Goal: Contribute content: Contribute content

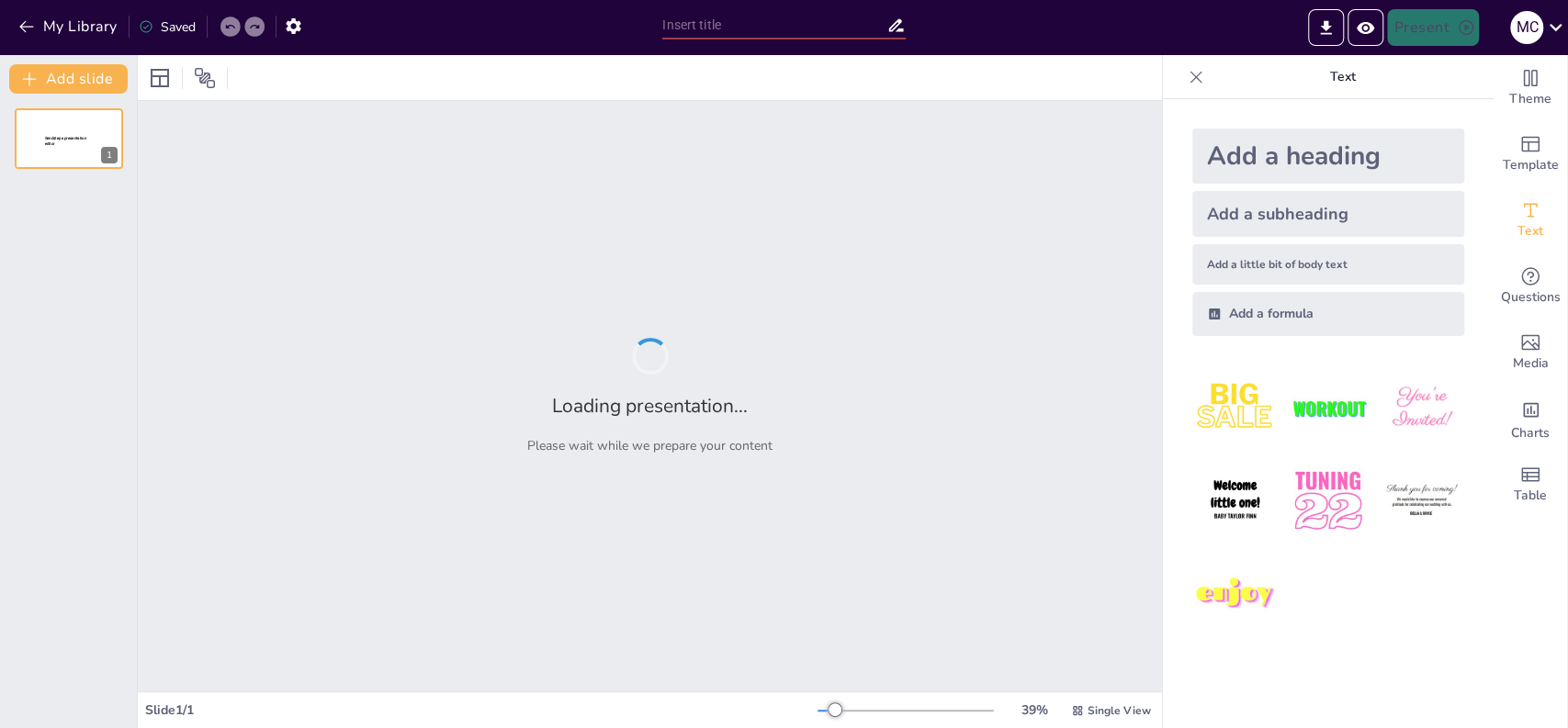
type input "De Oprichting en Structuur van de VOC: Een Historisch Overzicht"
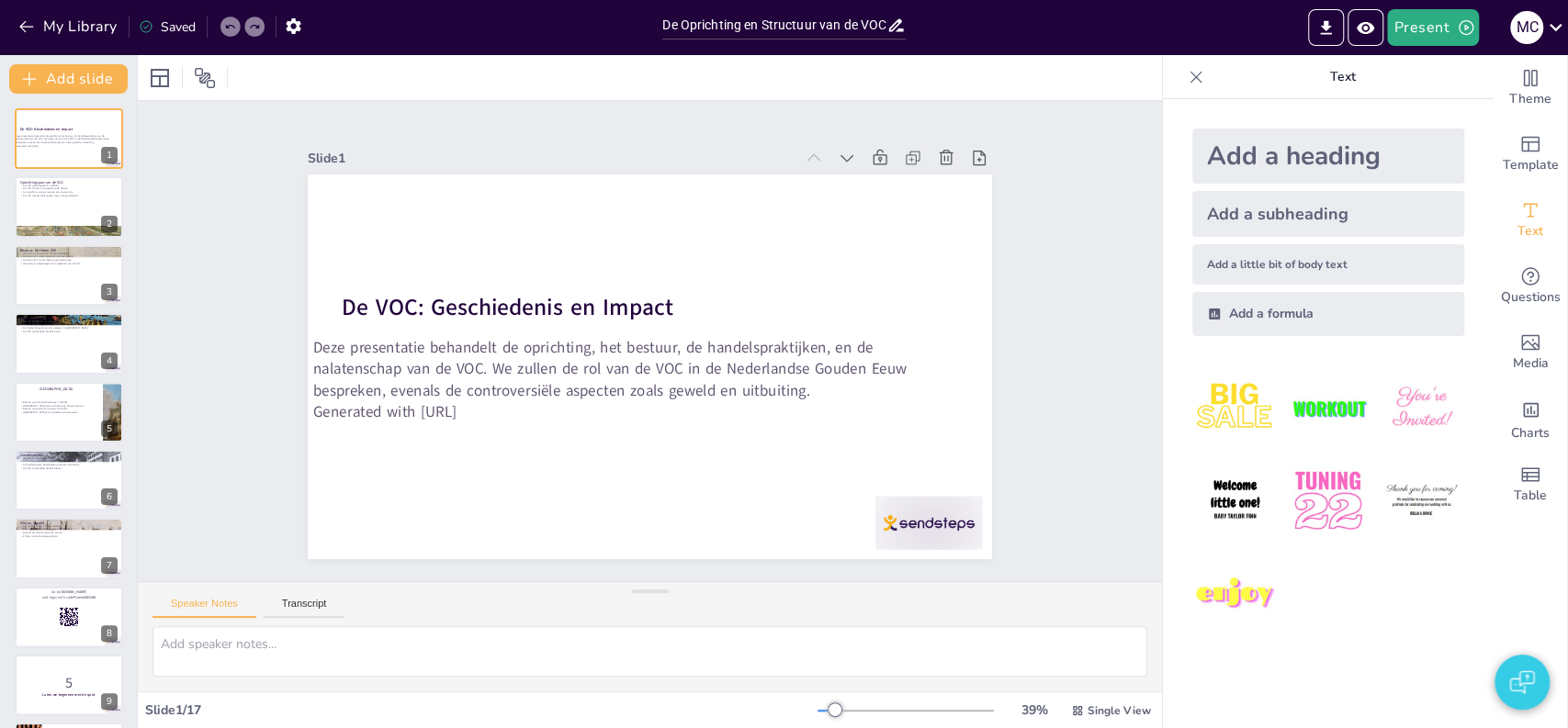
checkbox input "true"
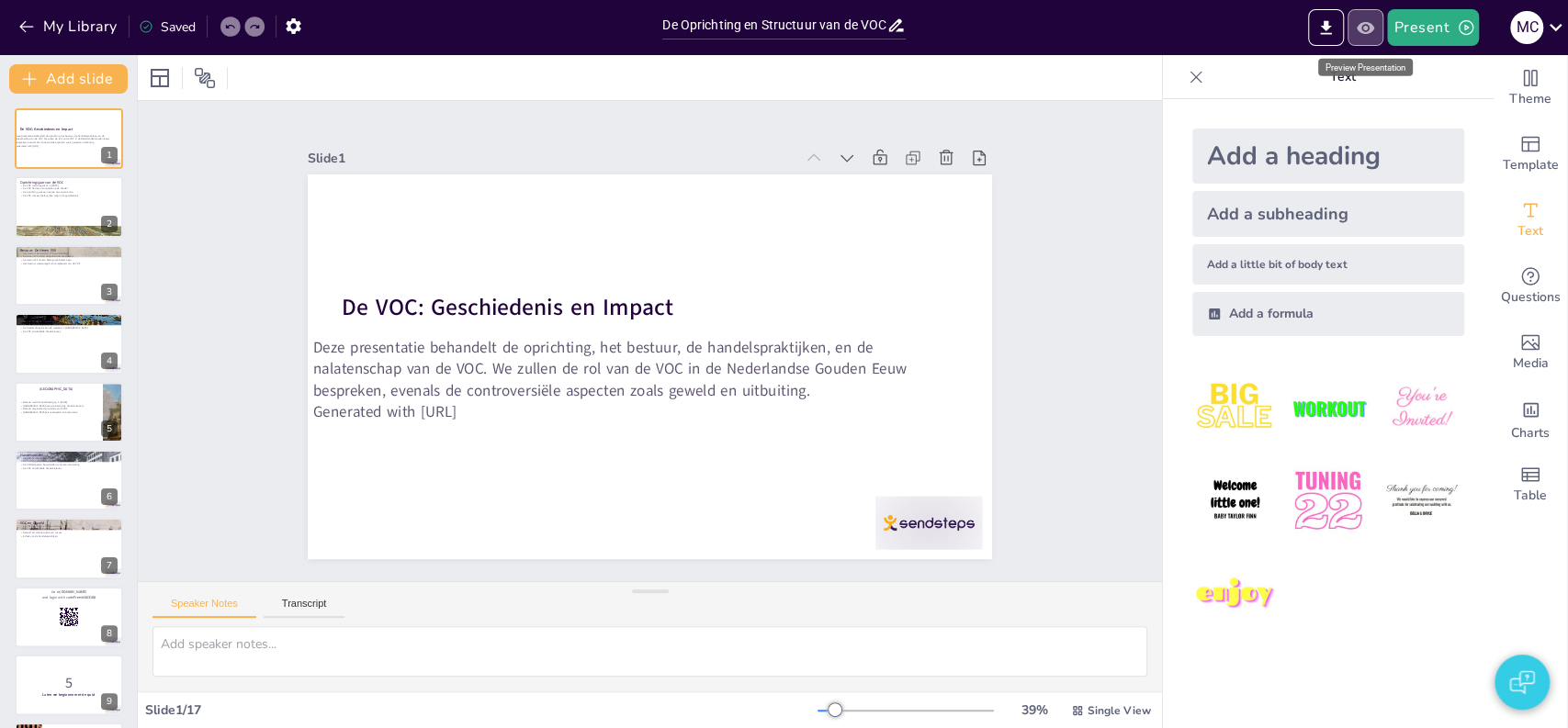
click at [1368, 33] on icon "Preview Presentation" at bounding box center [1365, 27] width 17 height 12
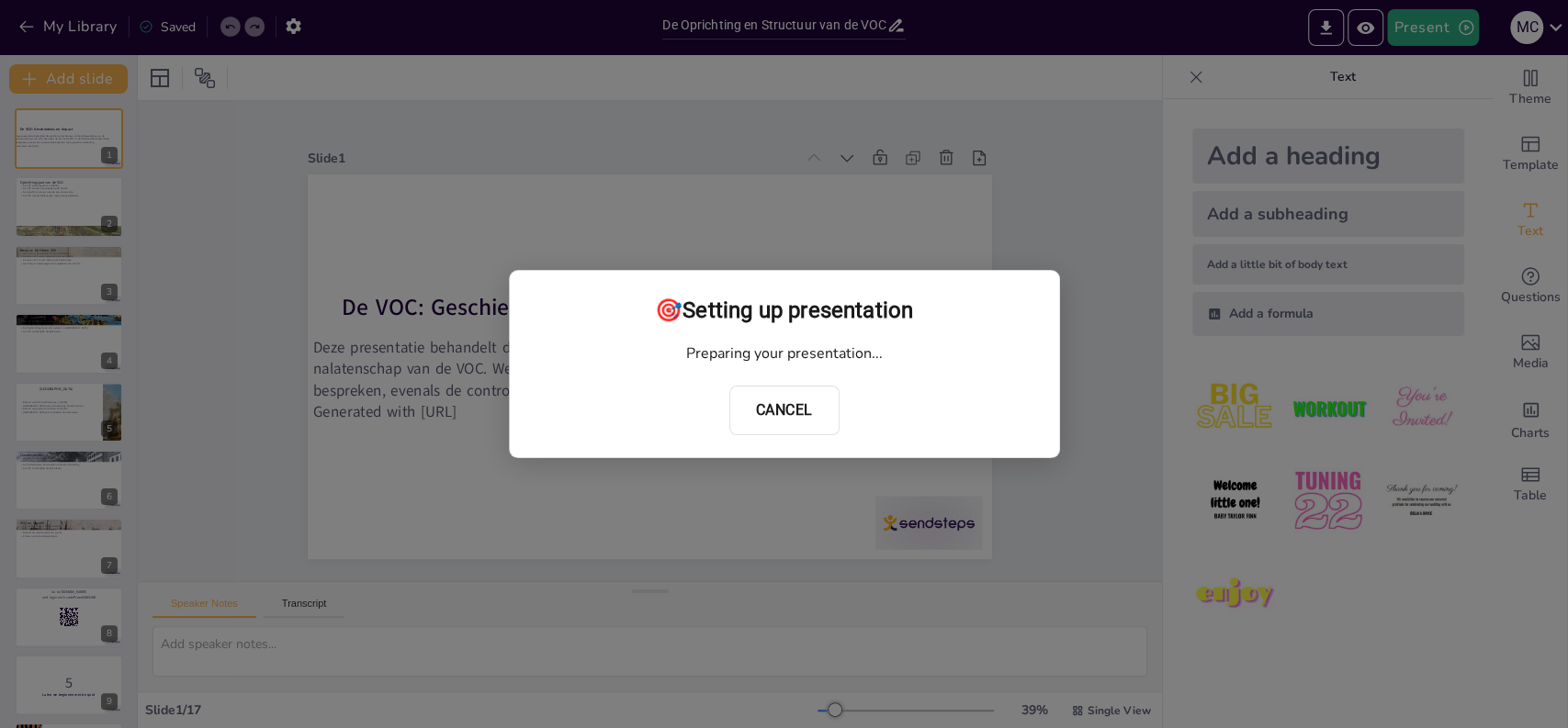
checkbox input "true"
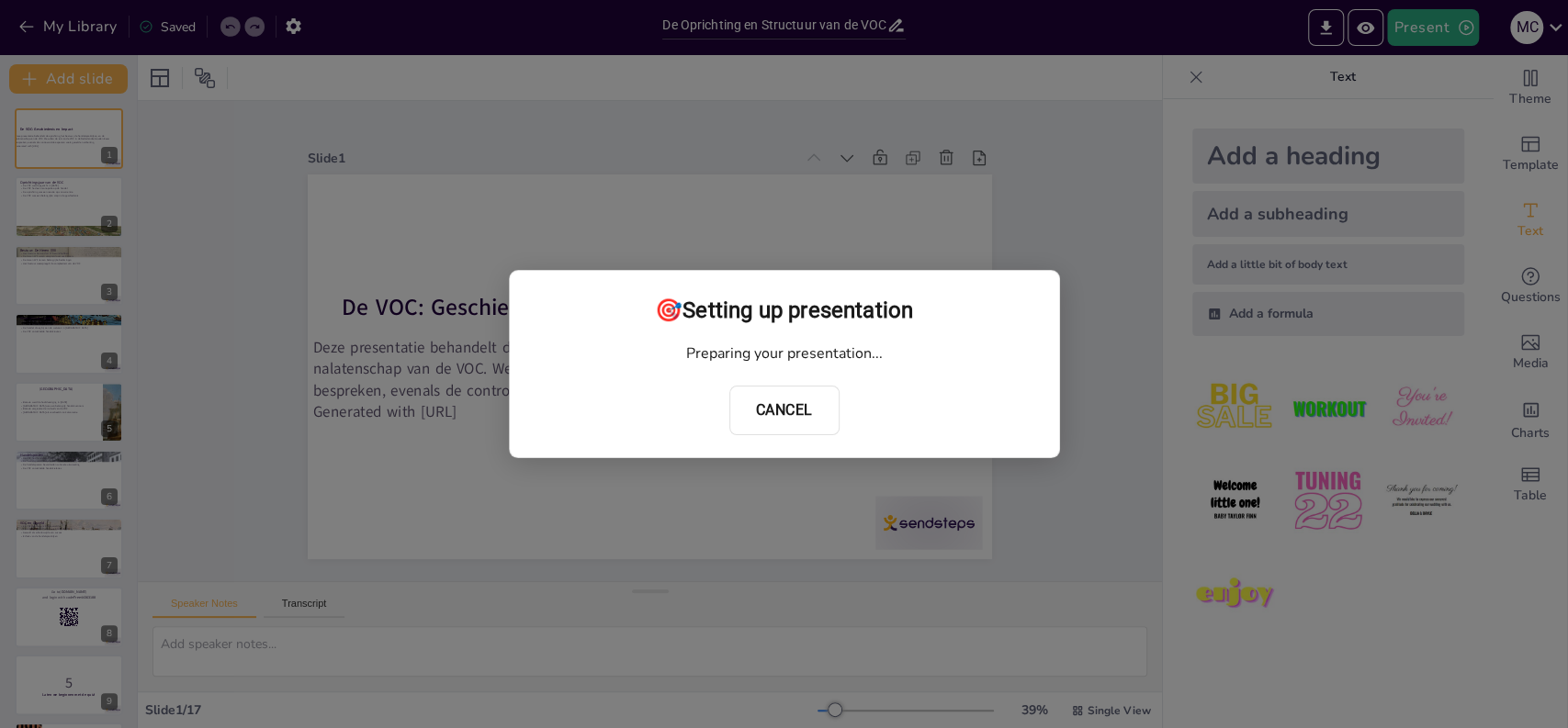
checkbox input "true"
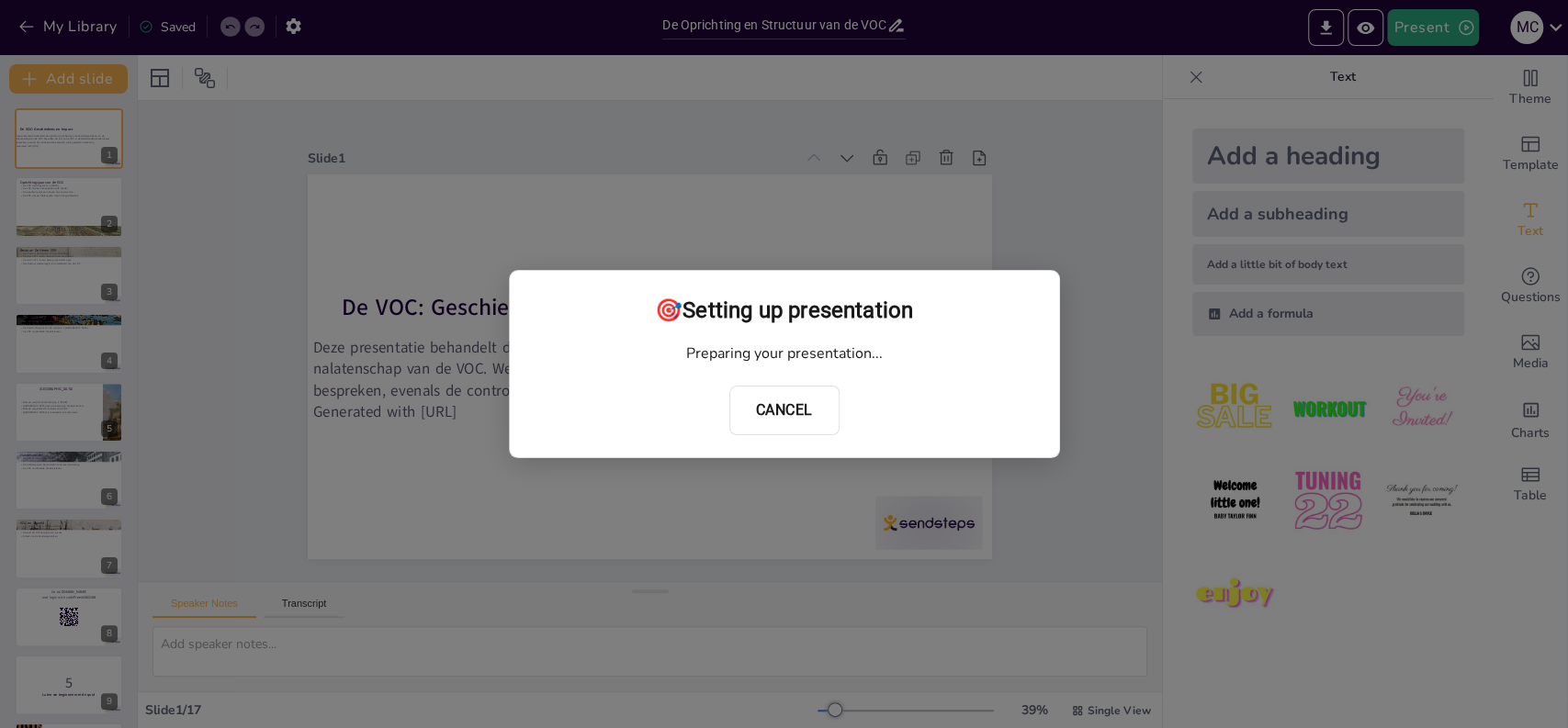
checkbox input "true"
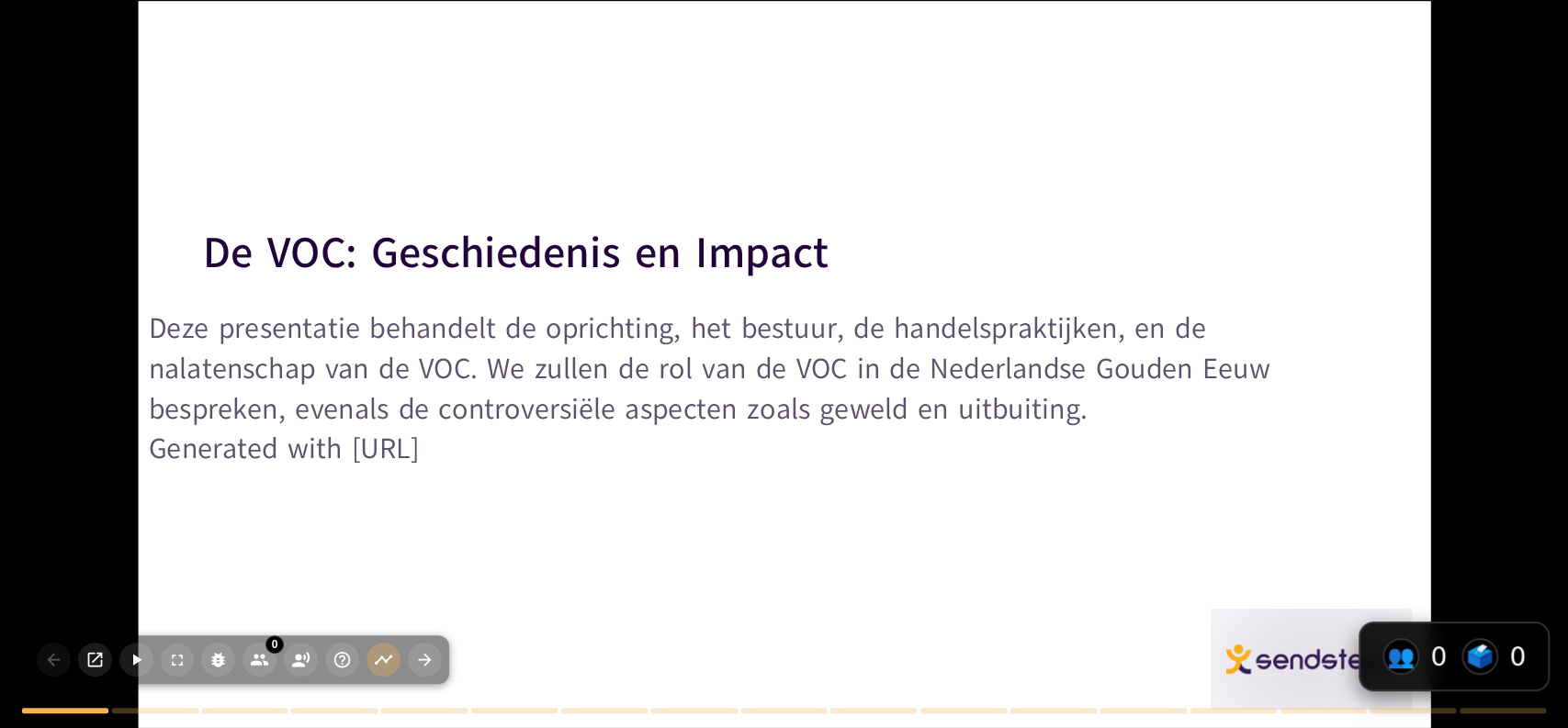
checkbox input "true"
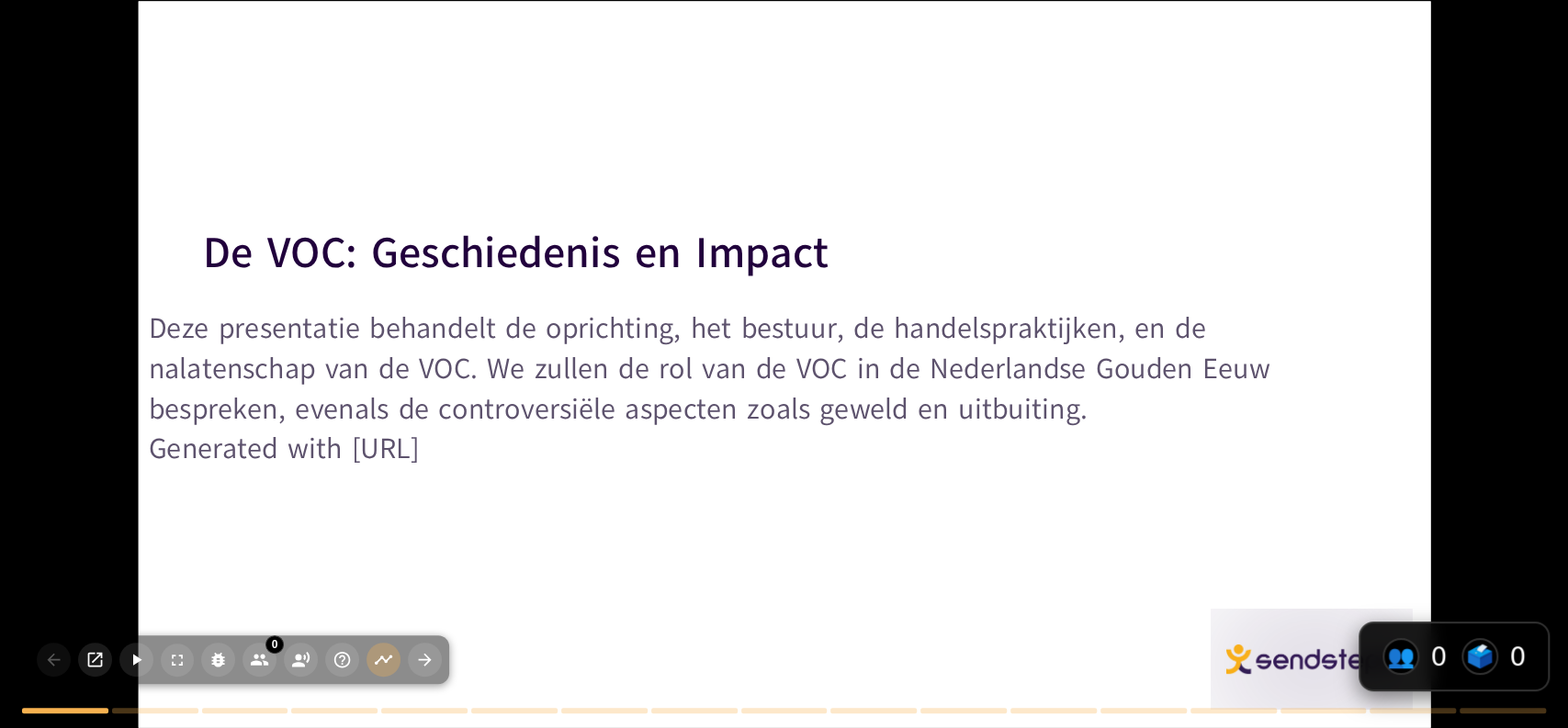
checkbox input "true"
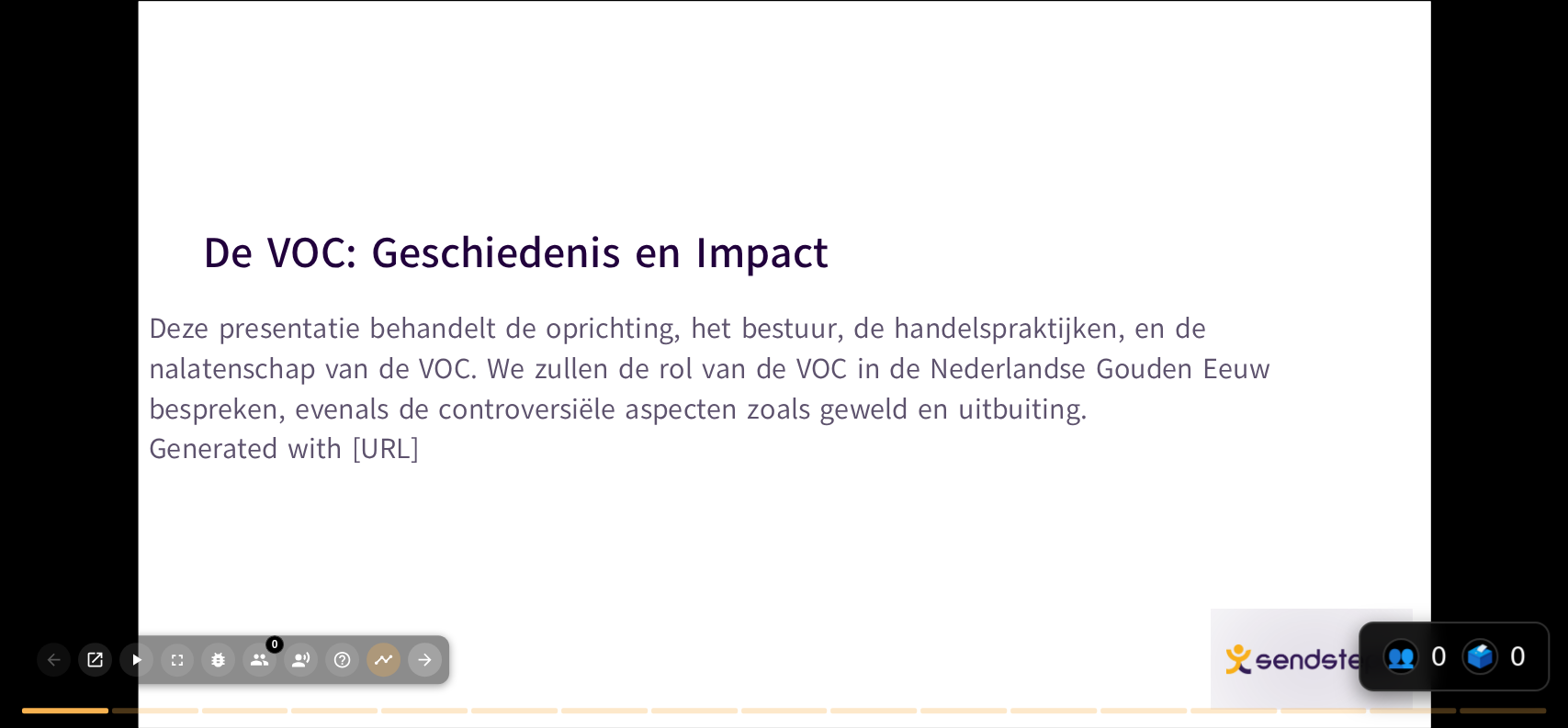
checkbox input "true"
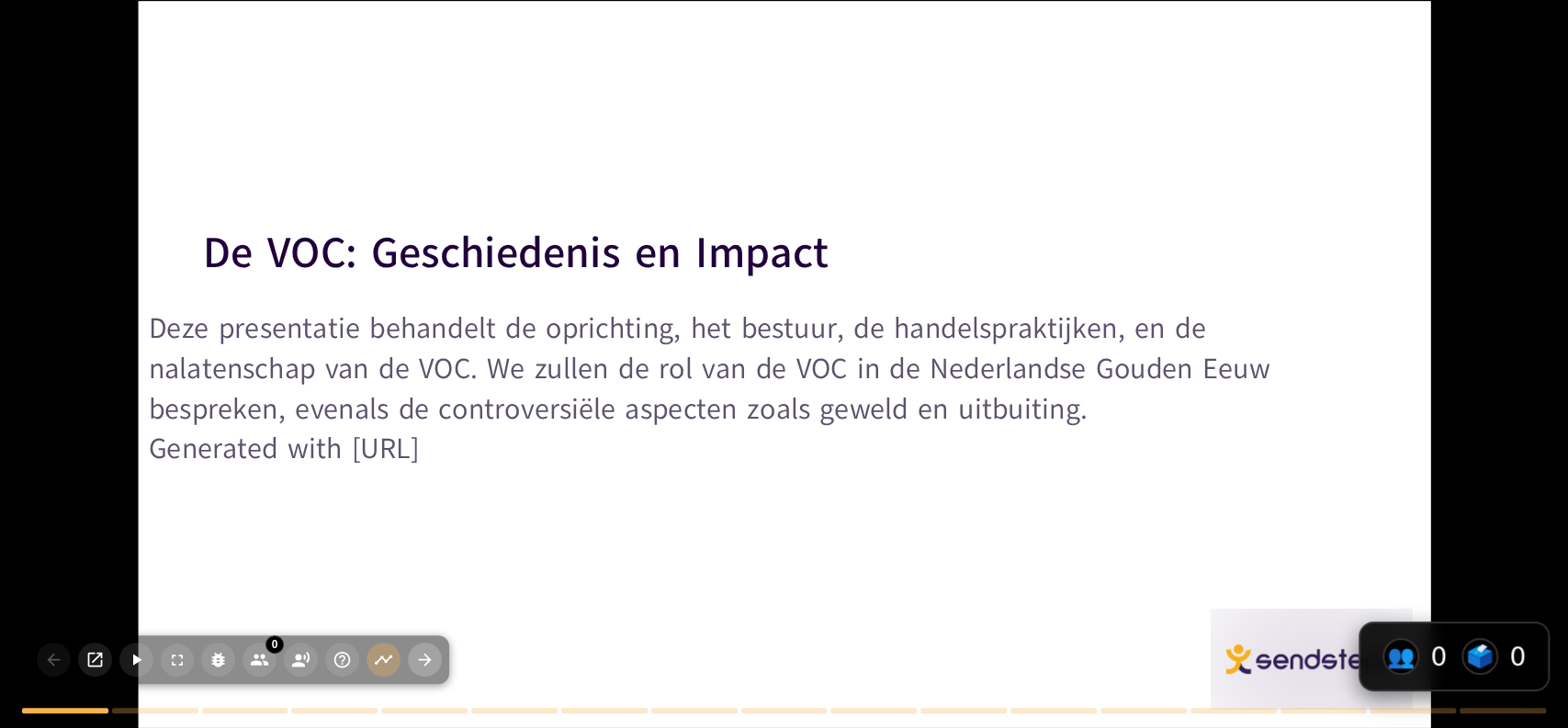
click at [425, 655] on icon "button" at bounding box center [425, 659] width 19 height 19
type textarea "Lo ipsumdolor sit am CON ad 2270 eli sed doeiusmodtem inc utl et Doloremagna Al…"
checkbox input "true"
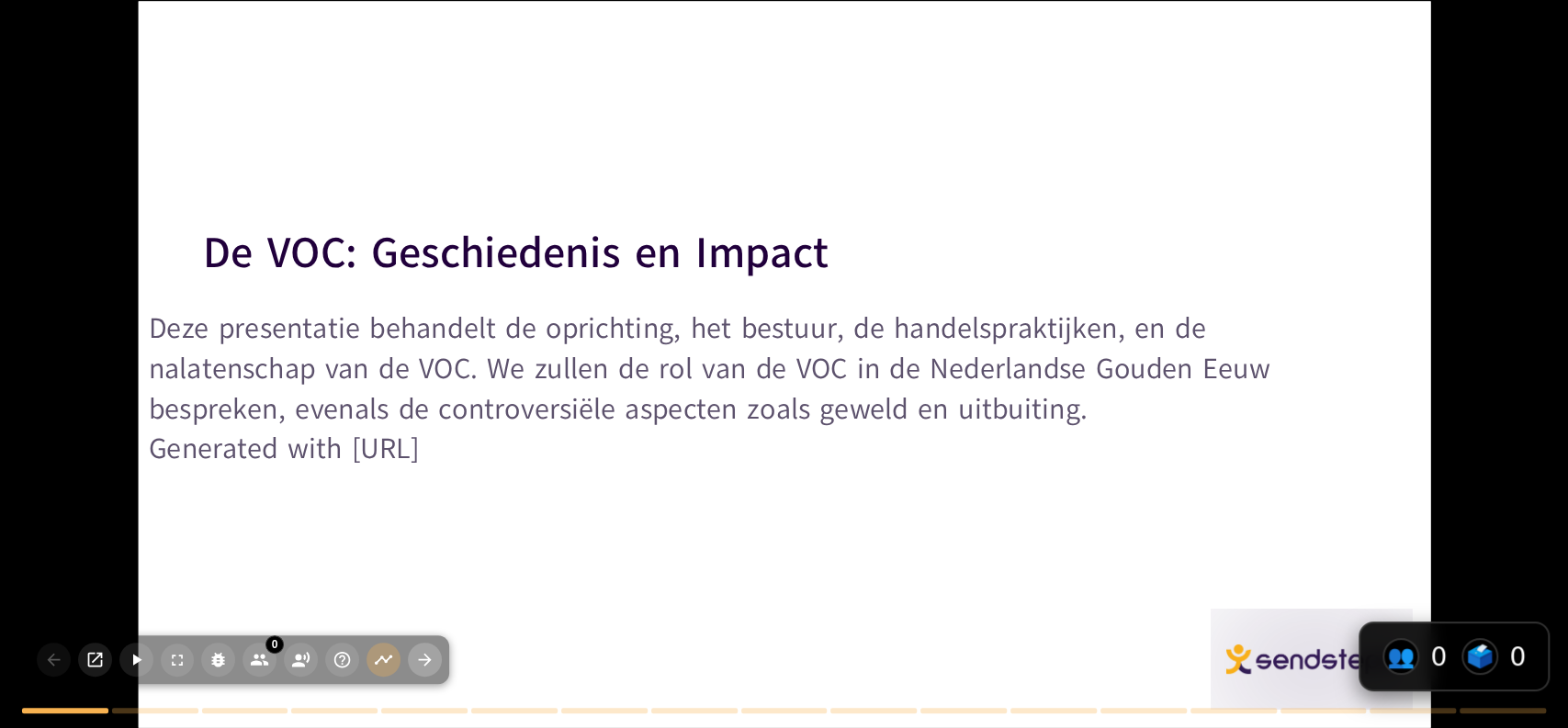
checkbox input "true"
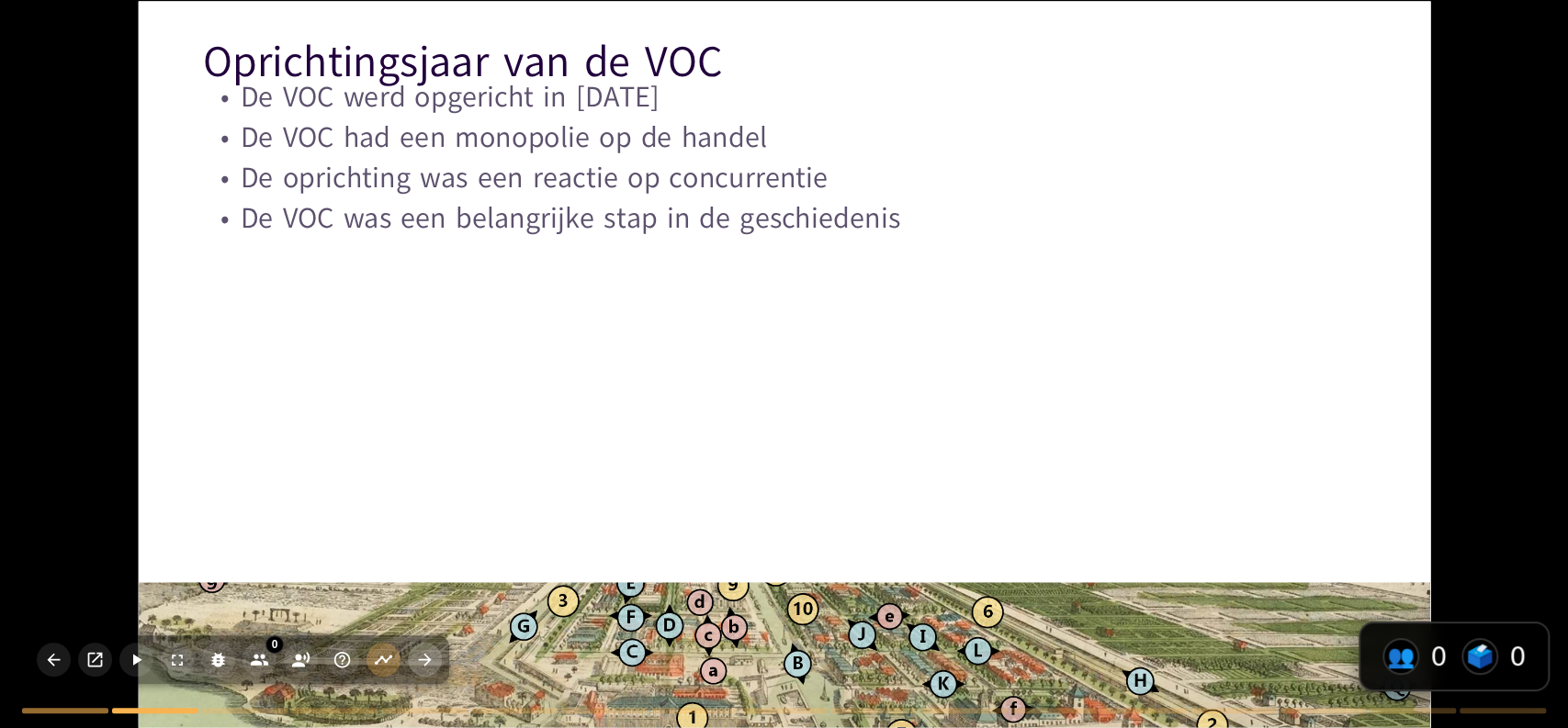
click at [425, 655] on icon "button" at bounding box center [425, 659] width 19 height 19
type textarea "Lor ipsumd sit 10 ametconsectet ad eli seddoei tem in UTL, et Dolor MAGN, aliqu…"
checkbox input "true"
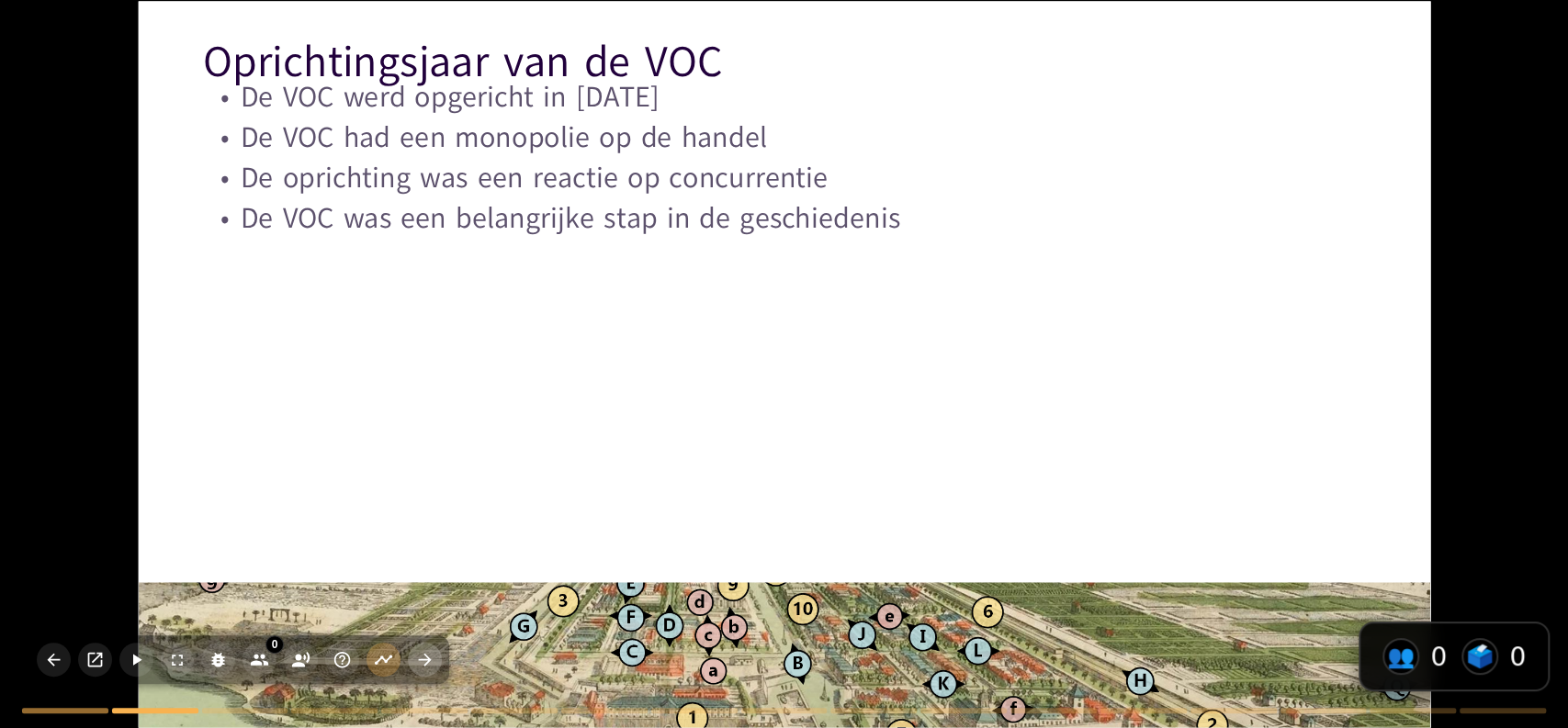
checkbox input "true"
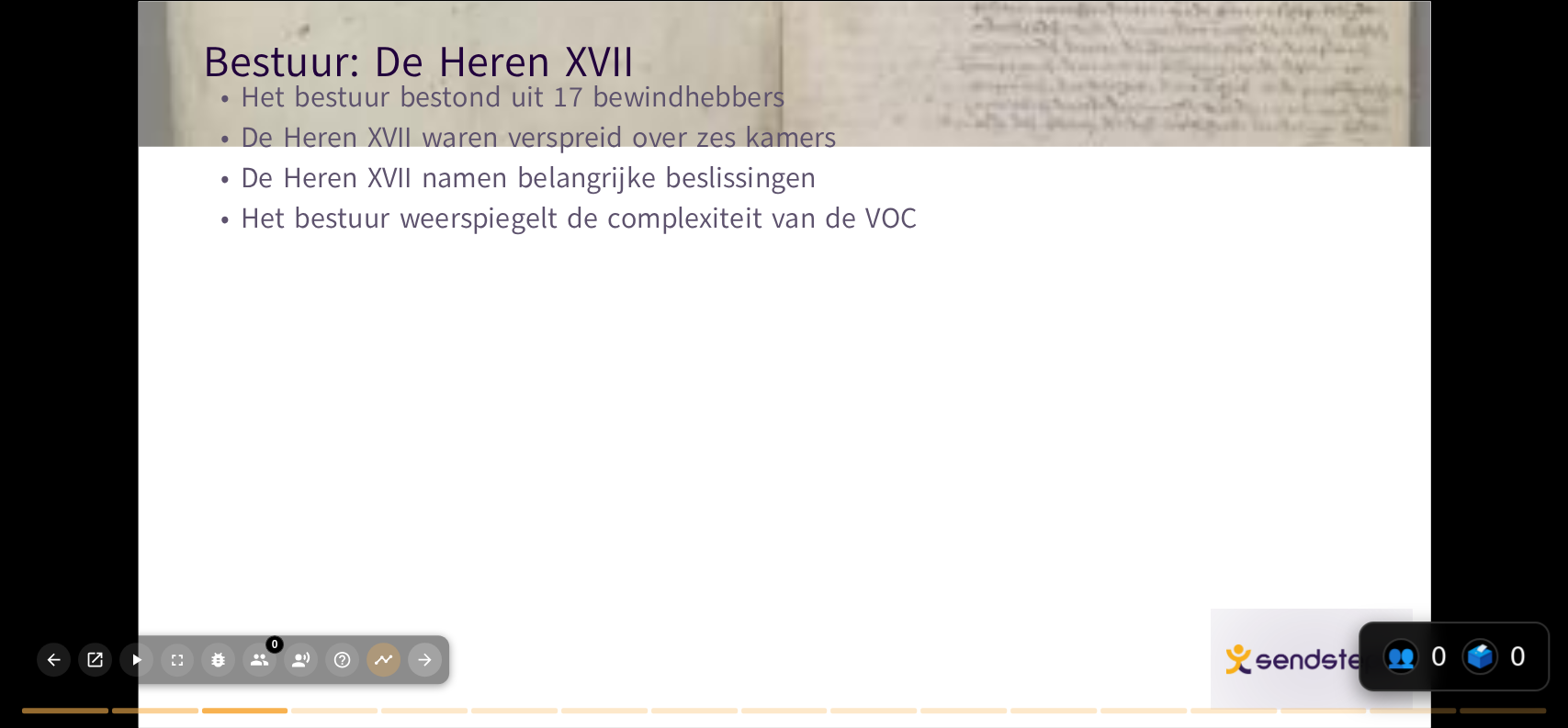
click at [425, 655] on icon "button" at bounding box center [425, 659] width 19 height 19
type textarea "De handel in specerijen was de kern van de VOC's activiteiten en zorgde voor en…"
checkbox input "true"
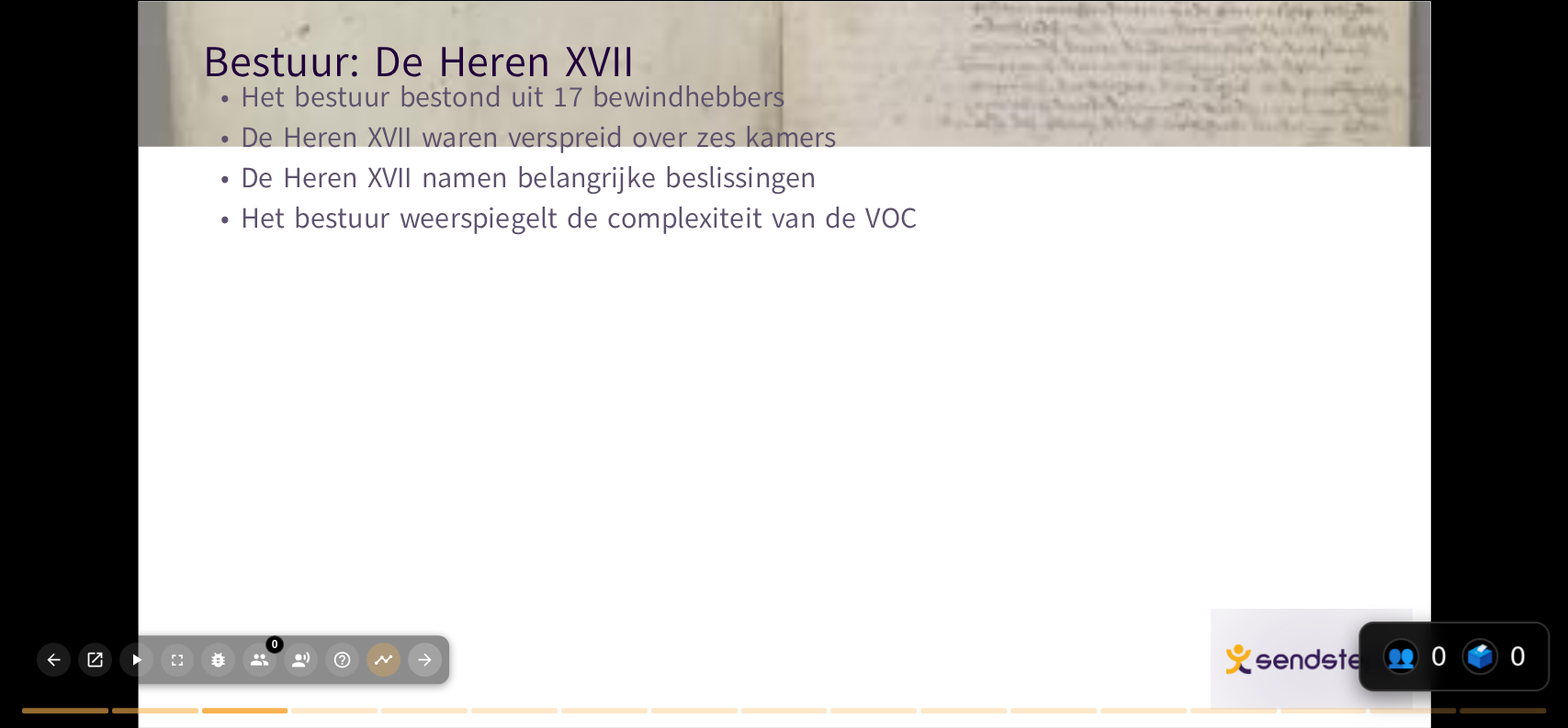
checkbox input "true"
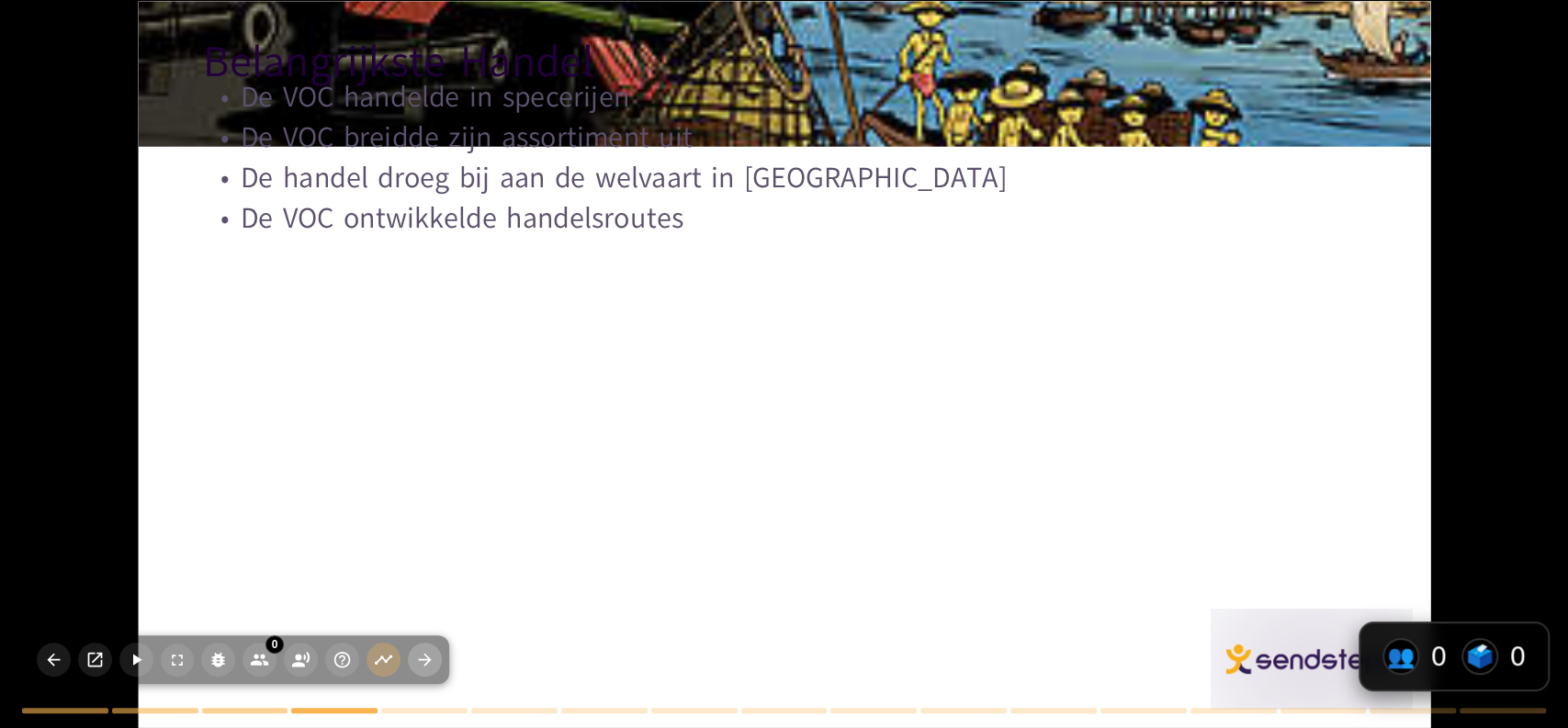
click at [425, 655] on icon "button" at bounding box center [425, 659] width 19 height 19
type textarea "Lo ipsumdolo sit Ametcon adi elitseddoeius tem in UTL et 6091 dolorema ali enim…"
checkbox input "true"
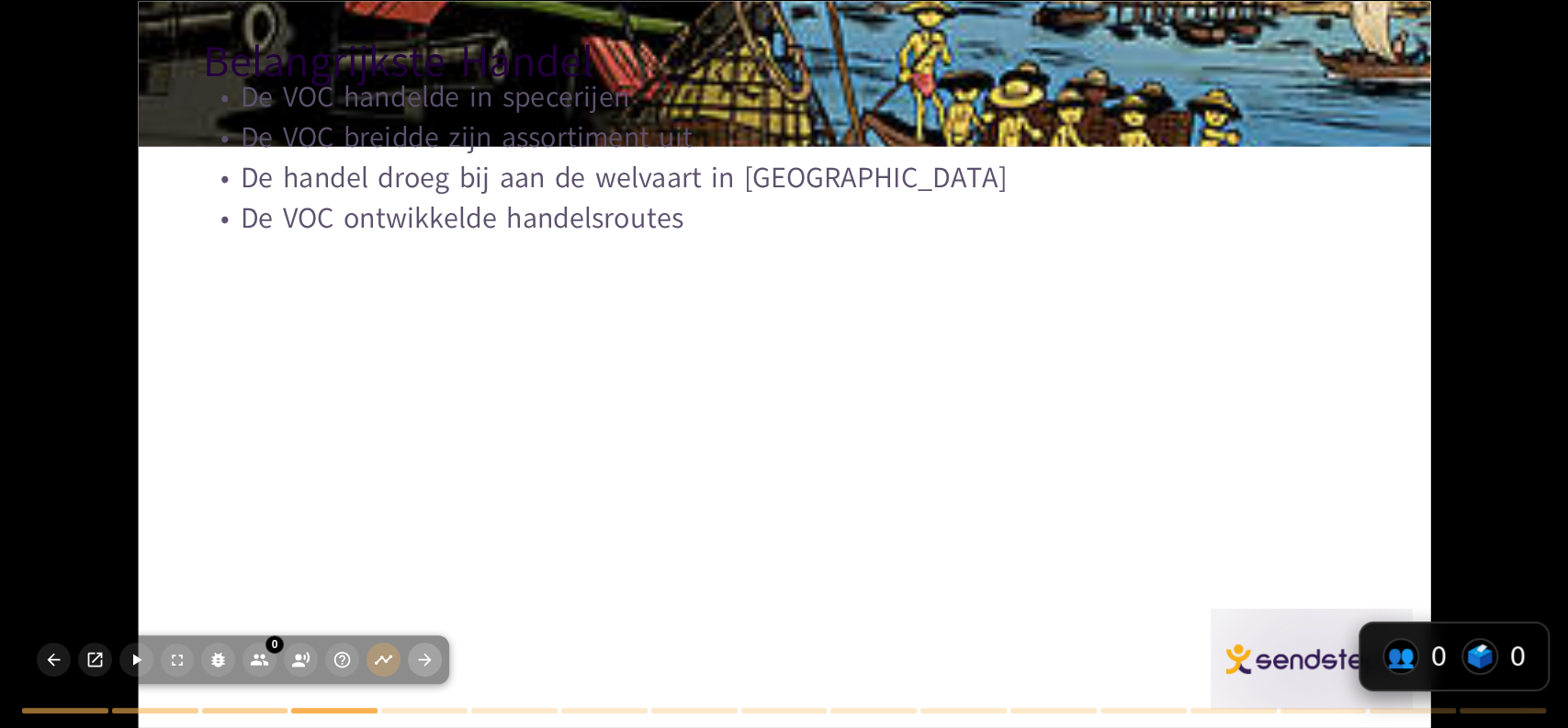
checkbox input "true"
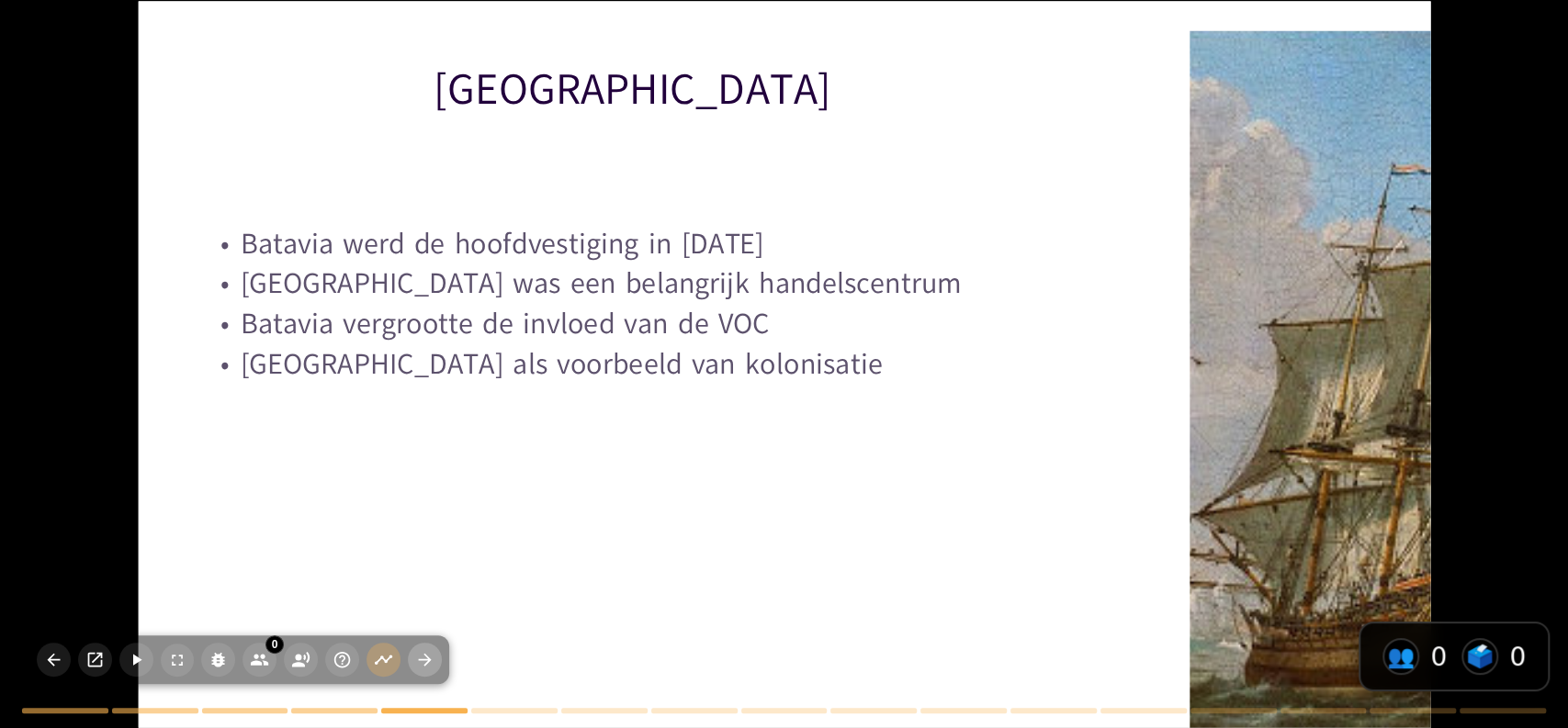
click at [425, 655] on icon "button" at bounding box center [425, 659] width 19 height 19
type textarea "Lo ipsumdolorsit ametconsectet adi el SED doe, temp inc utlabo etd ma aliquaeni…"
checkbox input "true"
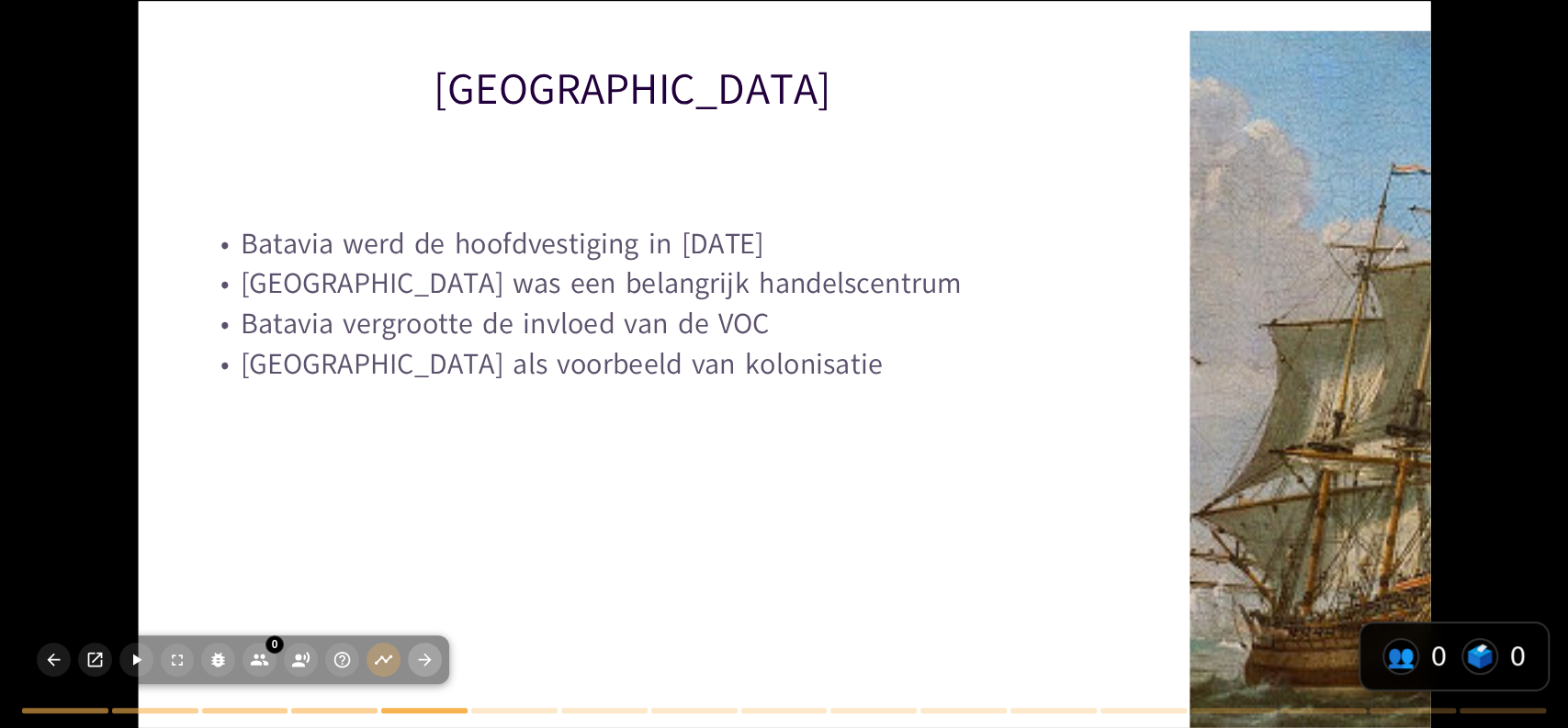
checkbox input "true"
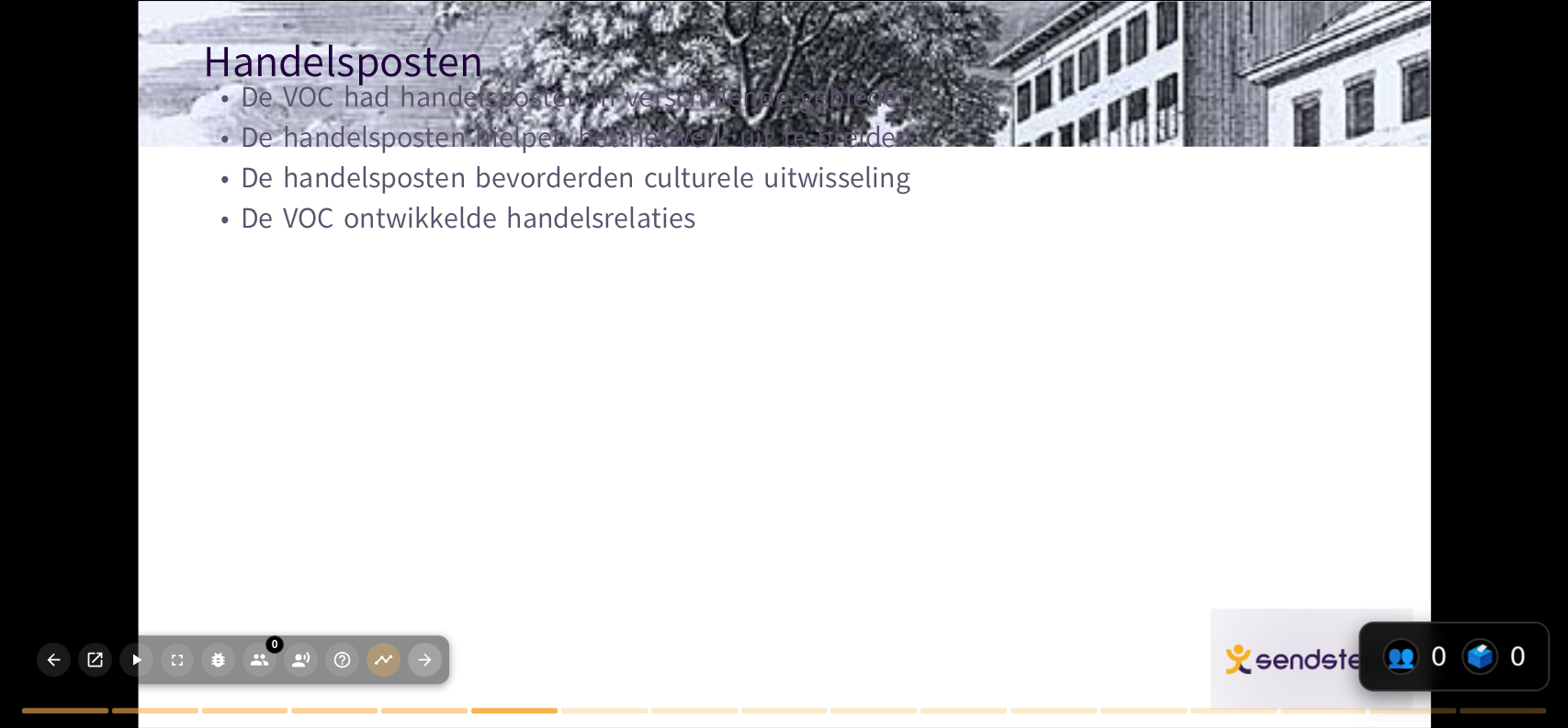
click at [425, 655] on icon "button" at bounding box center [425, 659] width 19 height 19
type textarea "Het gebruik van militair geweld door de VOC om handelsmonopolies te beschermen …"
checkbox input "true"
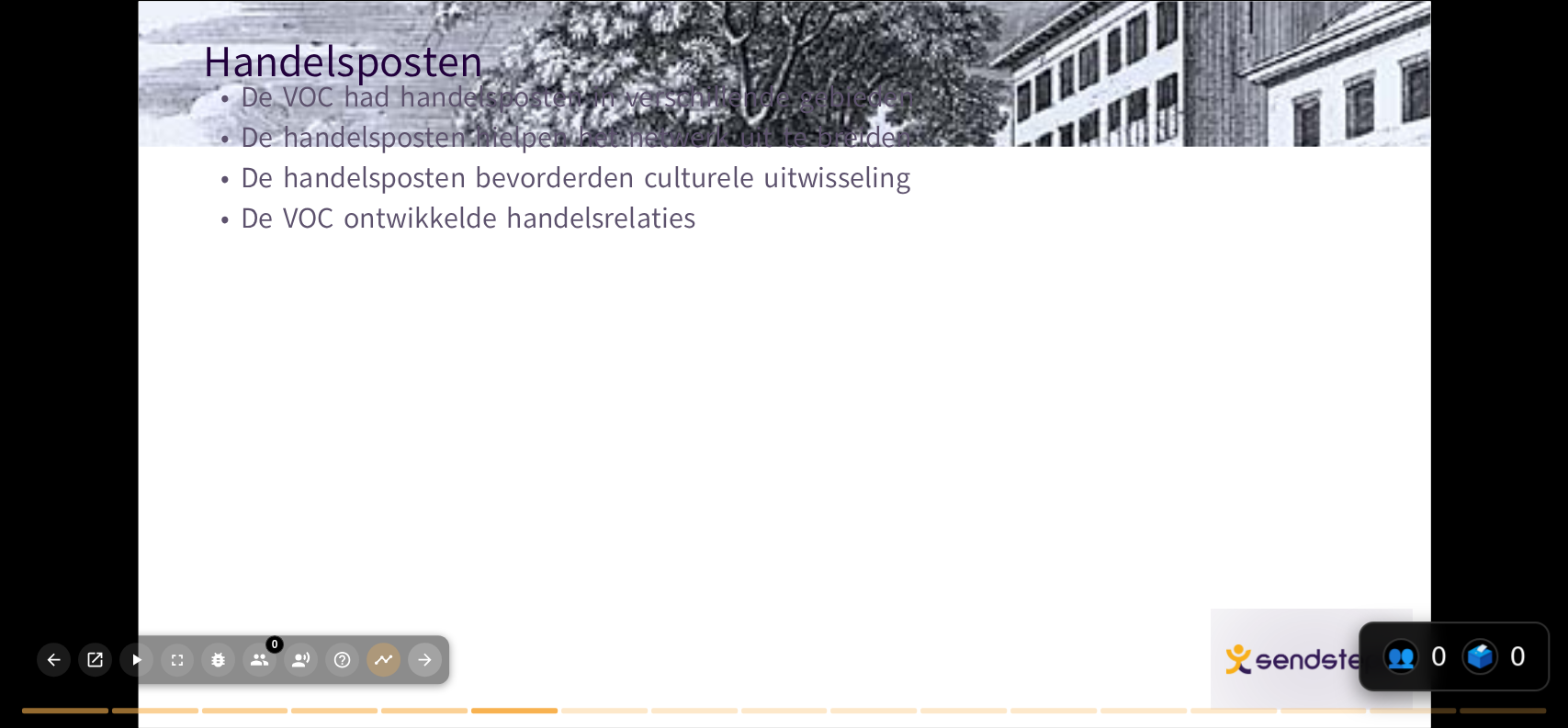
checkbox input "true"
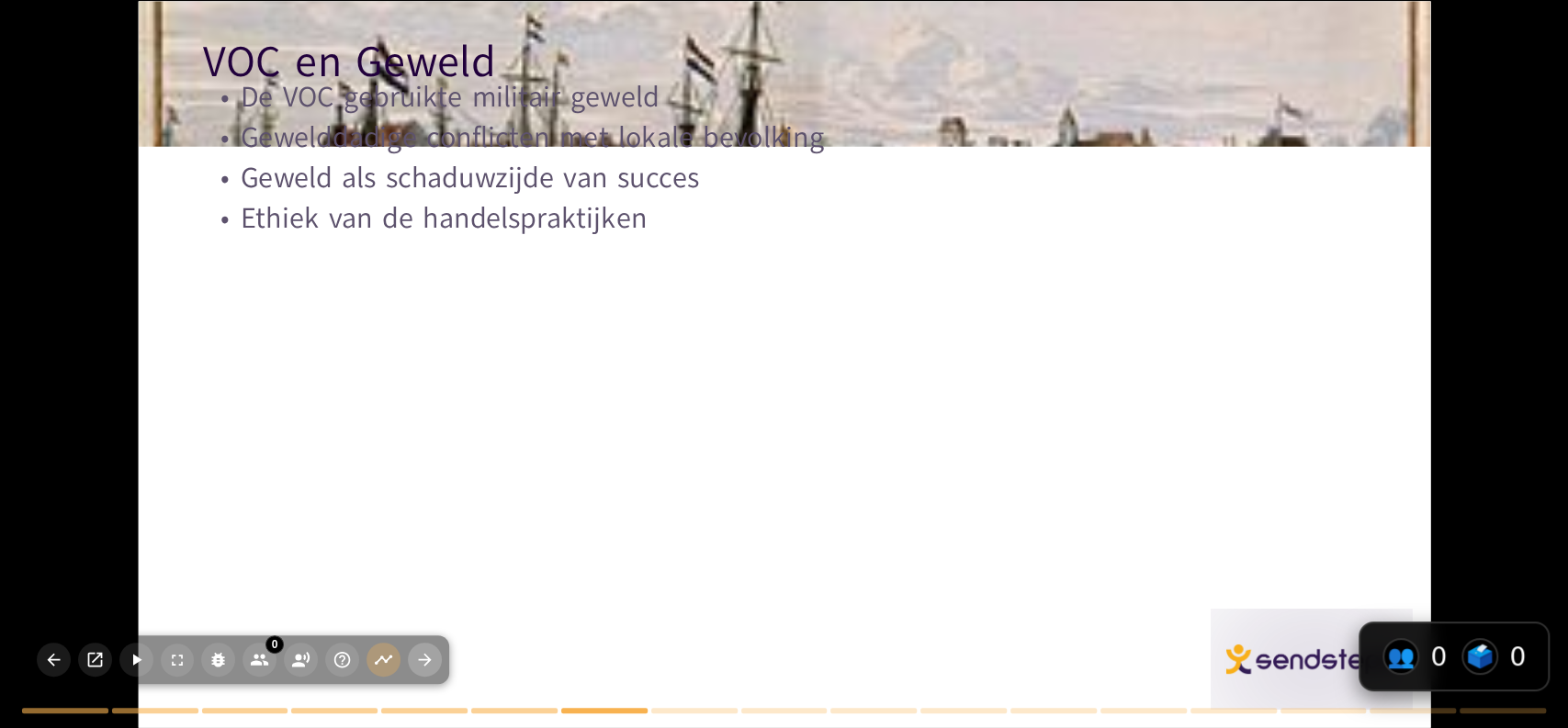
click at [425, 655] on icon "button" at bounding box center [425, 659] width 19 height 19
checkbox input "true"
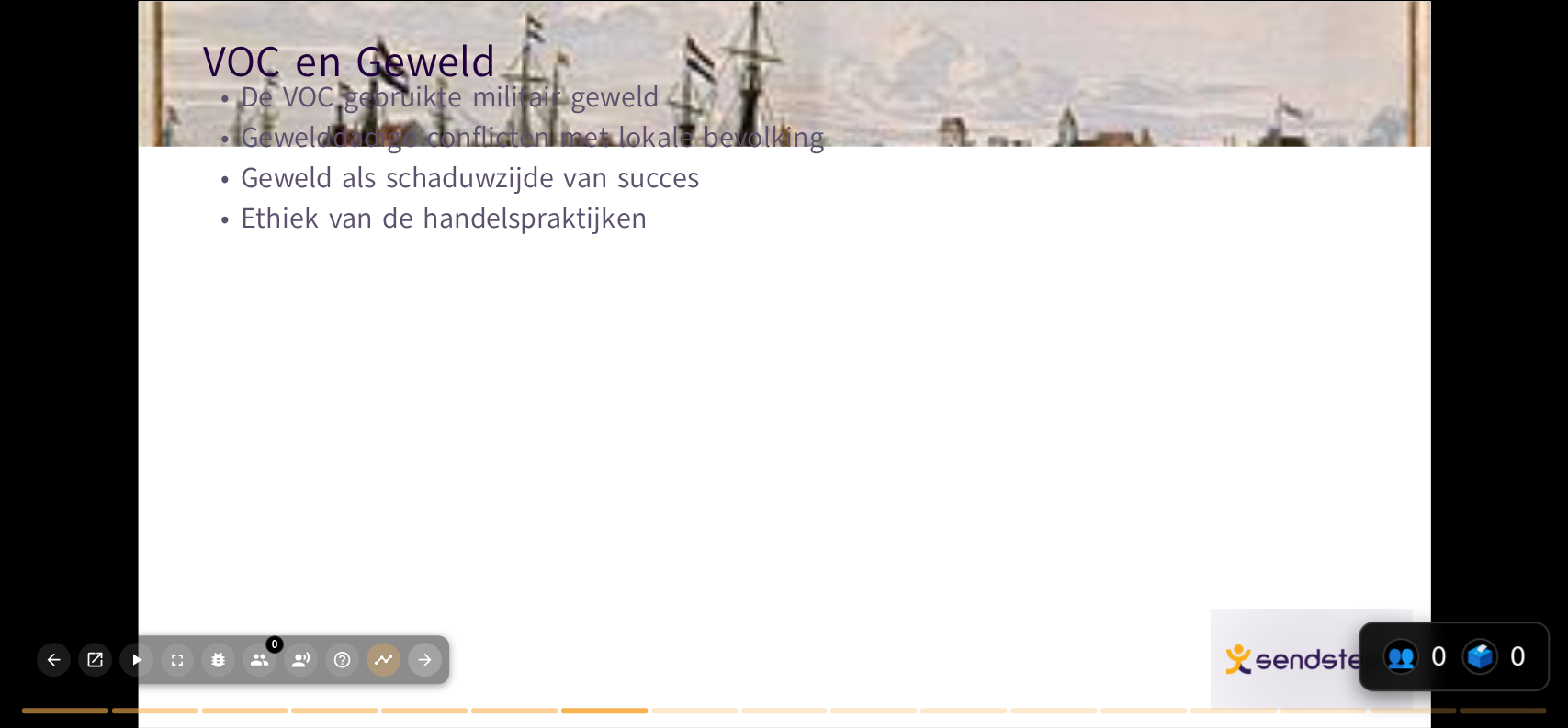
checkbox input "true"
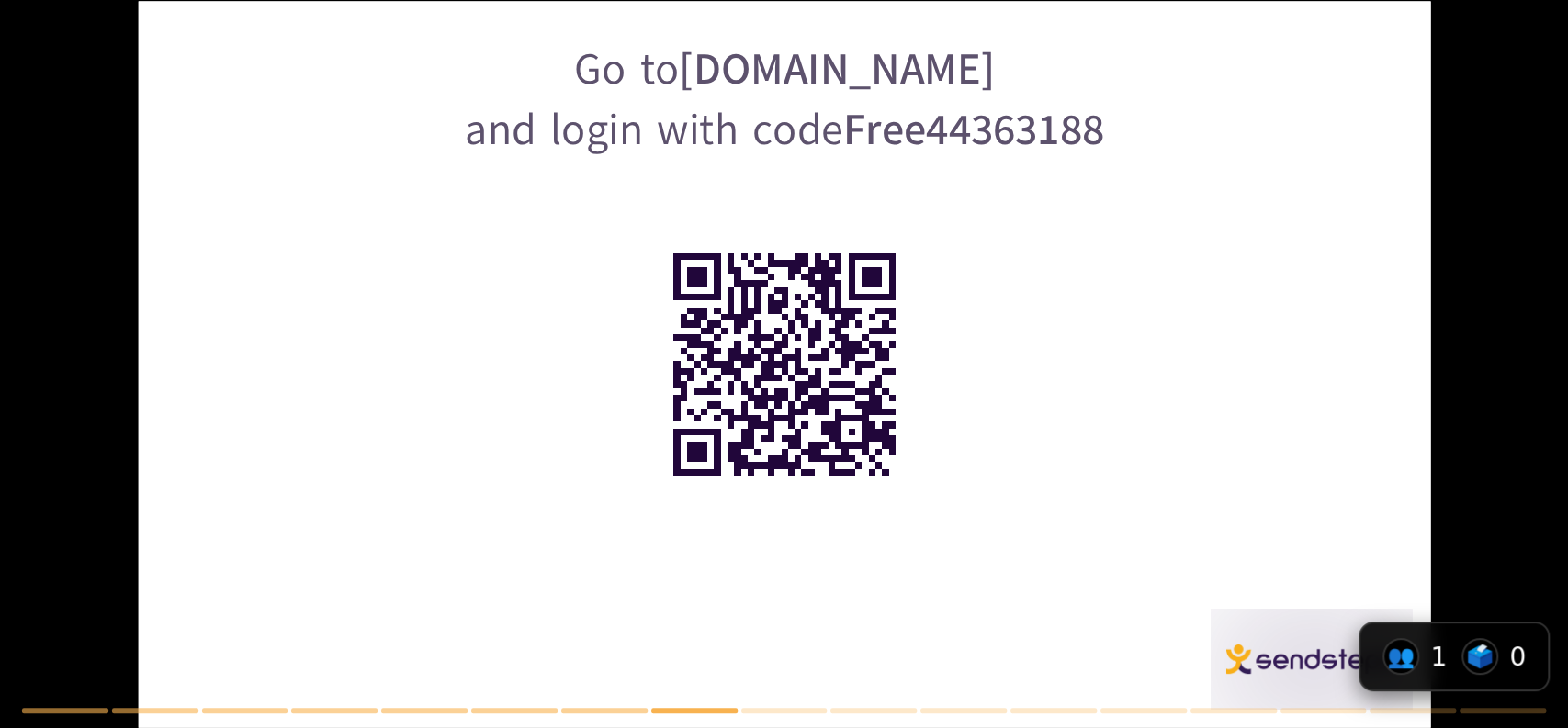
checkbox input "true"
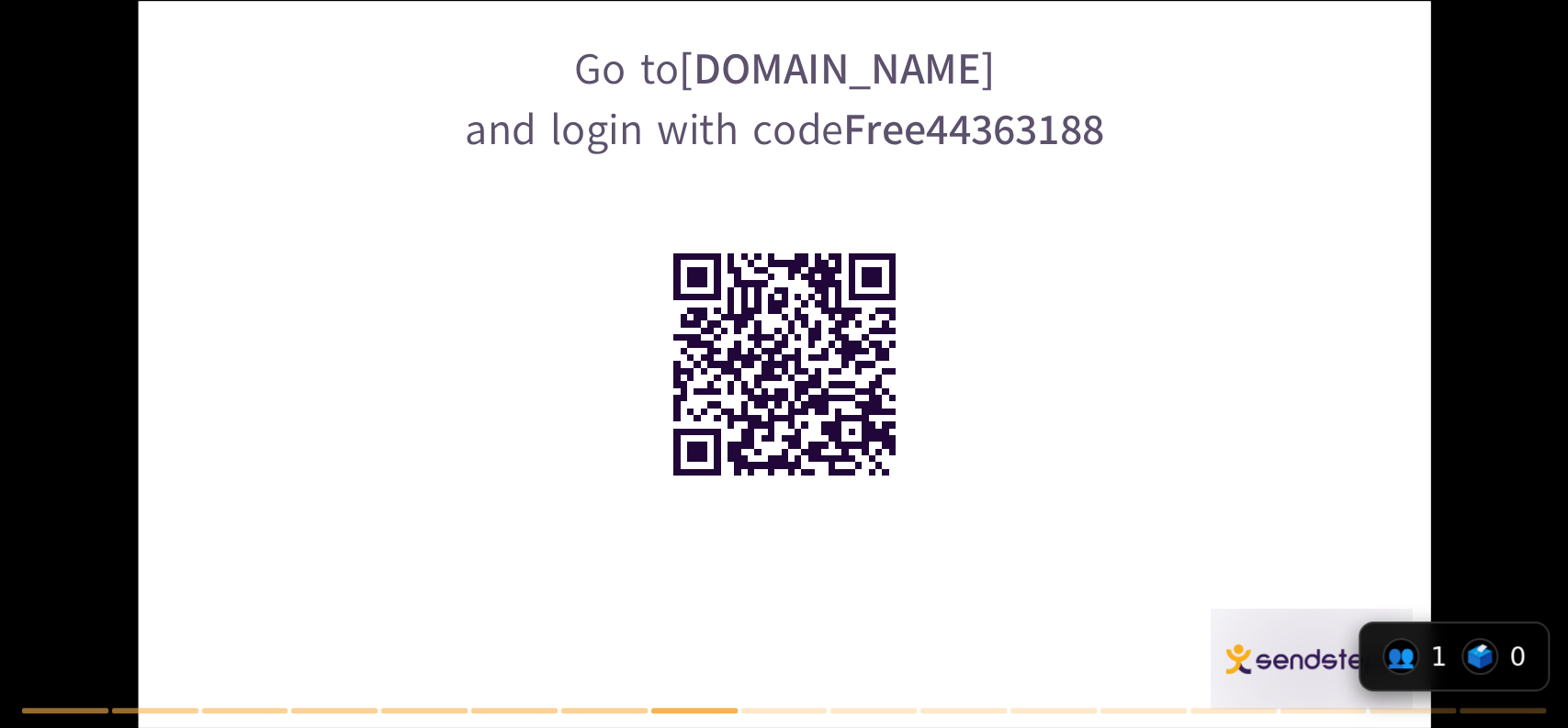
checkbox input "true"
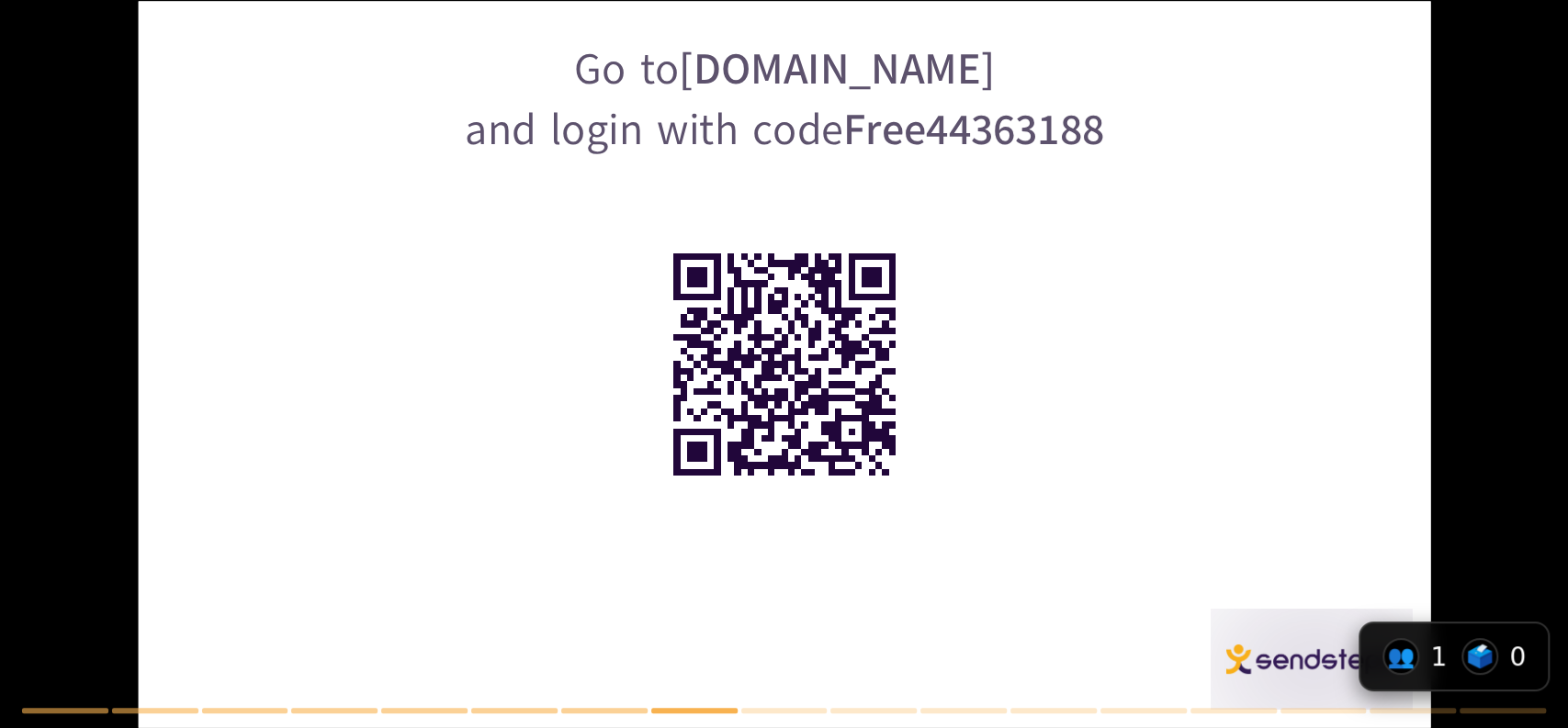
checkbox input "true"
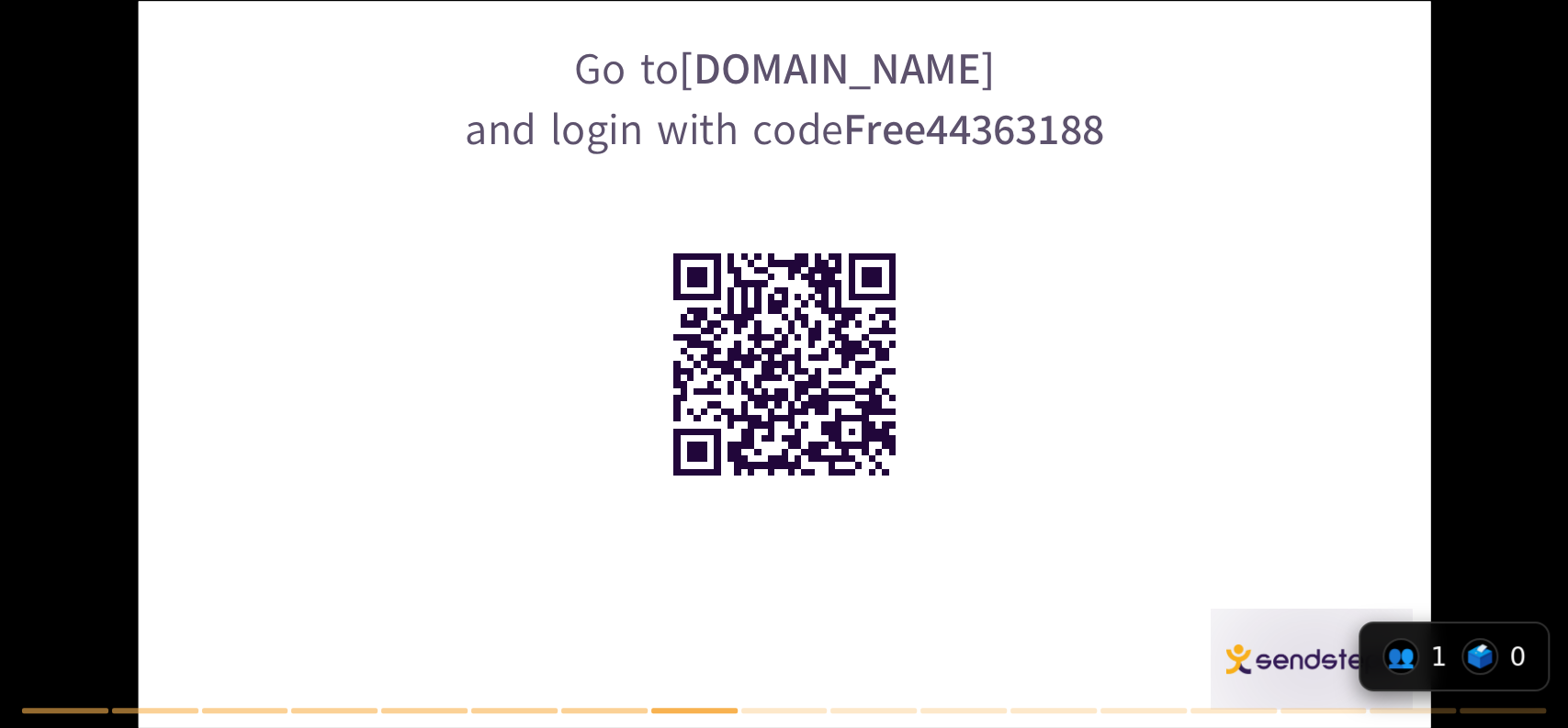
checkbox input "true"
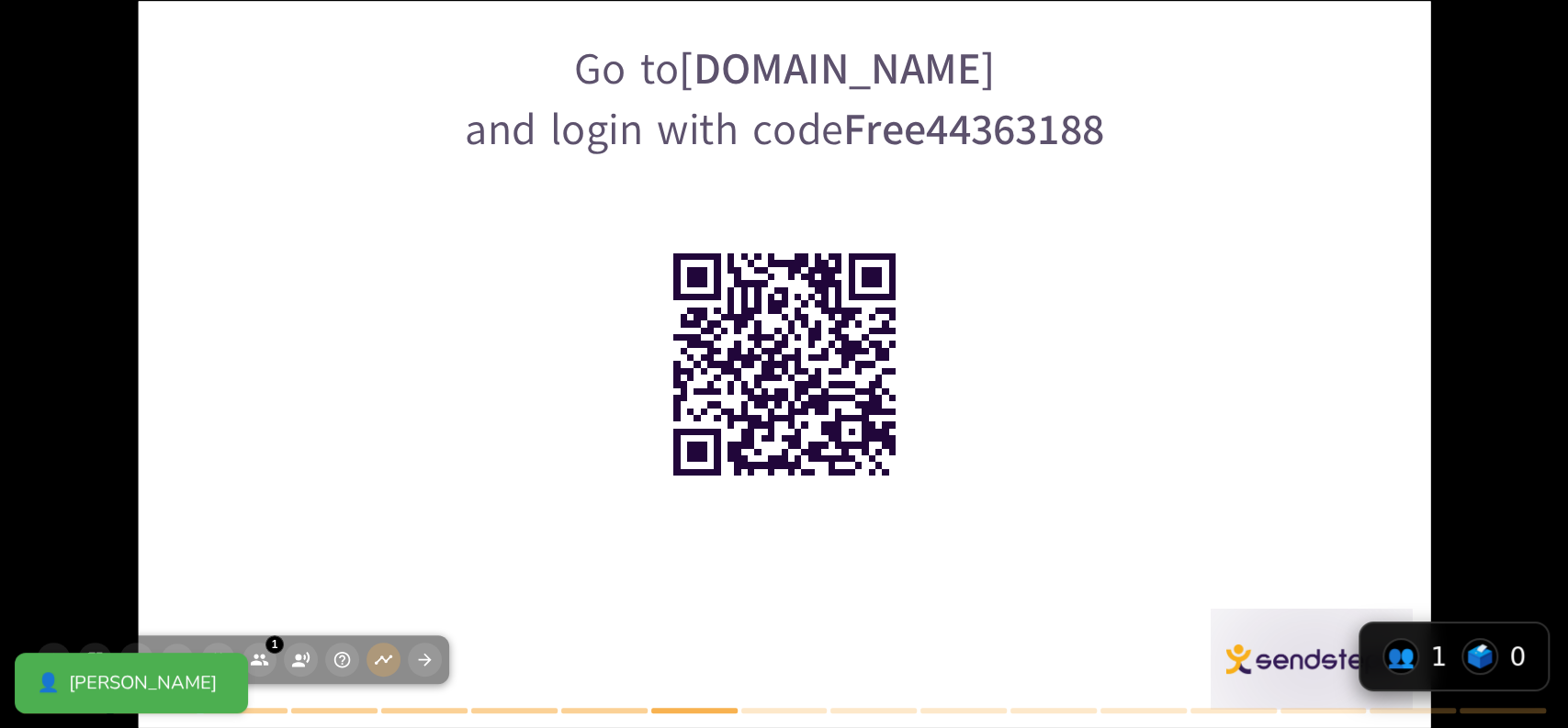
checkbox input "true"
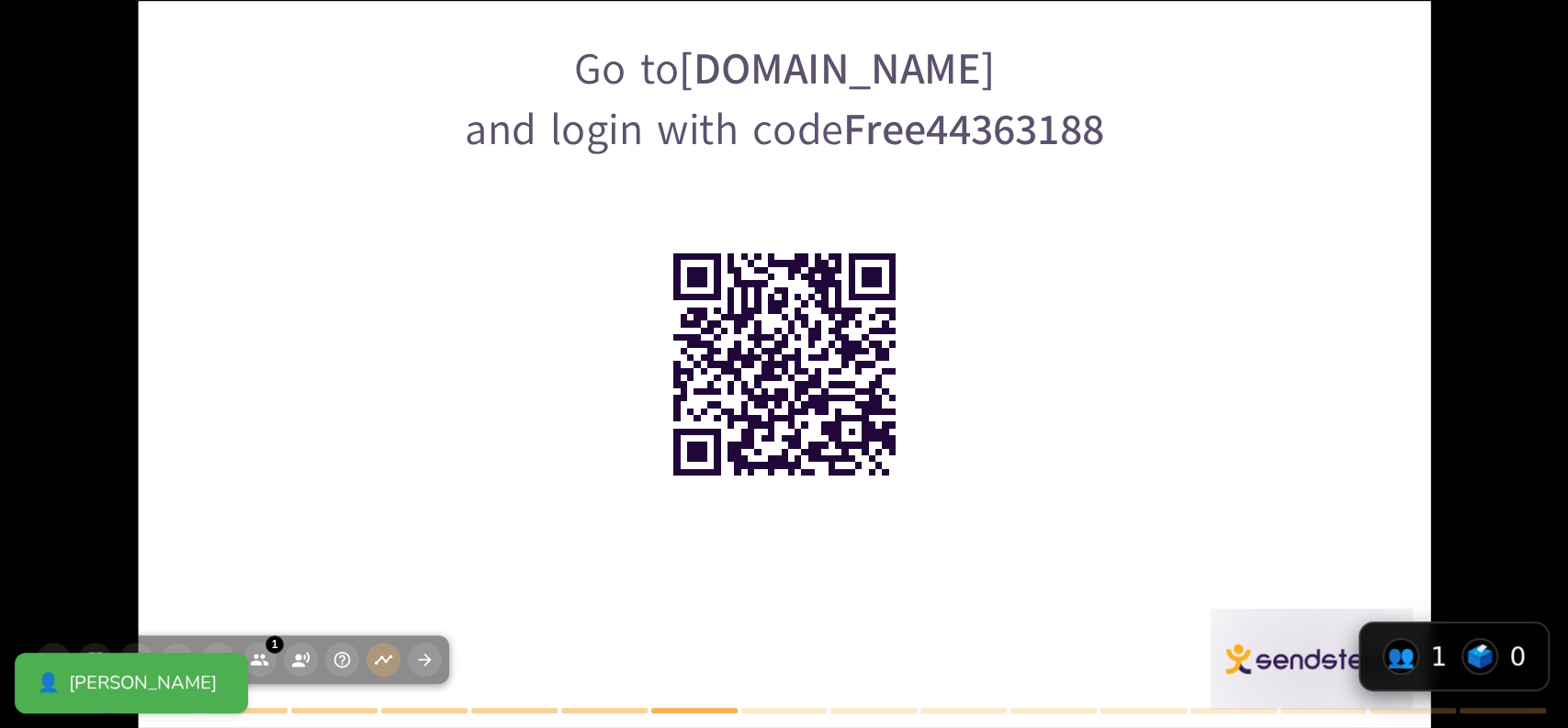
checkbox input "true"
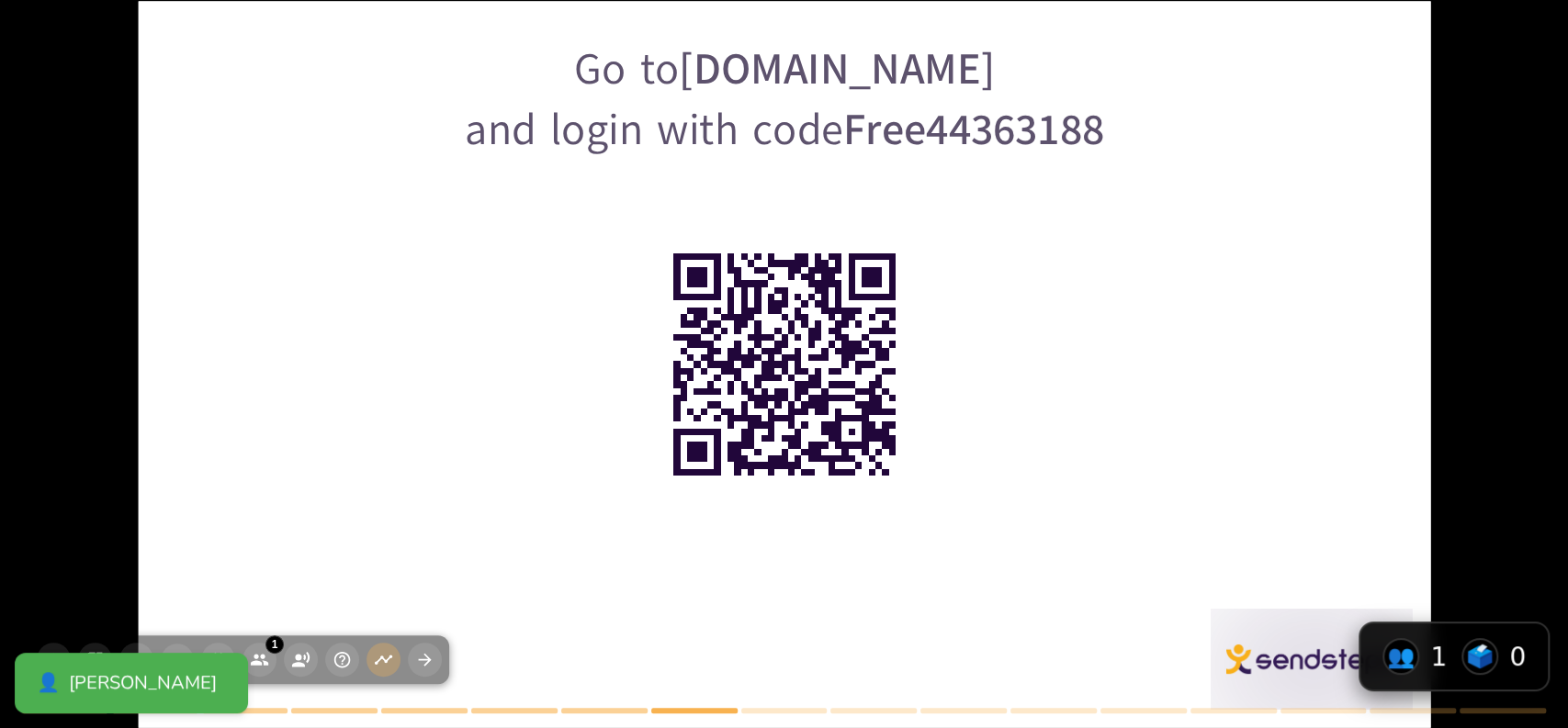
checkbox input "true"
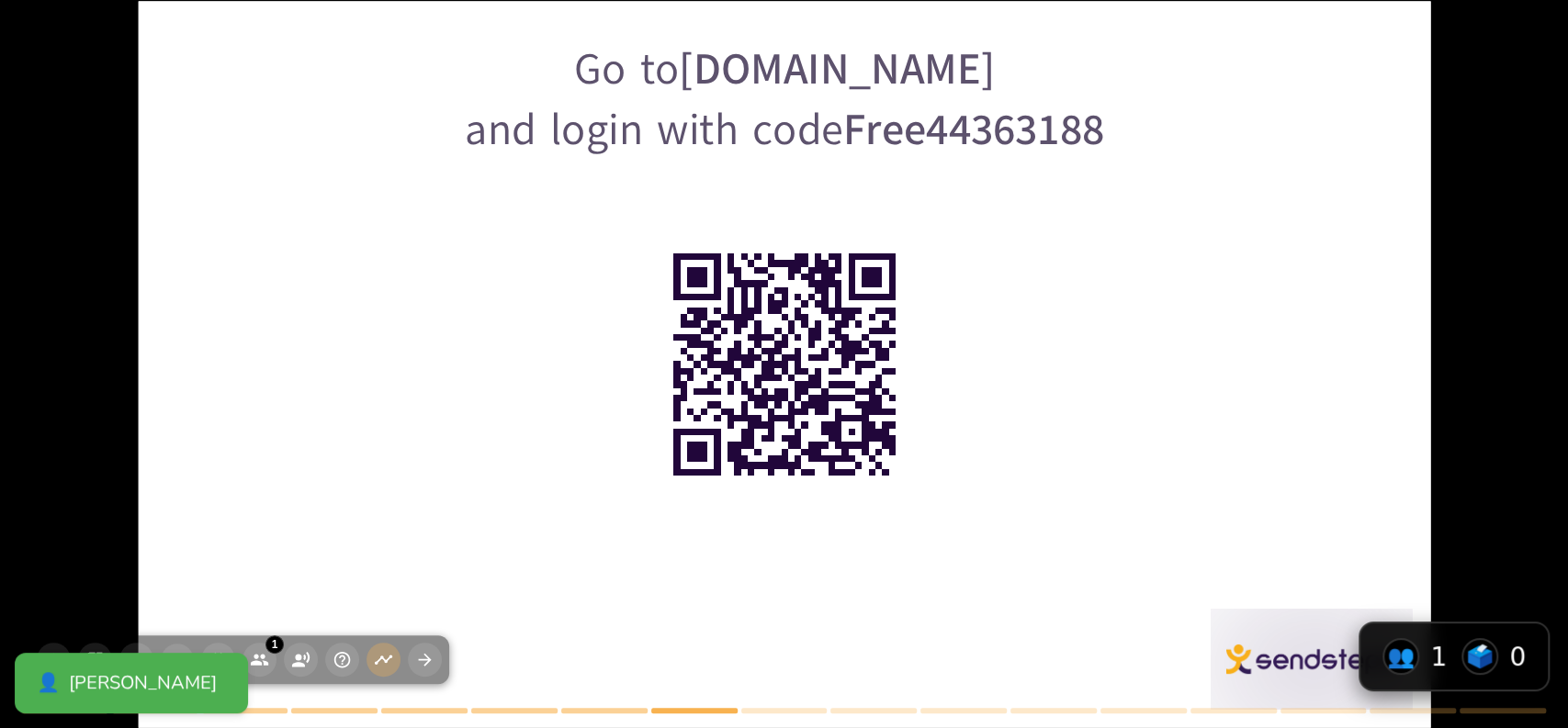
checkbox input "true"
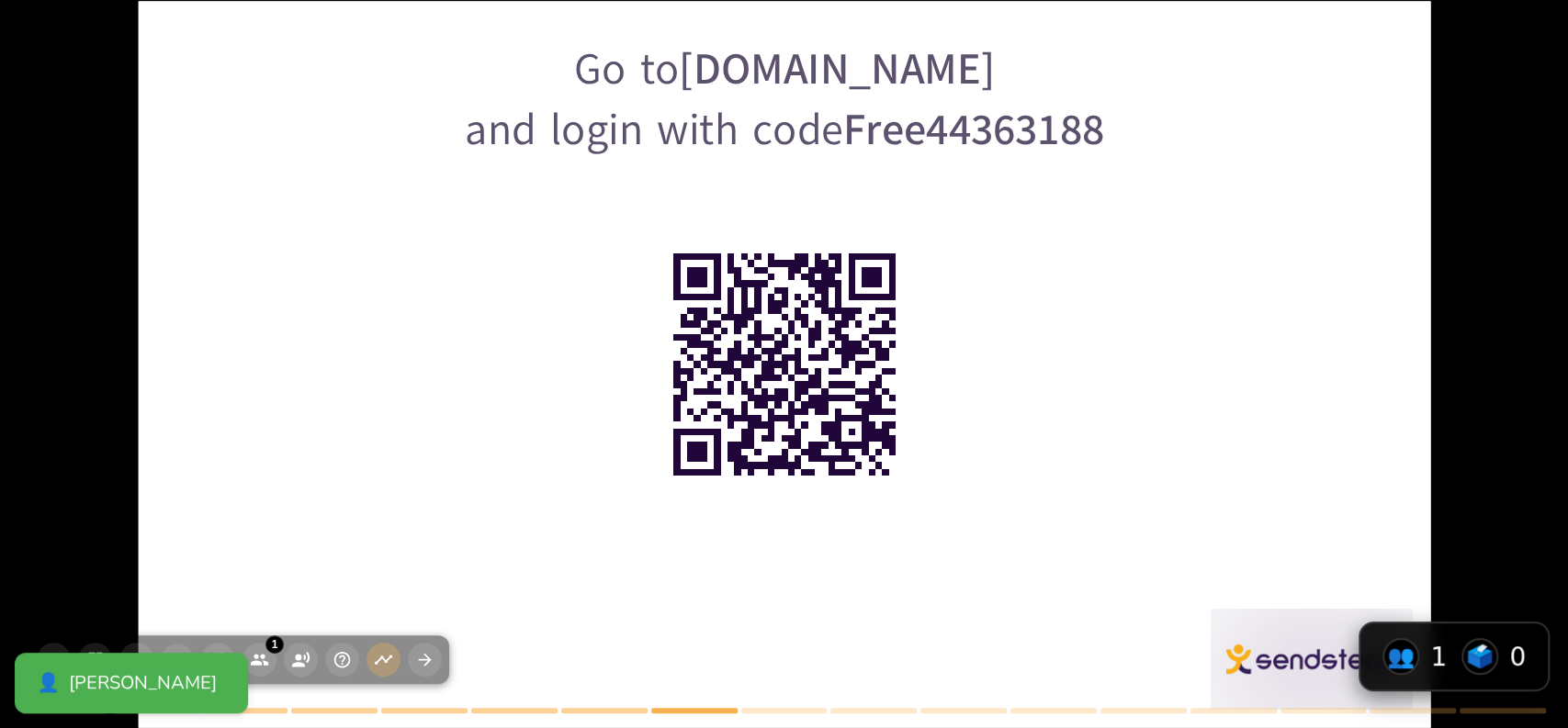
checkbox input "true"
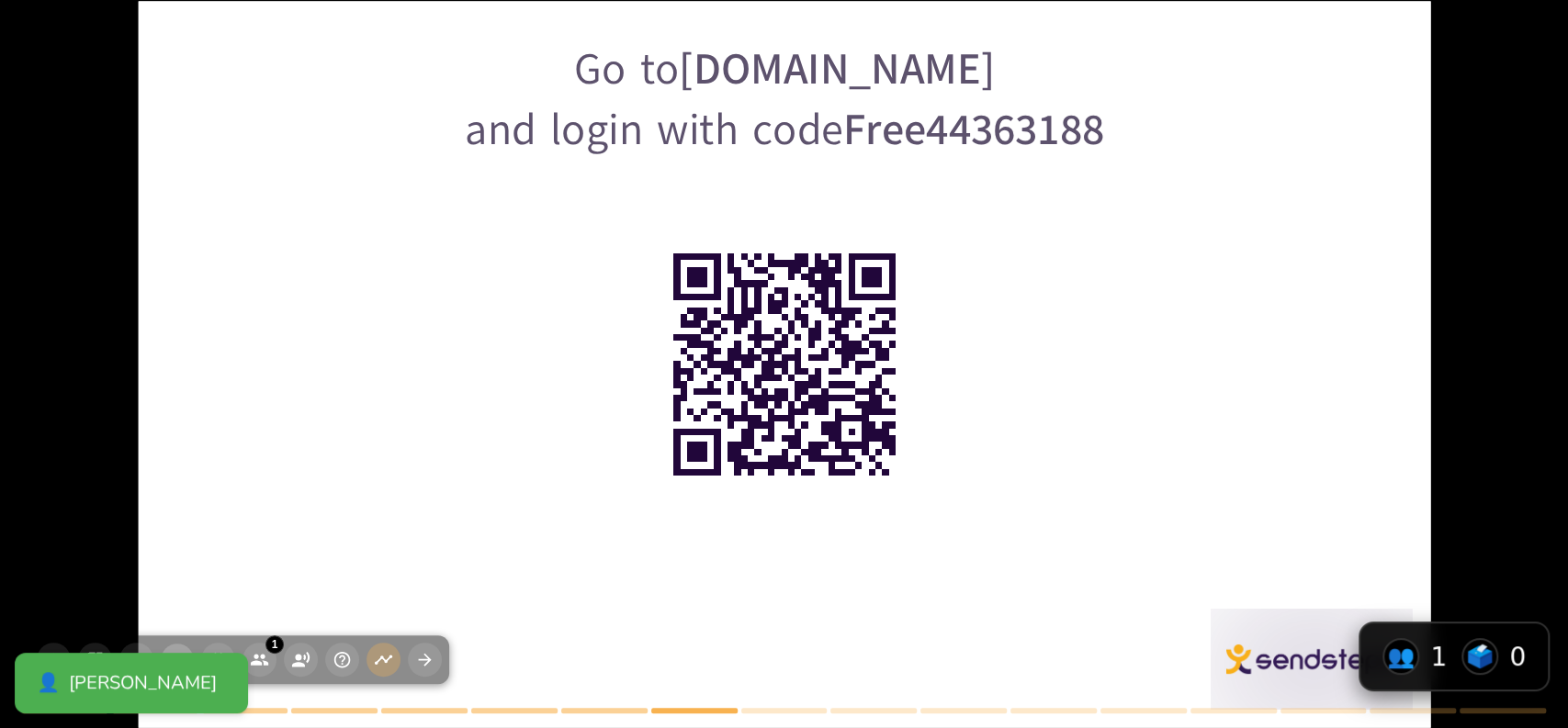
checkbox input "true"
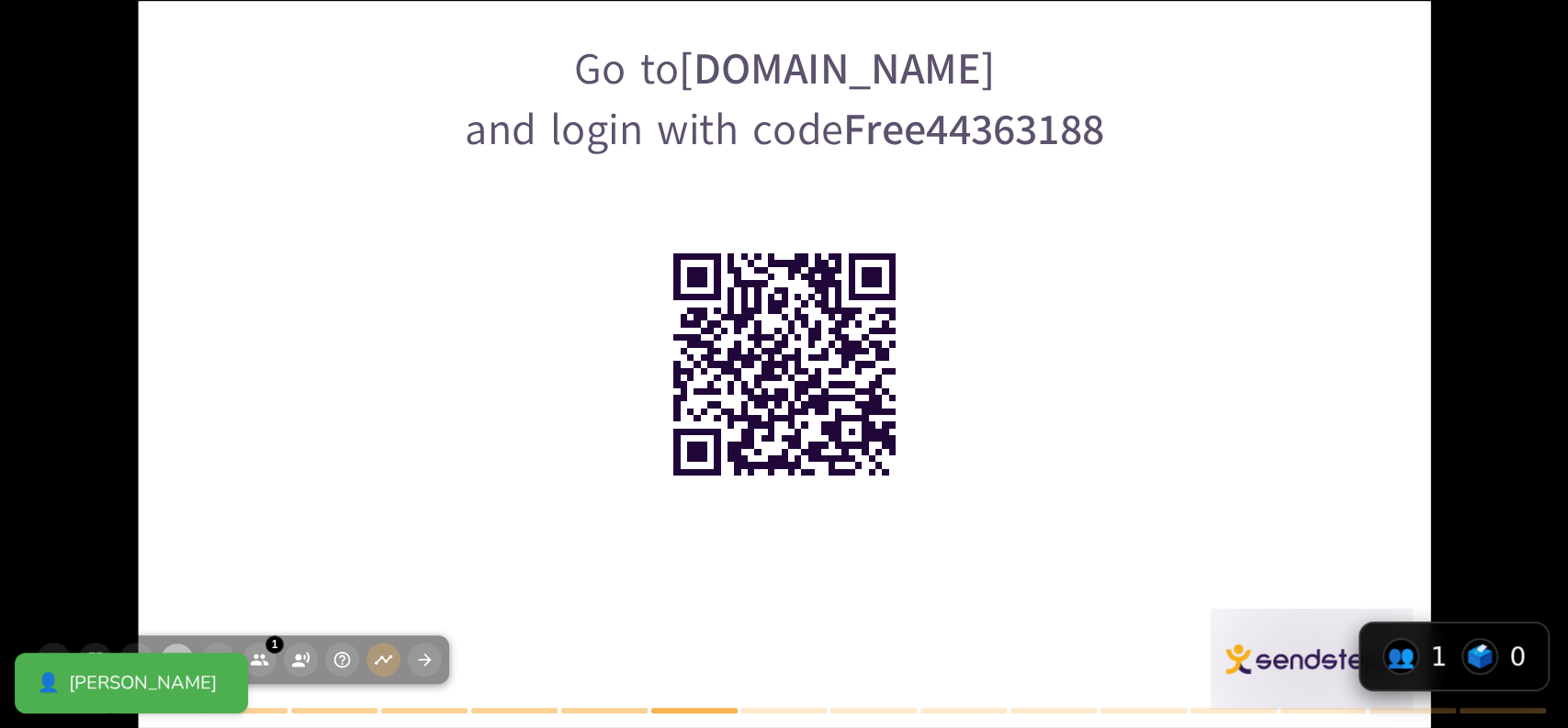
click at [172, 659] on icon "button" at bounding box center [177, 660] width 18 height 18
checkbox input "true"
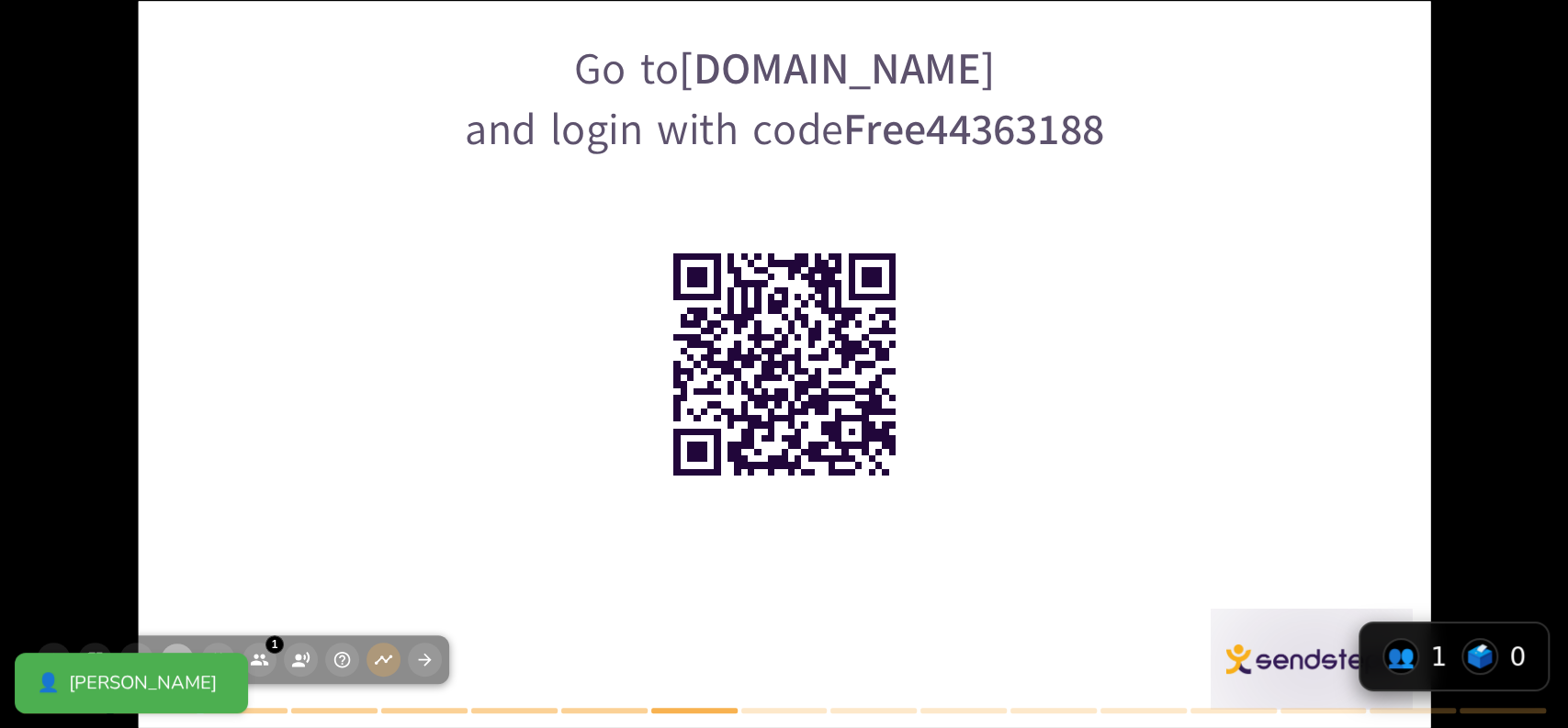
checkbox input "true"
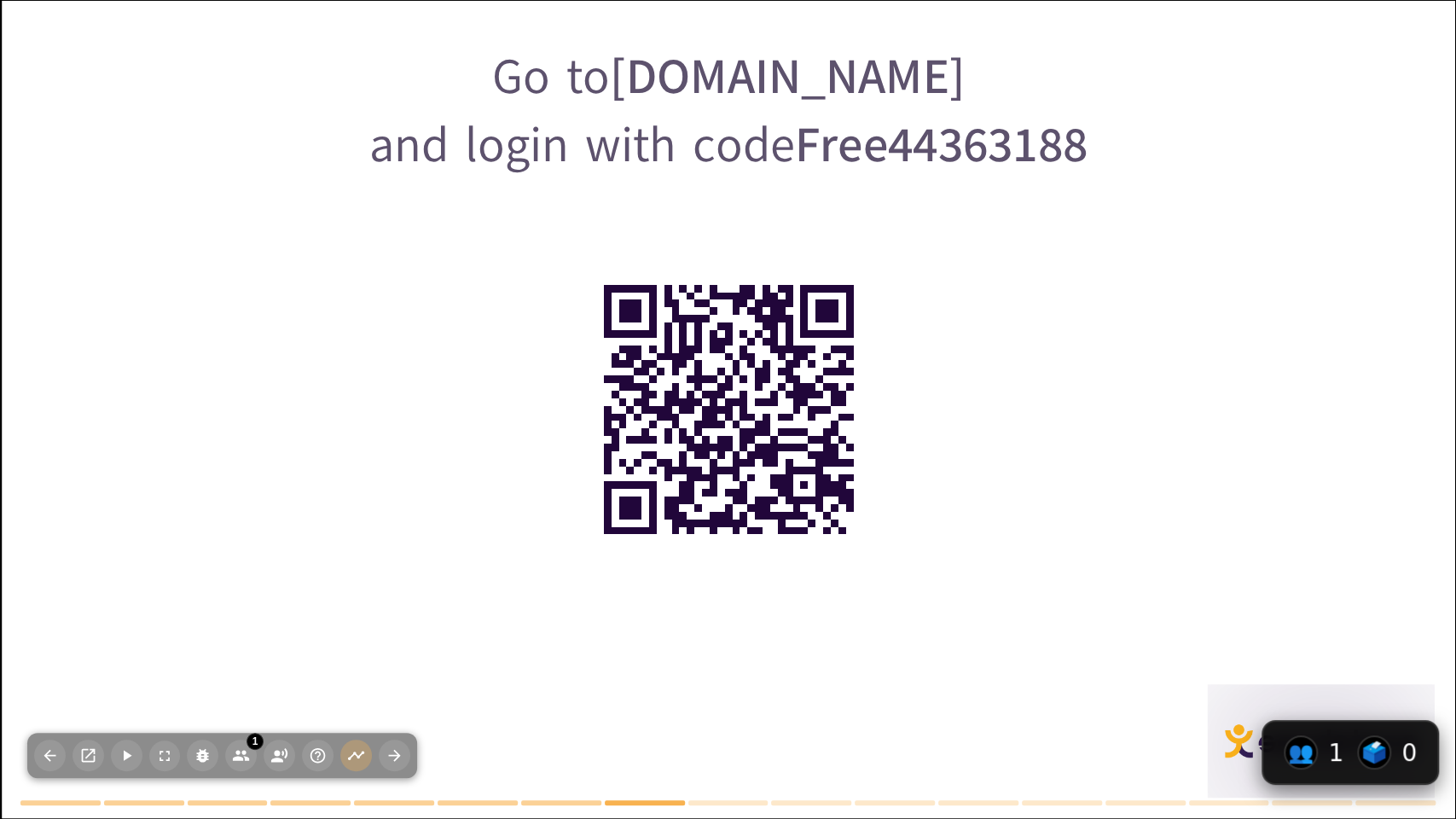
checkbox input "true"
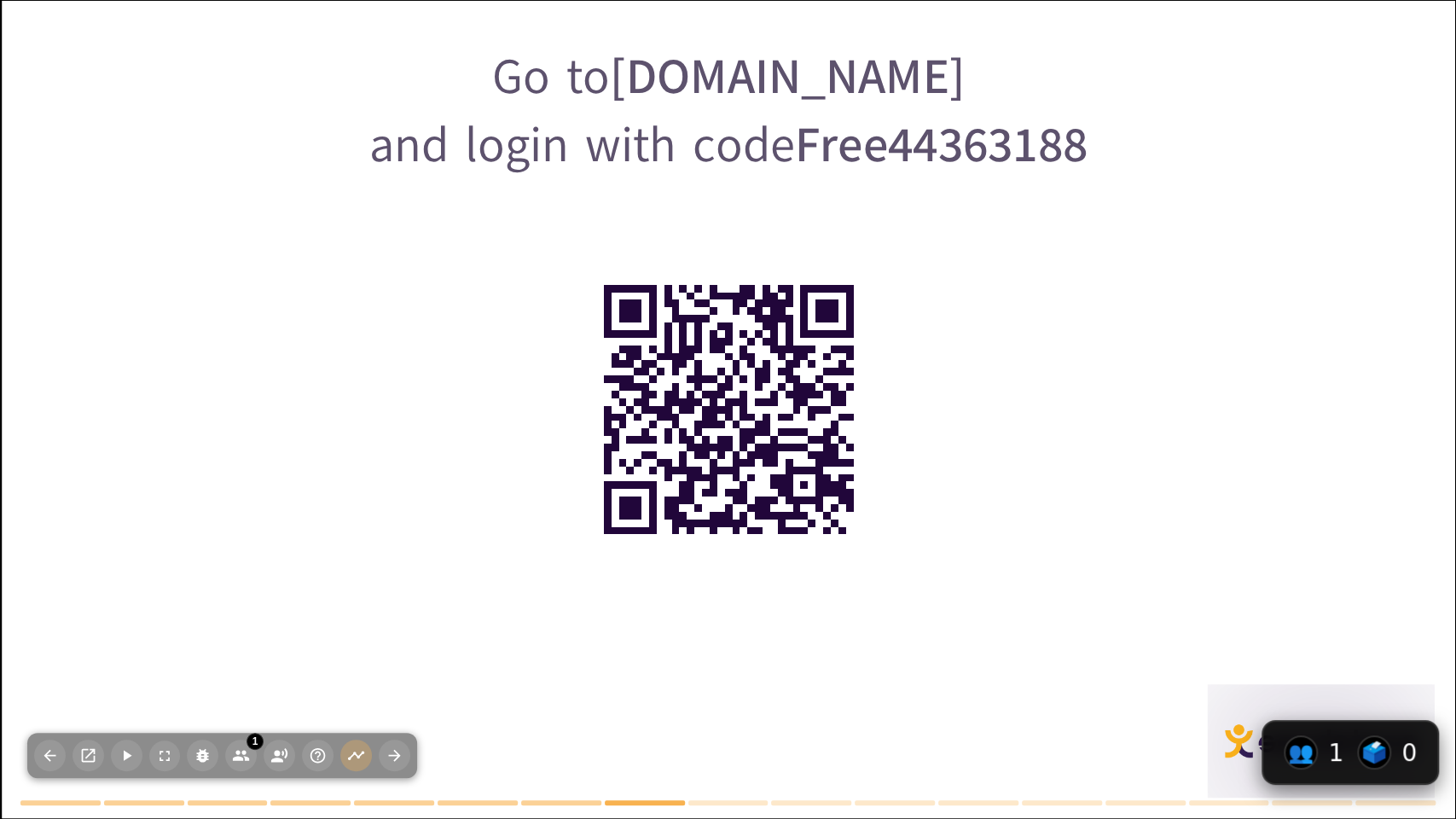
checkbox input "true"
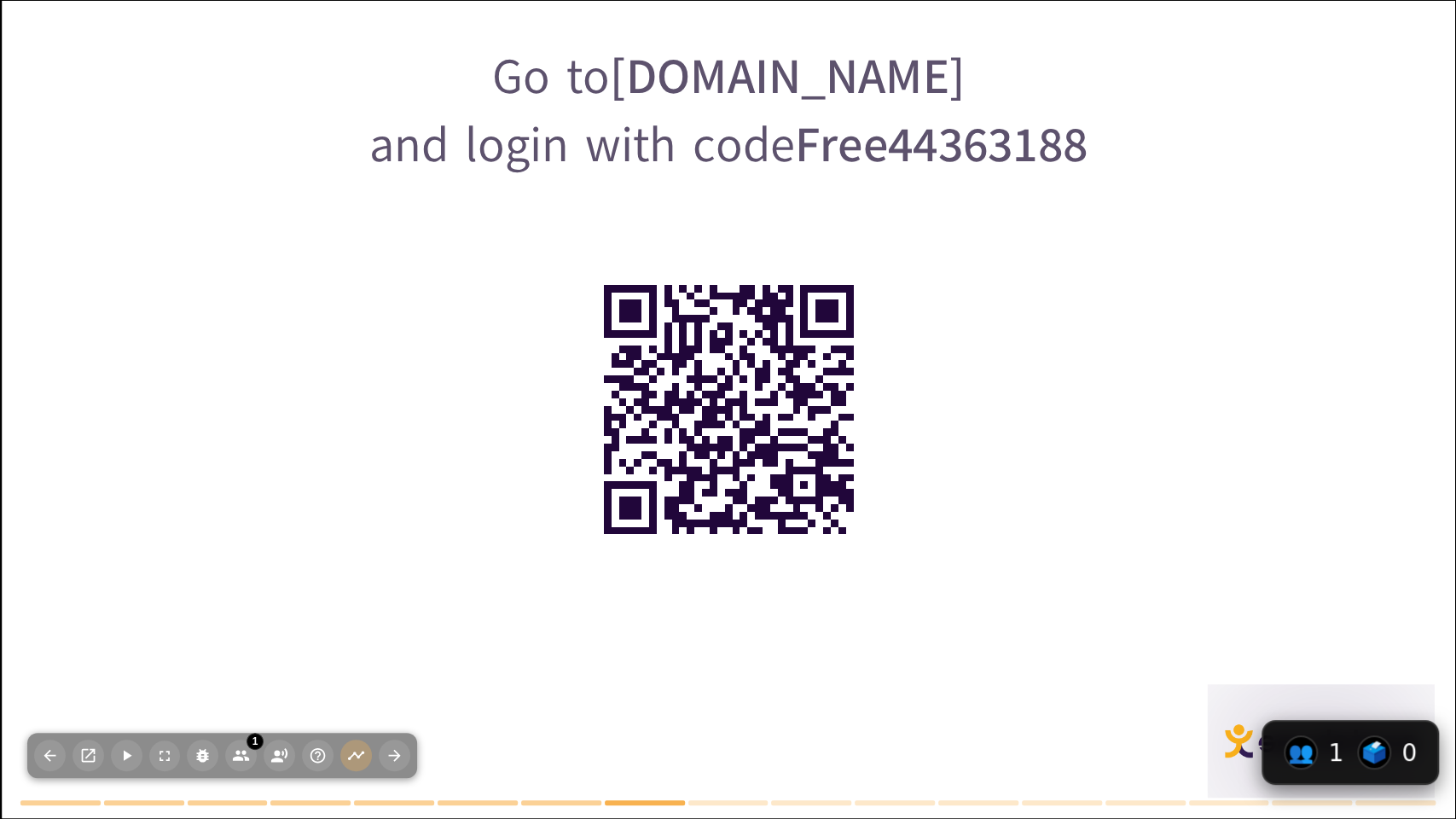
checkbox input "true"
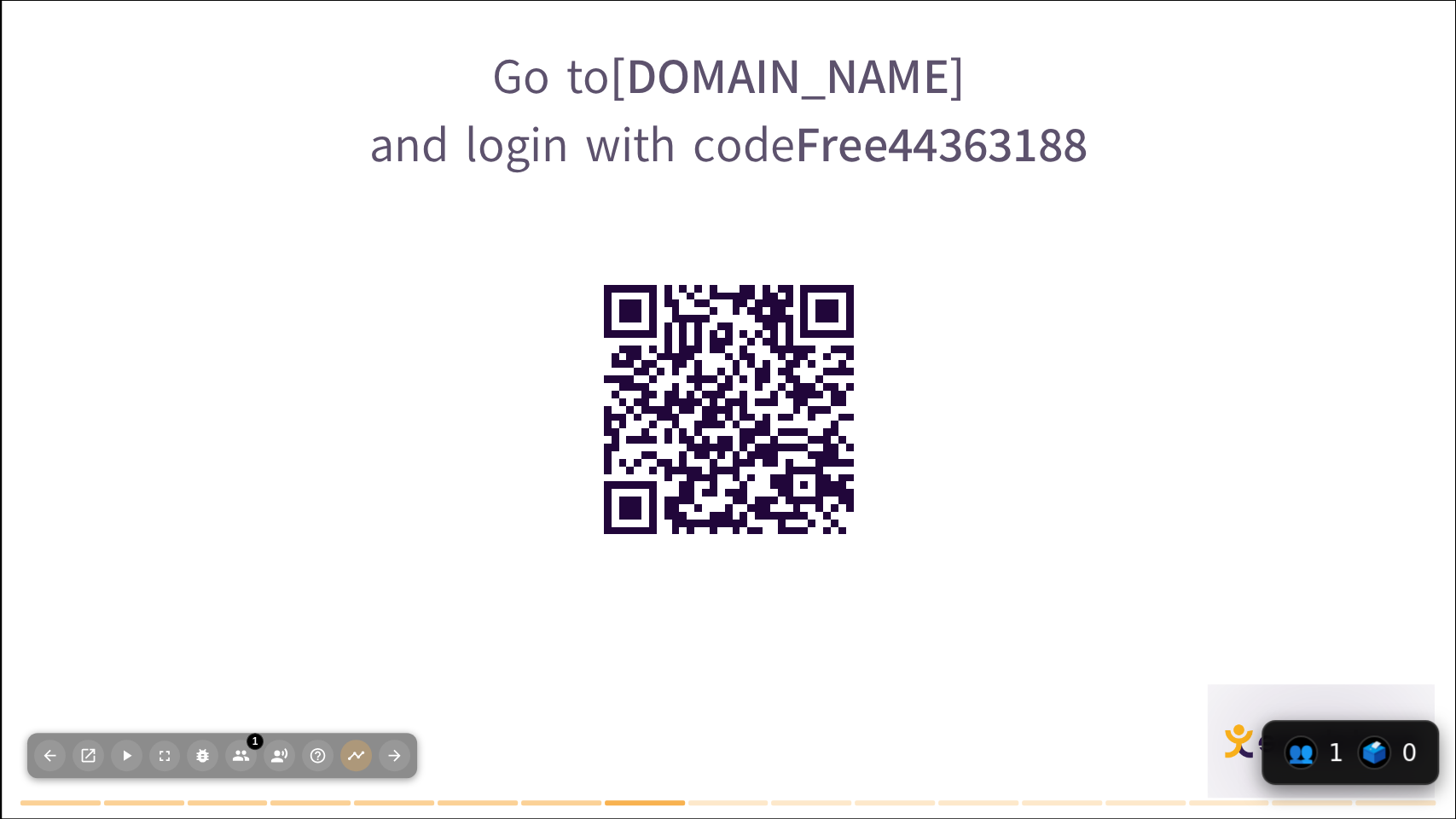
checkbox input "true"
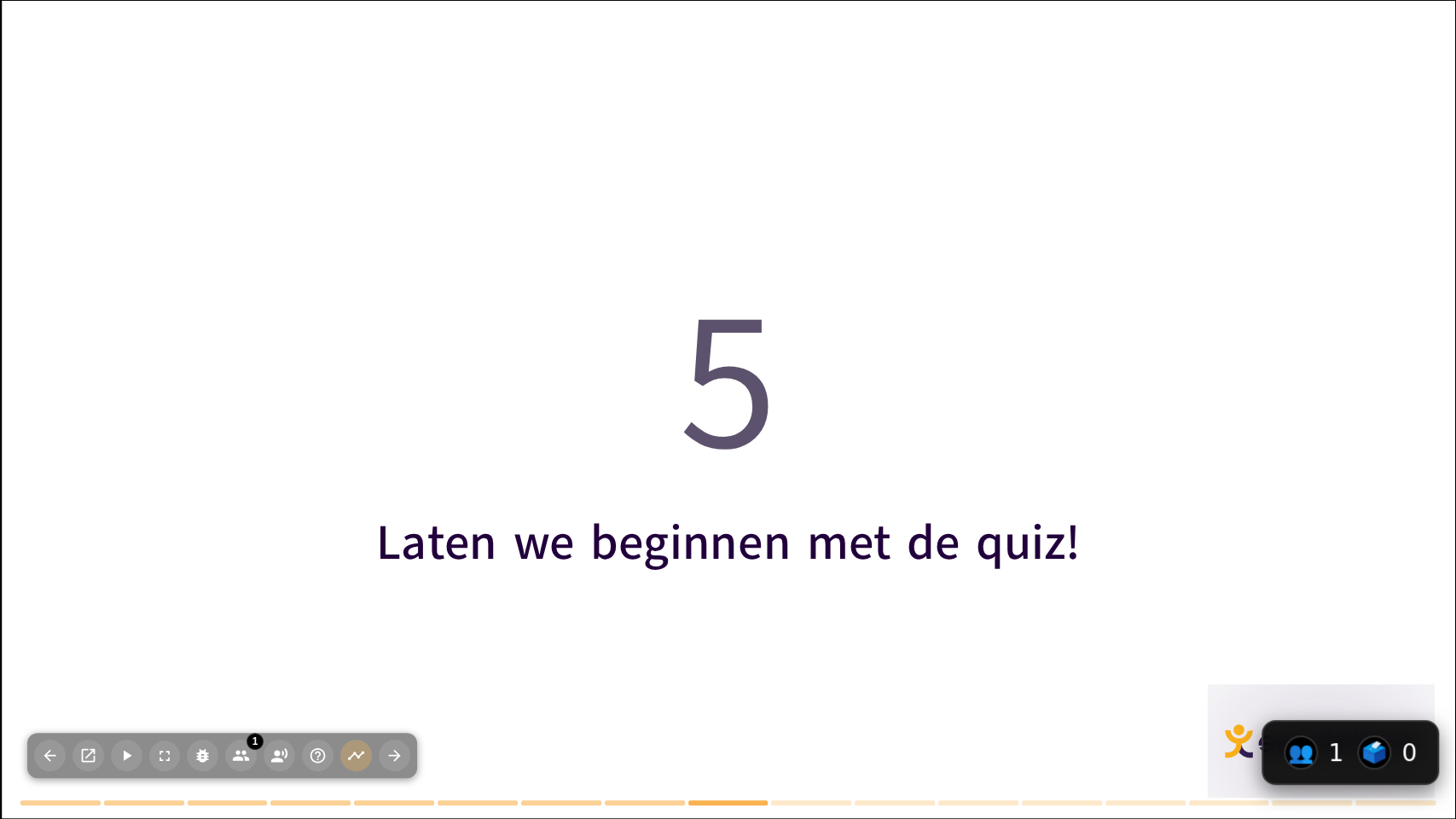
type textarea "Het juiste antwoord is 1602, zoals besproken in de slide over Oprichtingsjaar v…"
checkbox input "true"
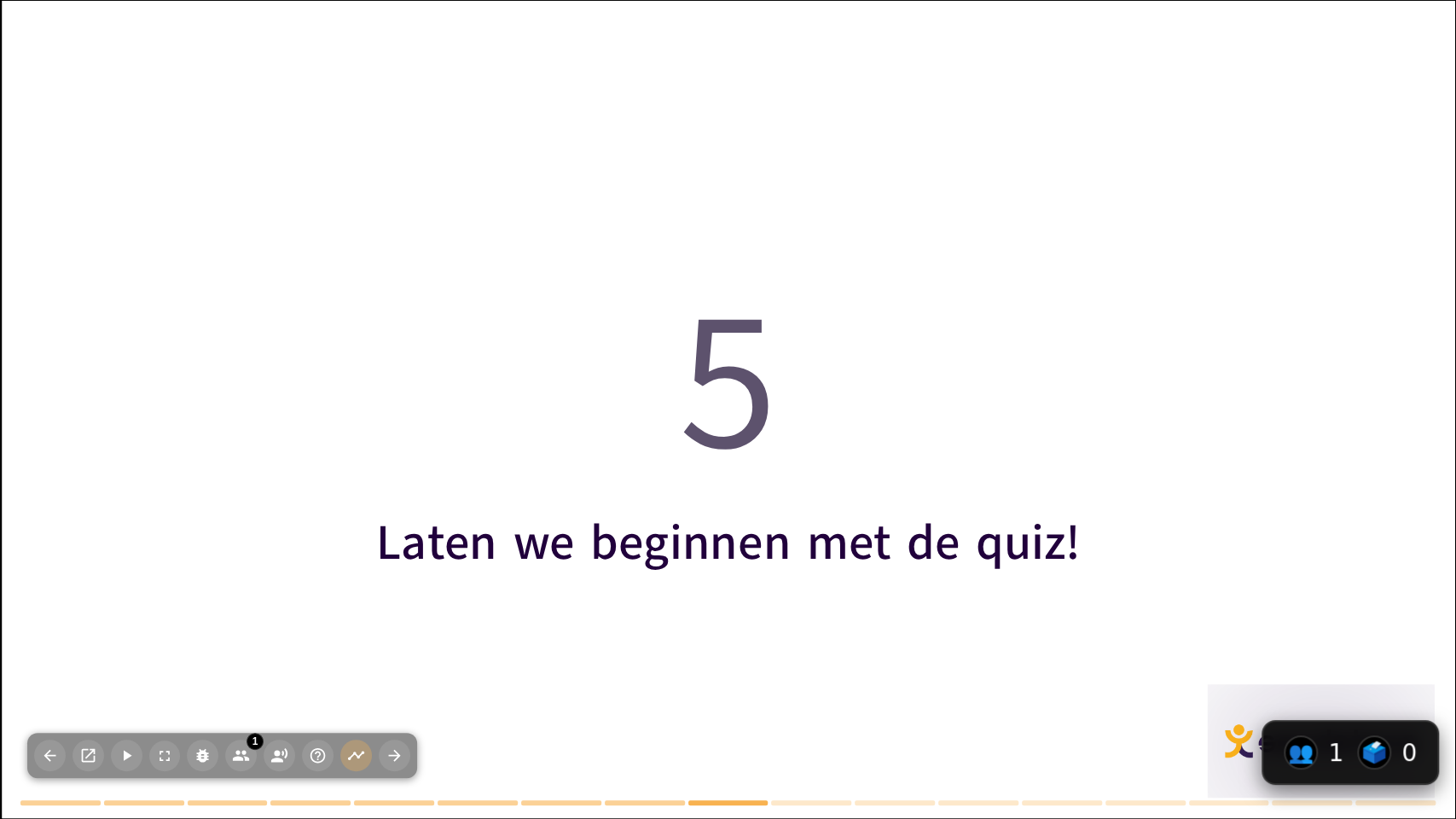
checkbox input "true"
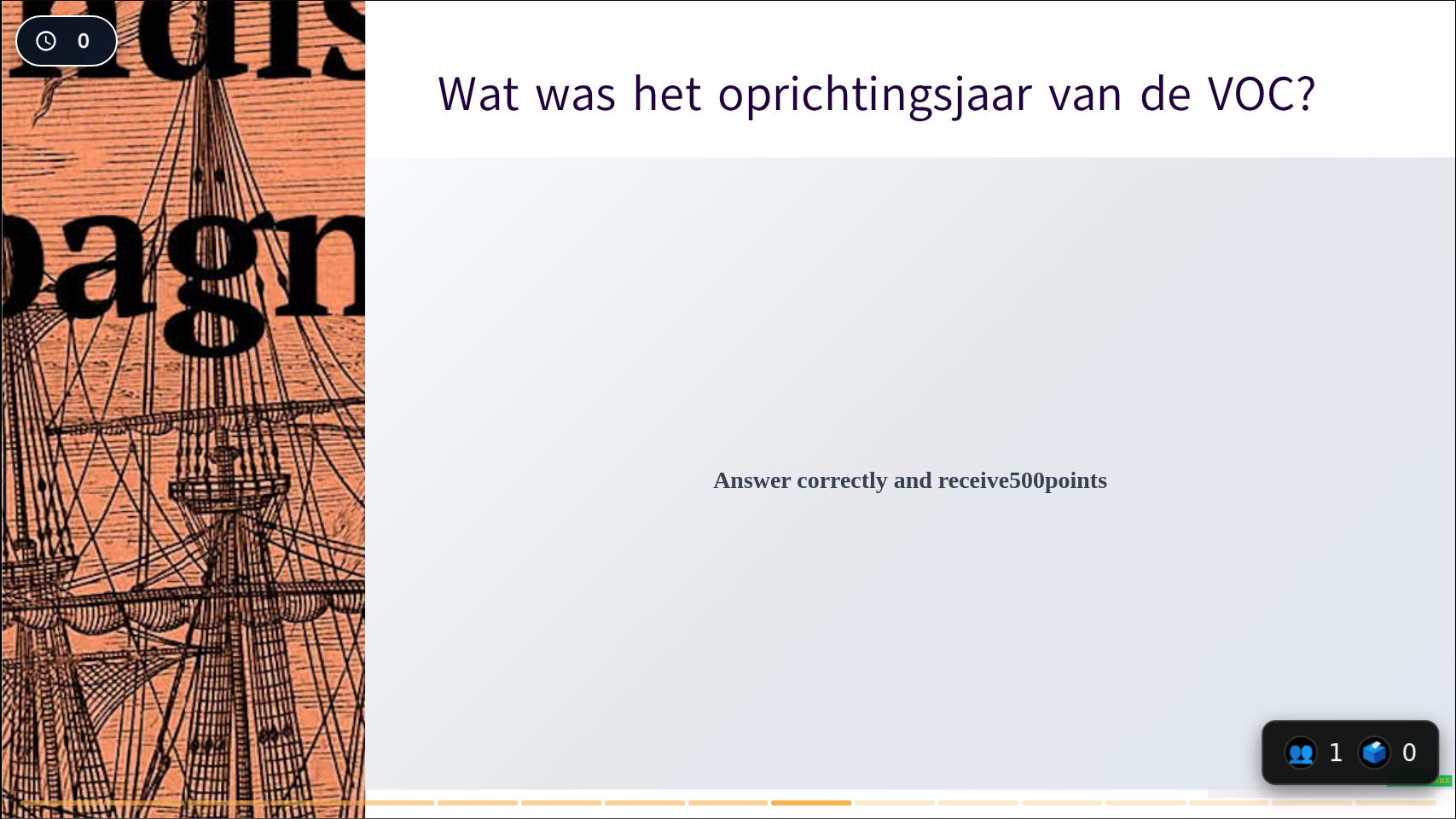
checkbox input "true"
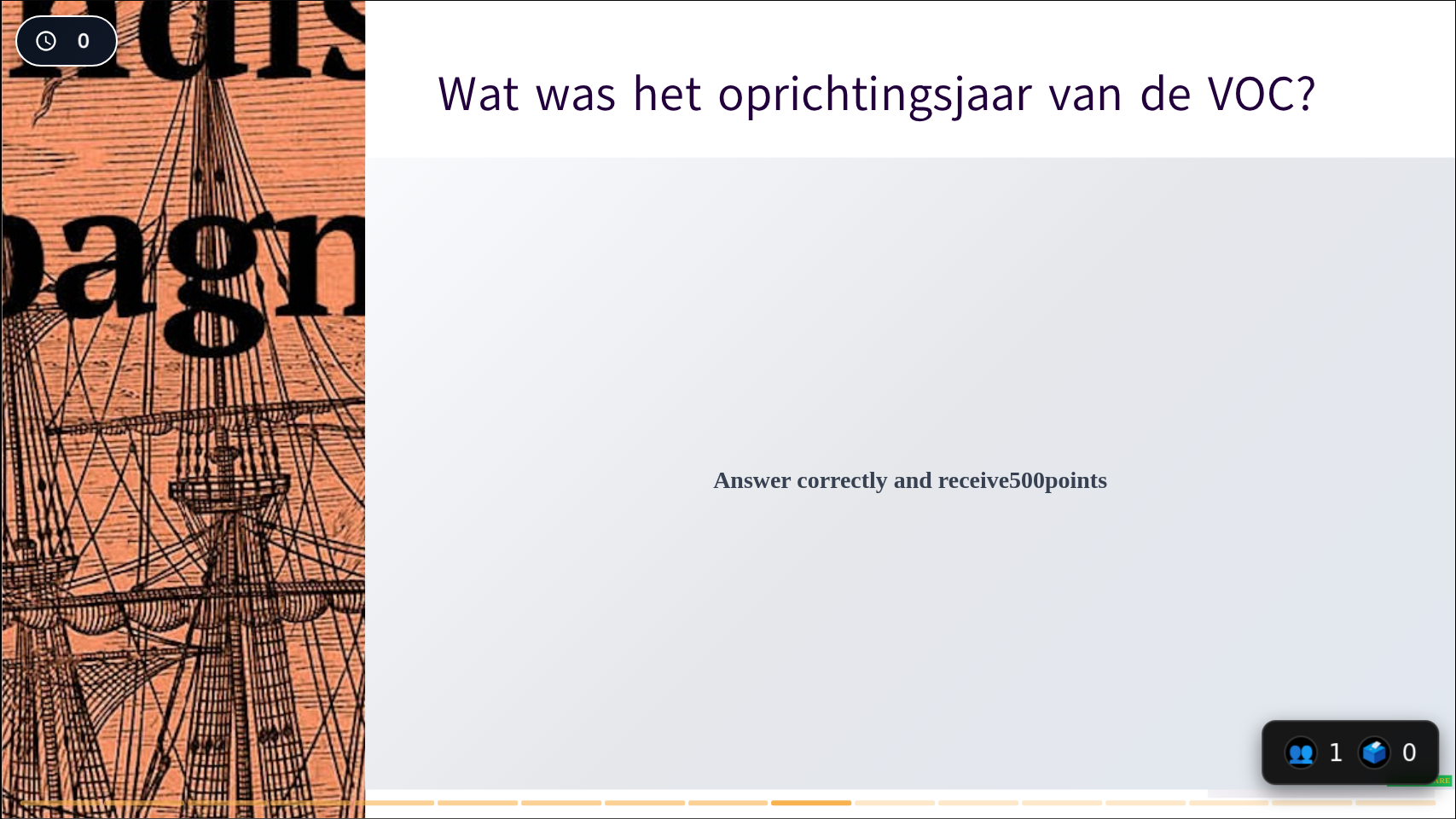
checkbox input "true"
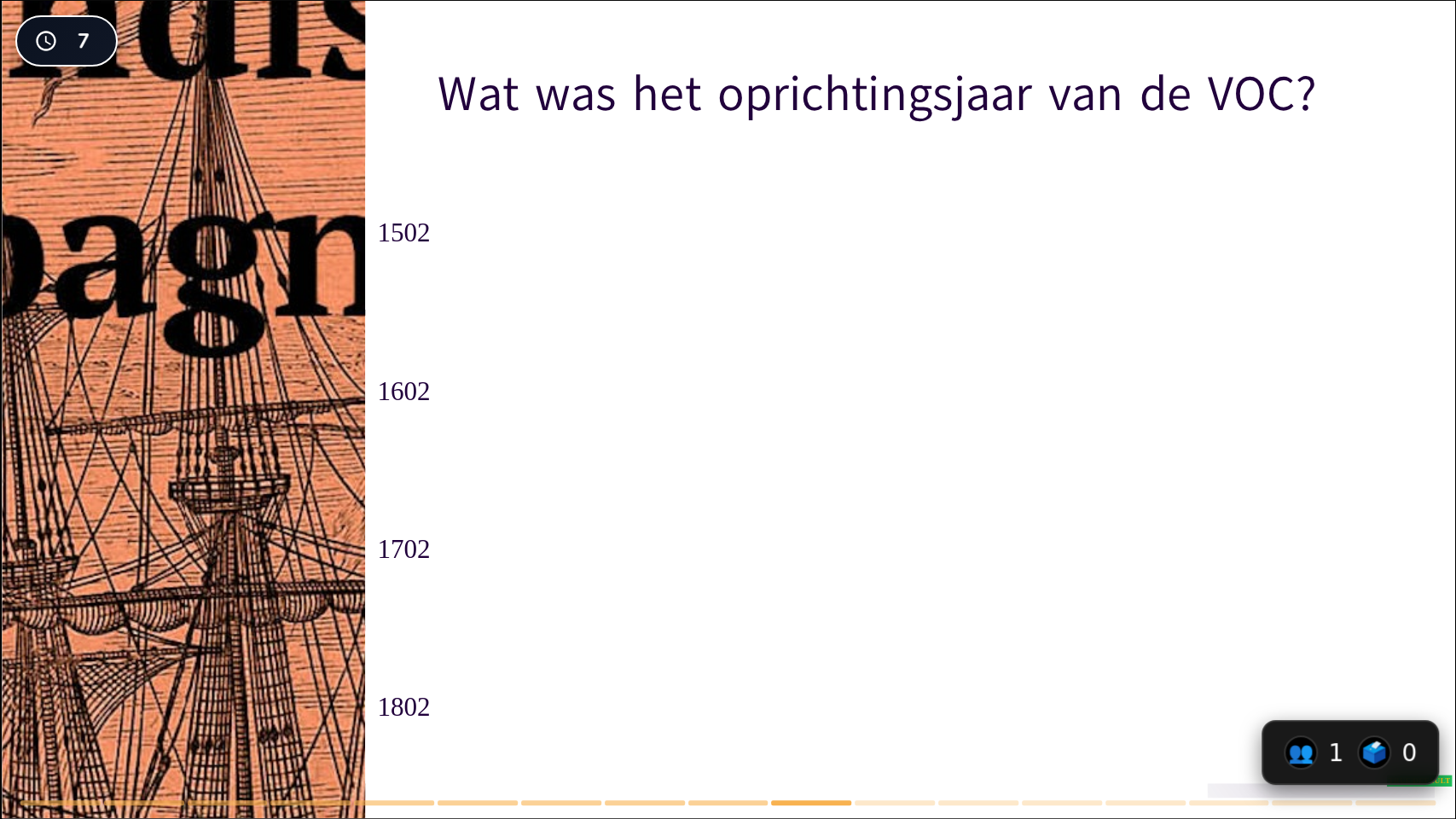
checkbox input "true"
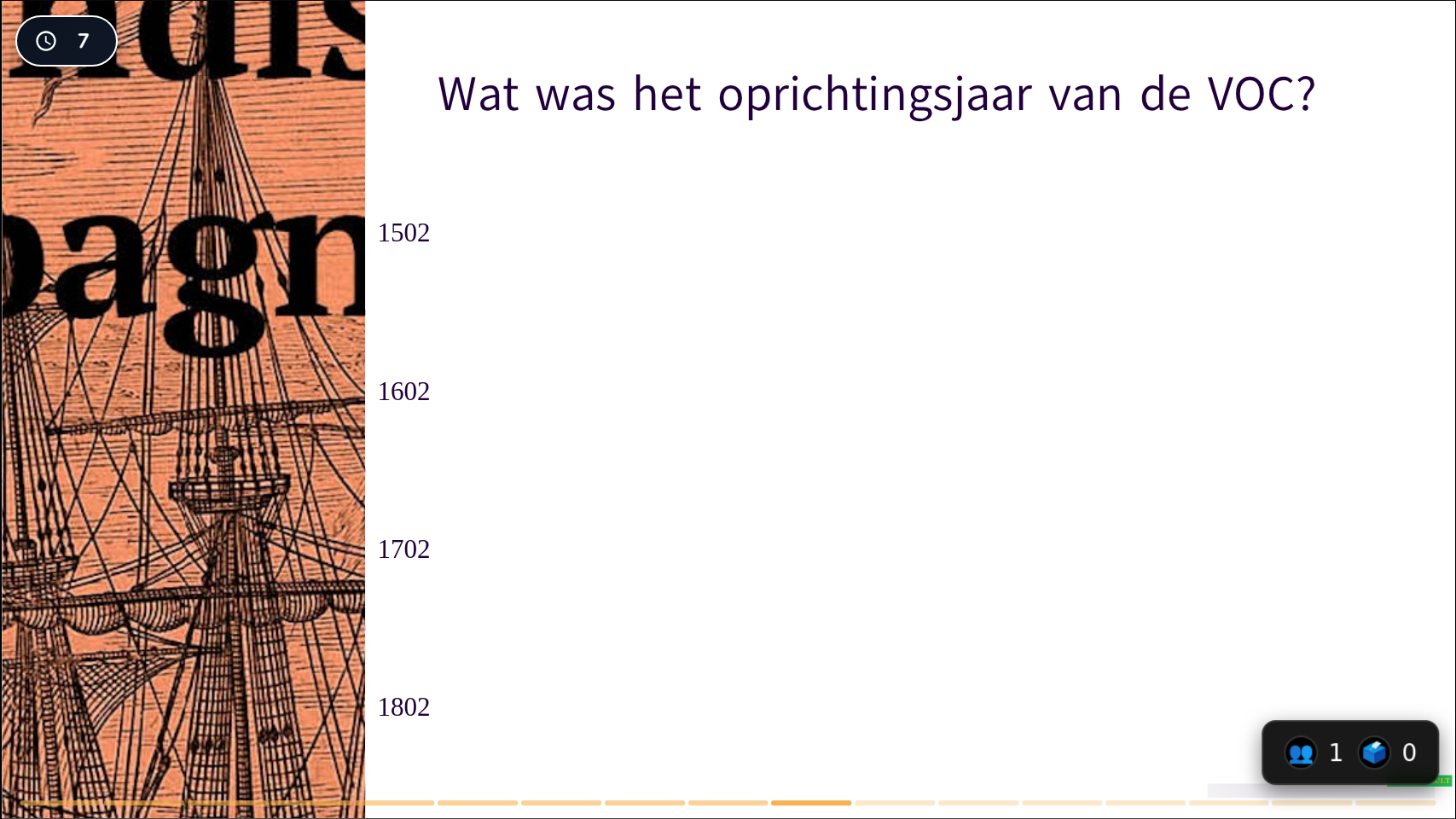
checkbox input "true"
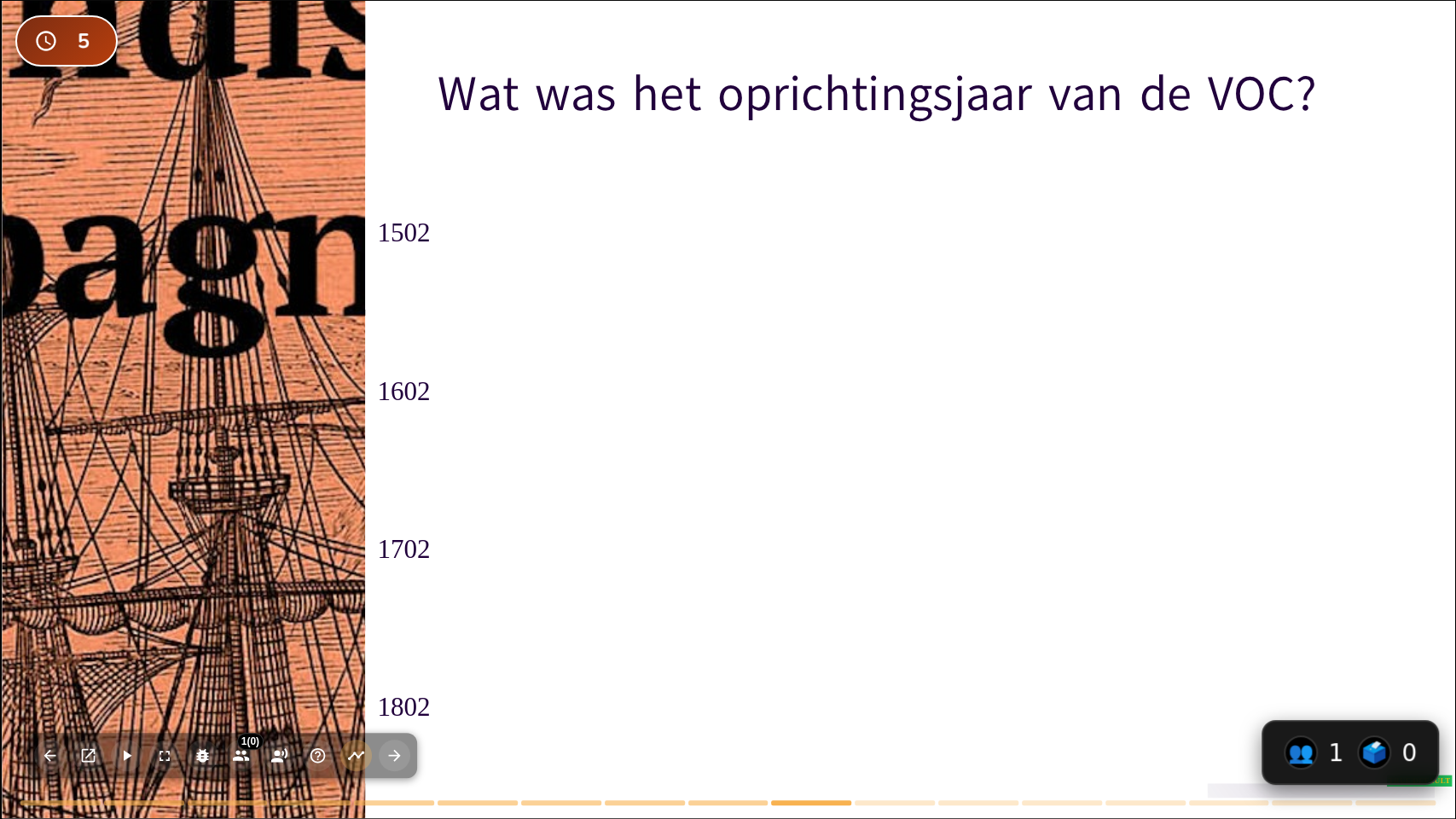
checkbox input "true"
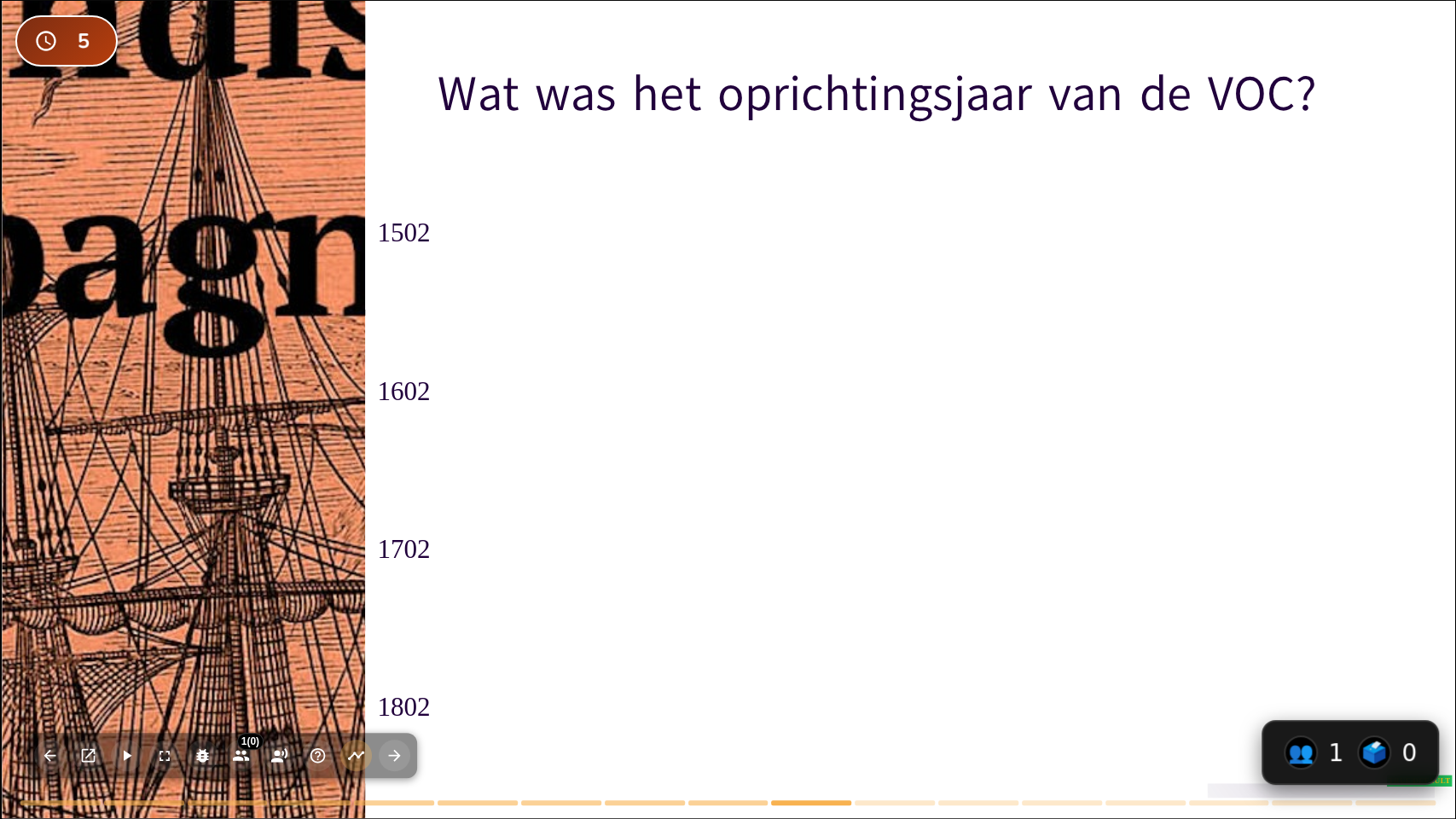
checkbox input "true"
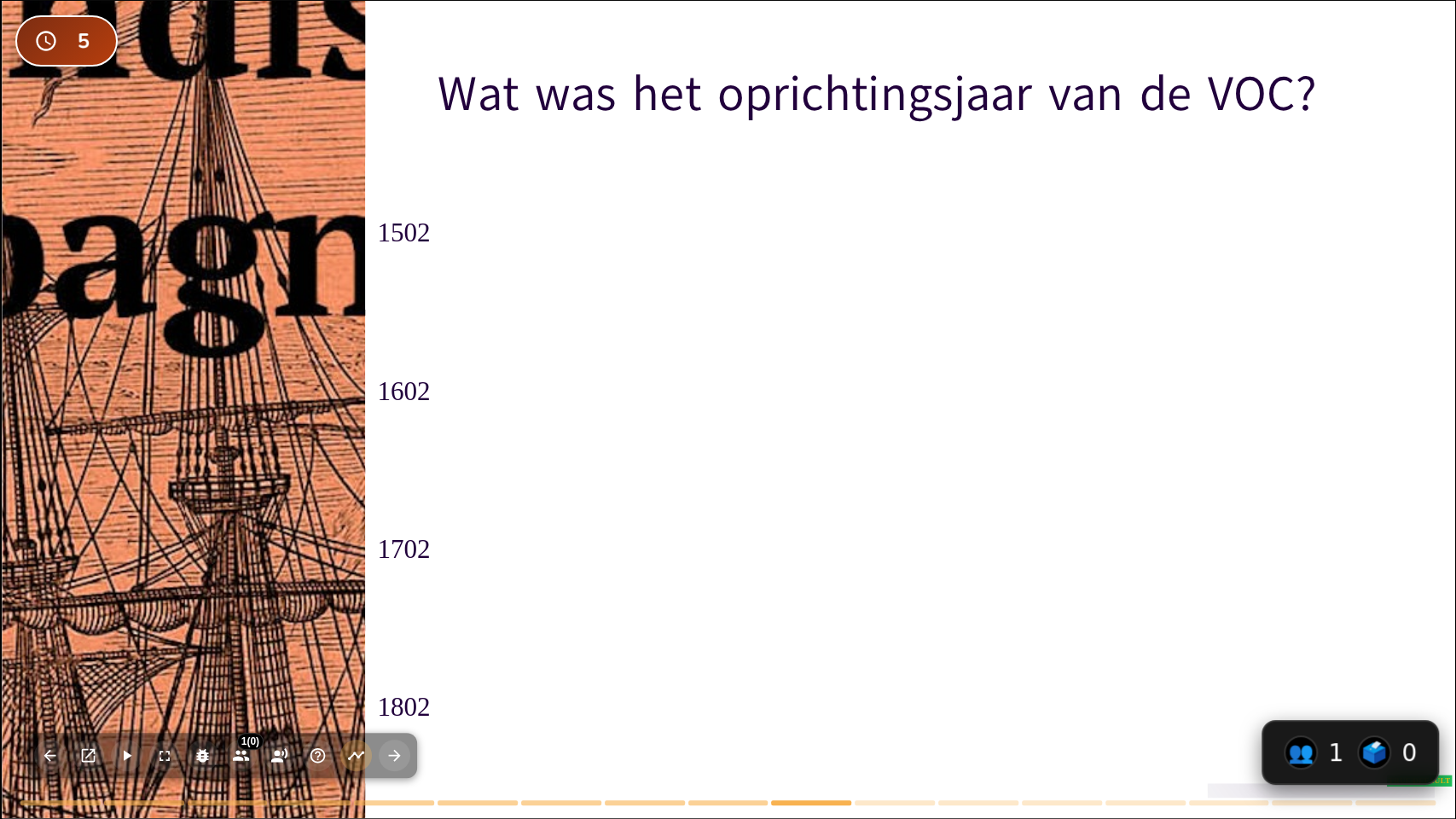
checkbox input "true"
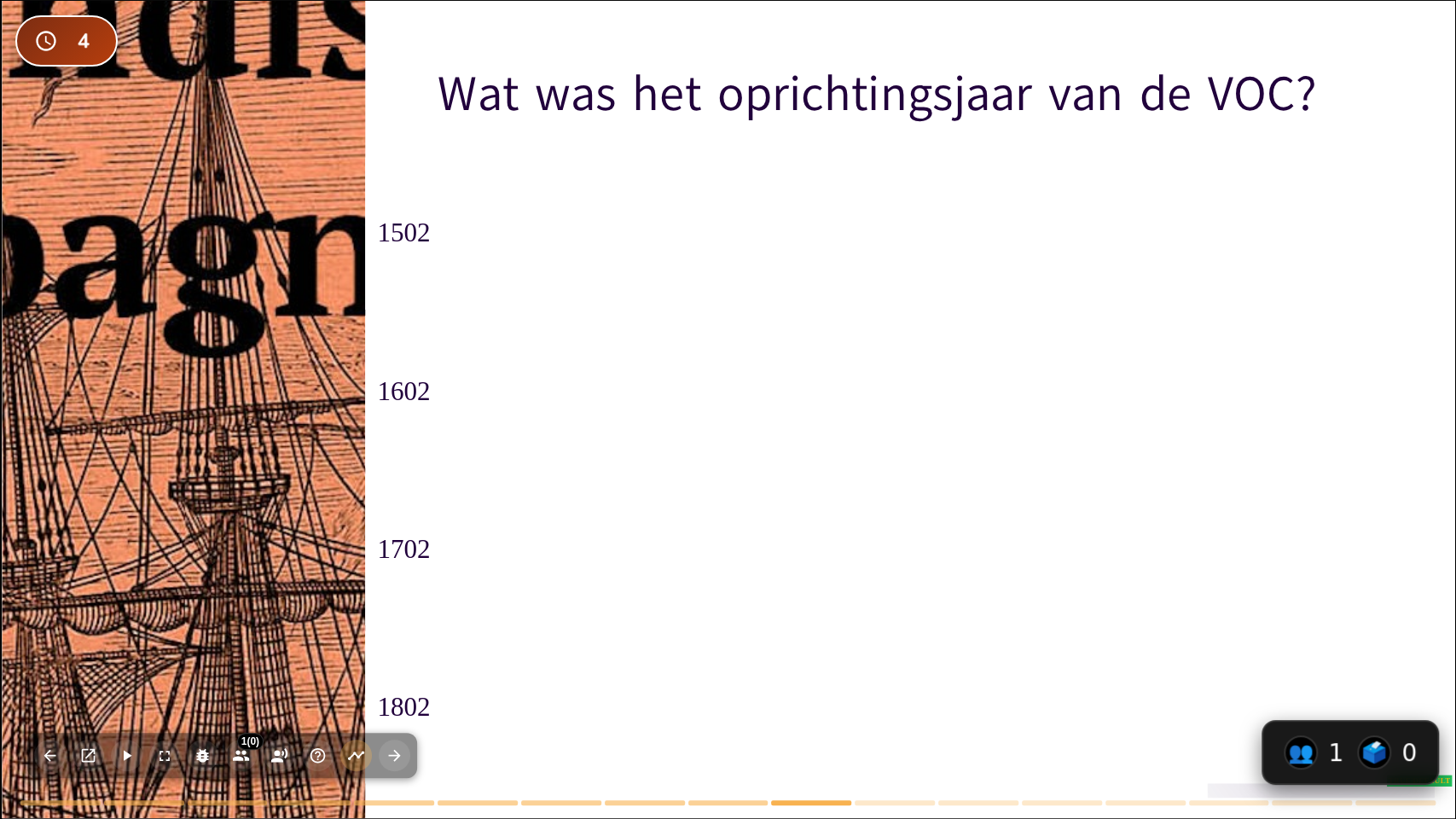
checkbox input "true"
click at [324, 601] on div at bounding box center [183, 409] width 1557 height 817
checkbox input "true"
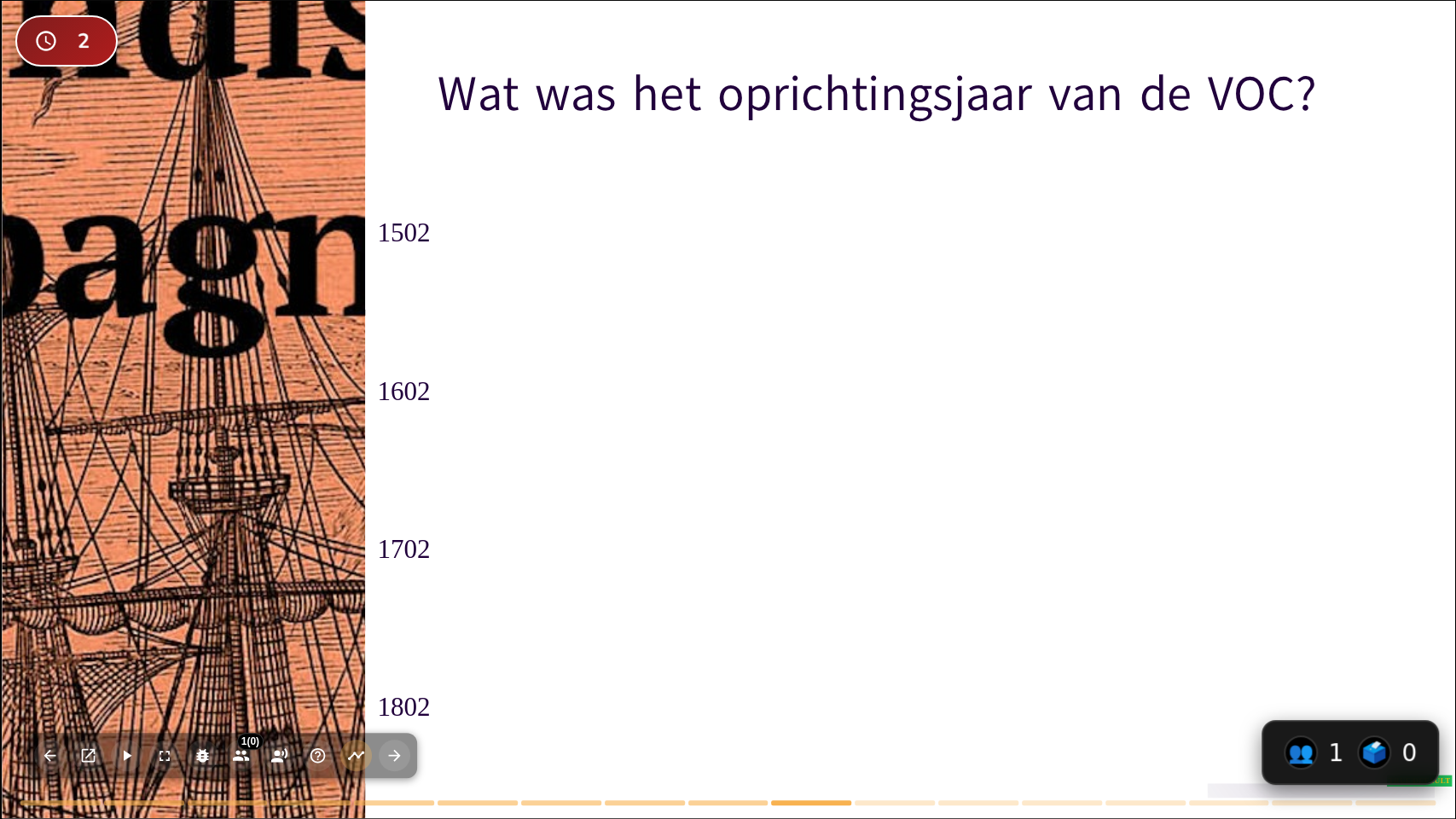
checkbox input "true"
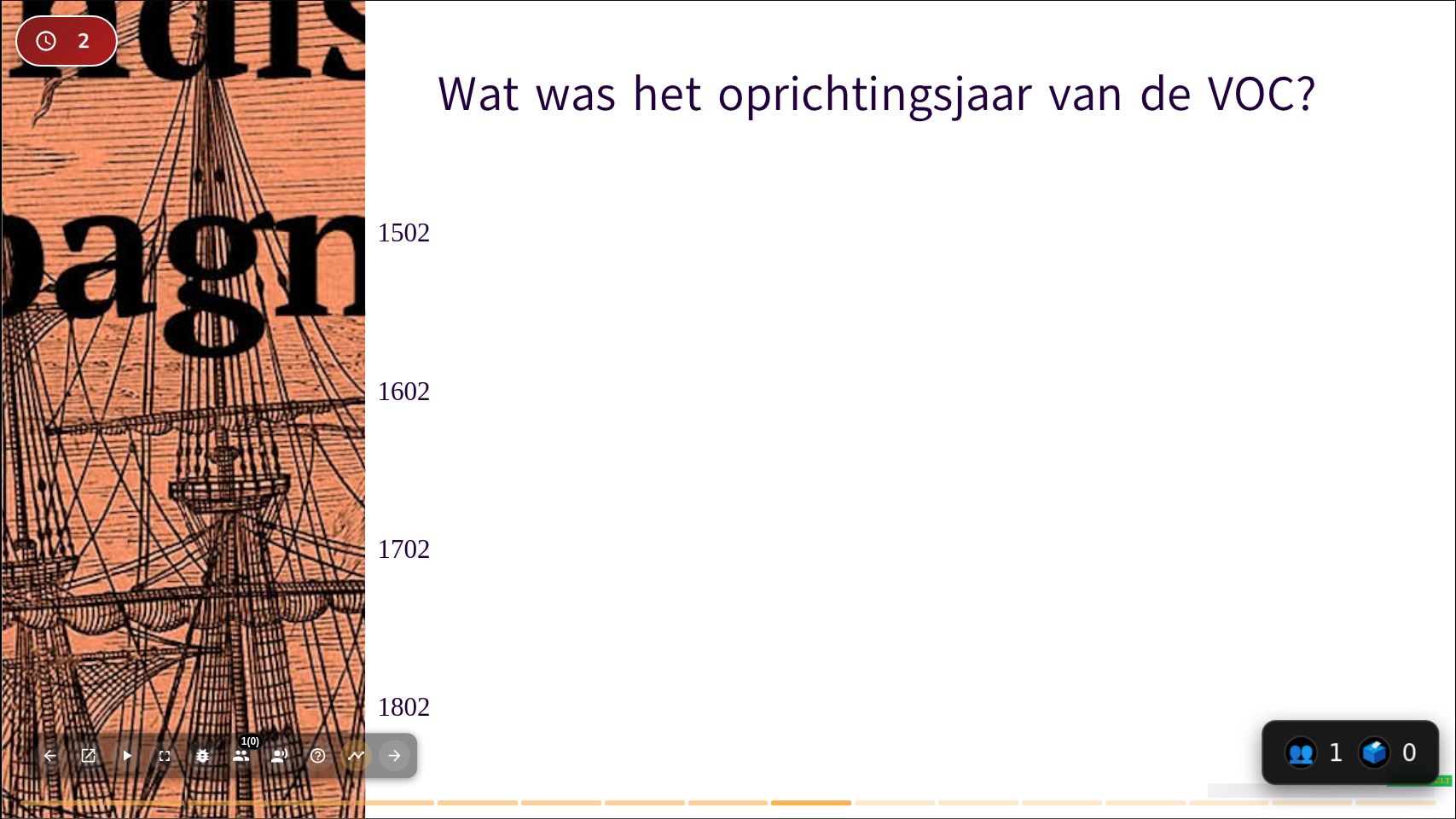
checkbox input "true"
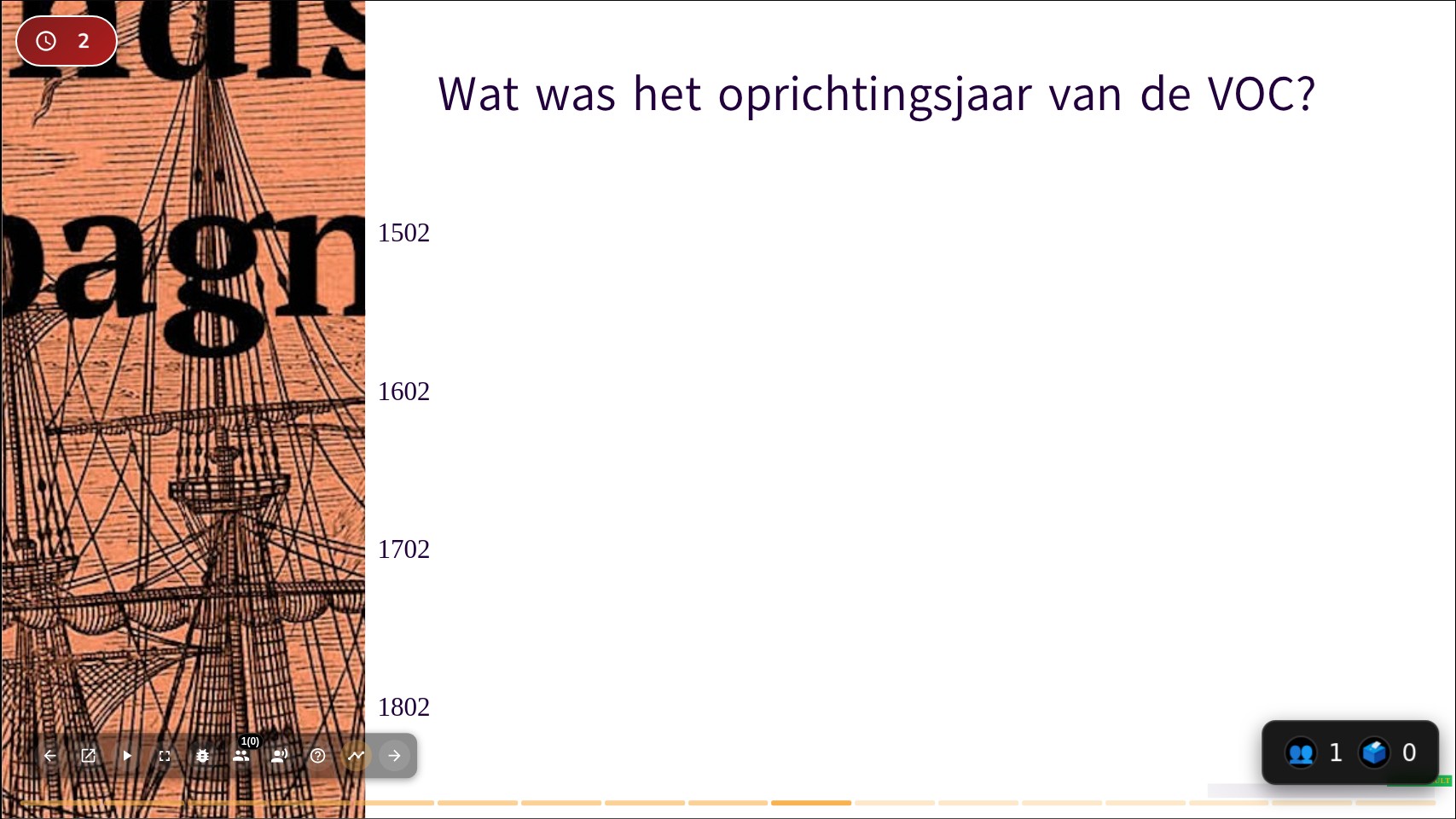
checkbox input "true"
click at [317, 574] on div at bounding box center [183, 409] width 1557 height 817
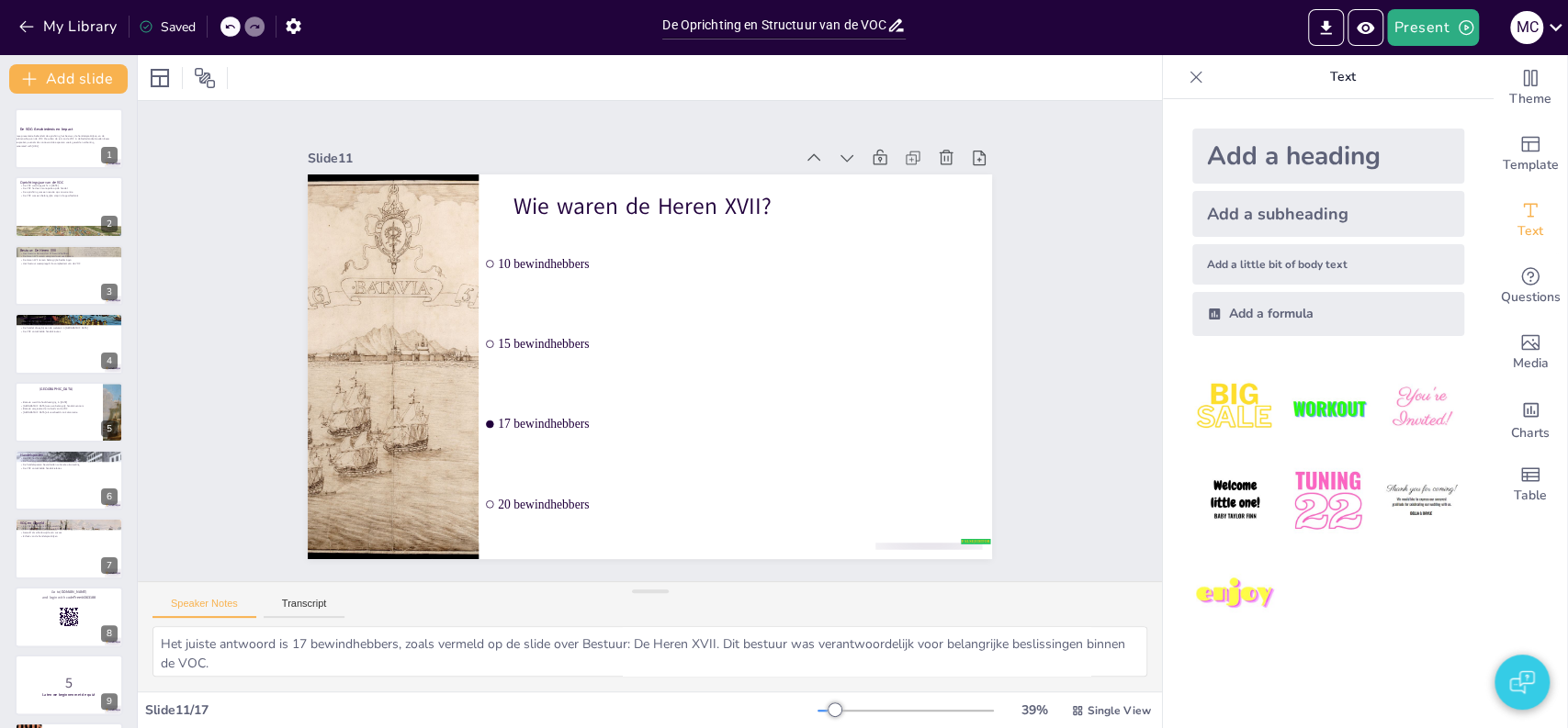
scroll to position [548, 0]
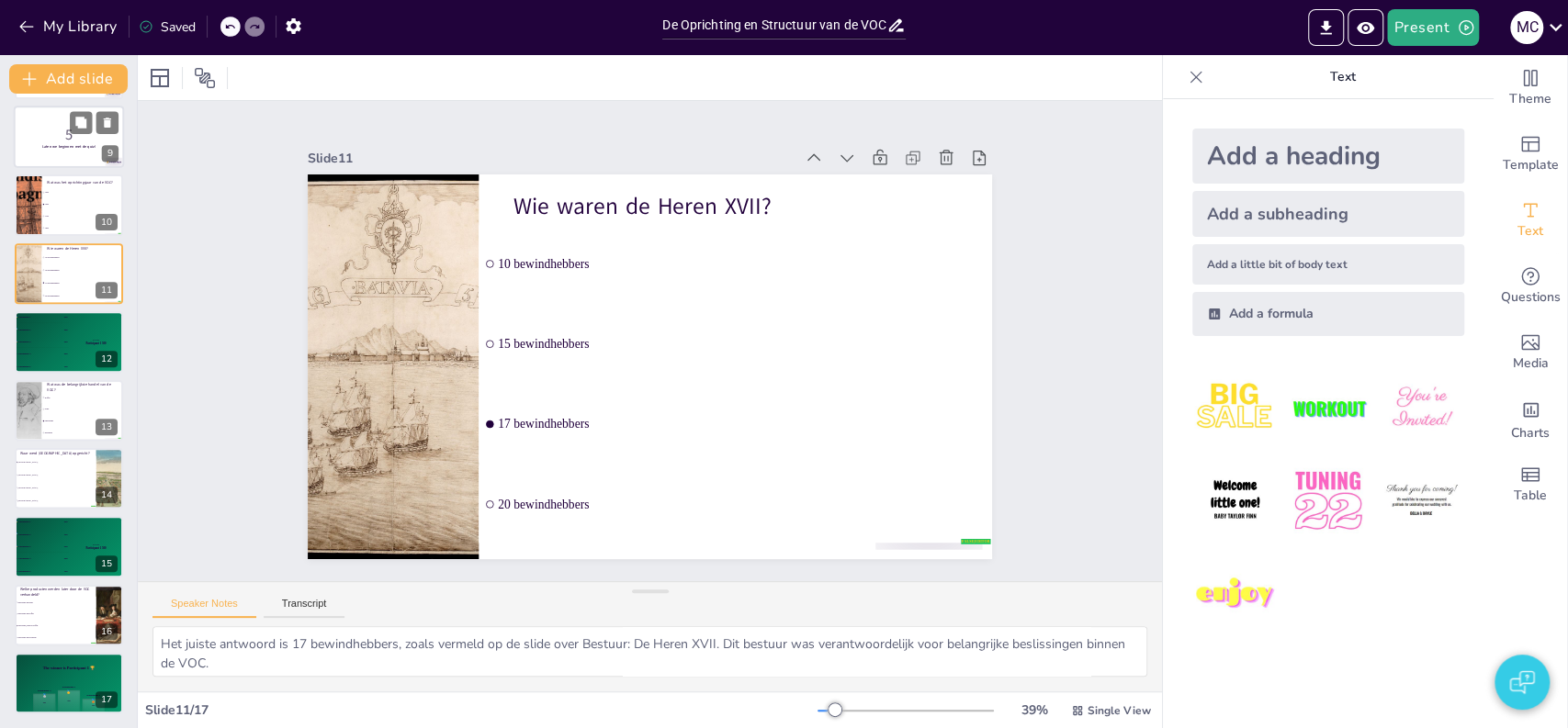
click at [48, 160] on div at bounding box center [69, 137] width 110 height 63
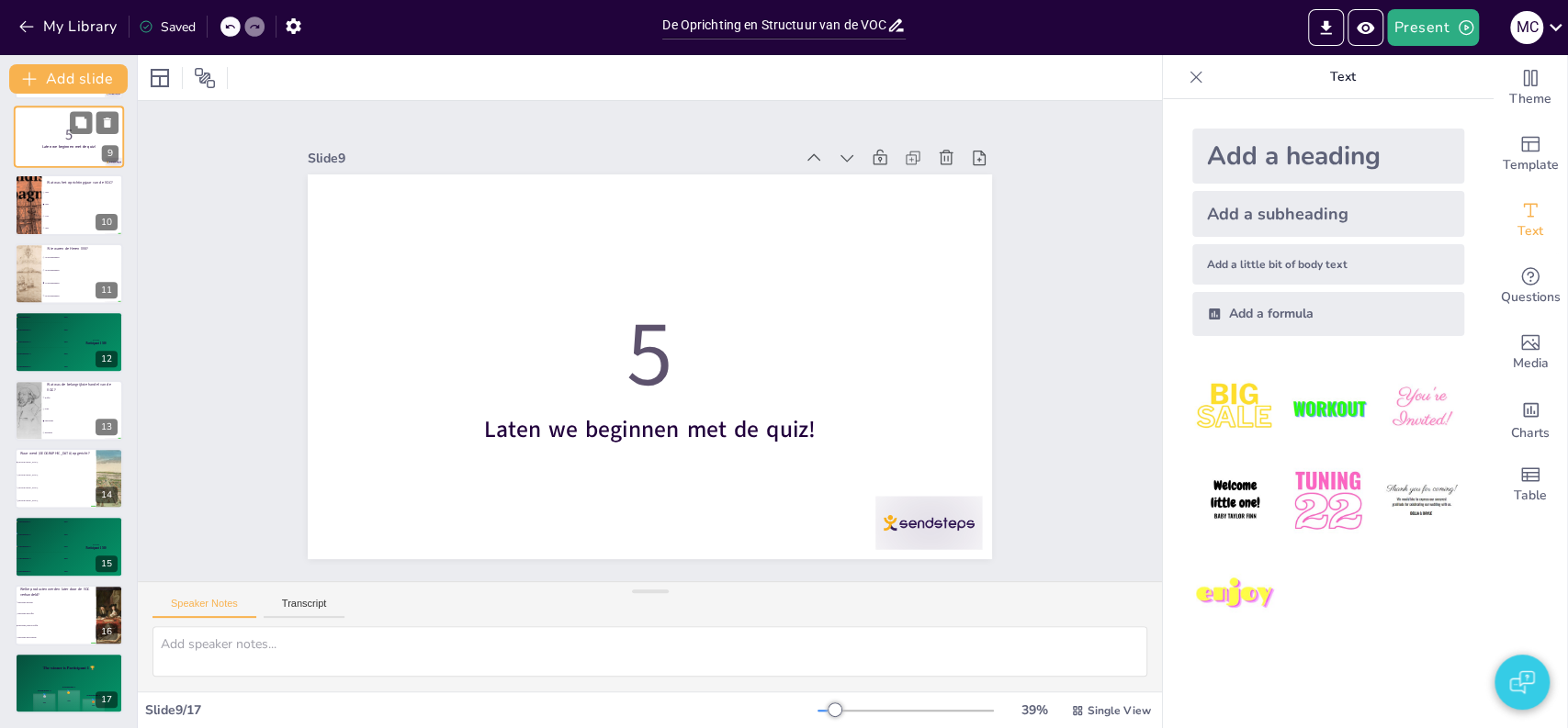
scroll to position [274, 0]
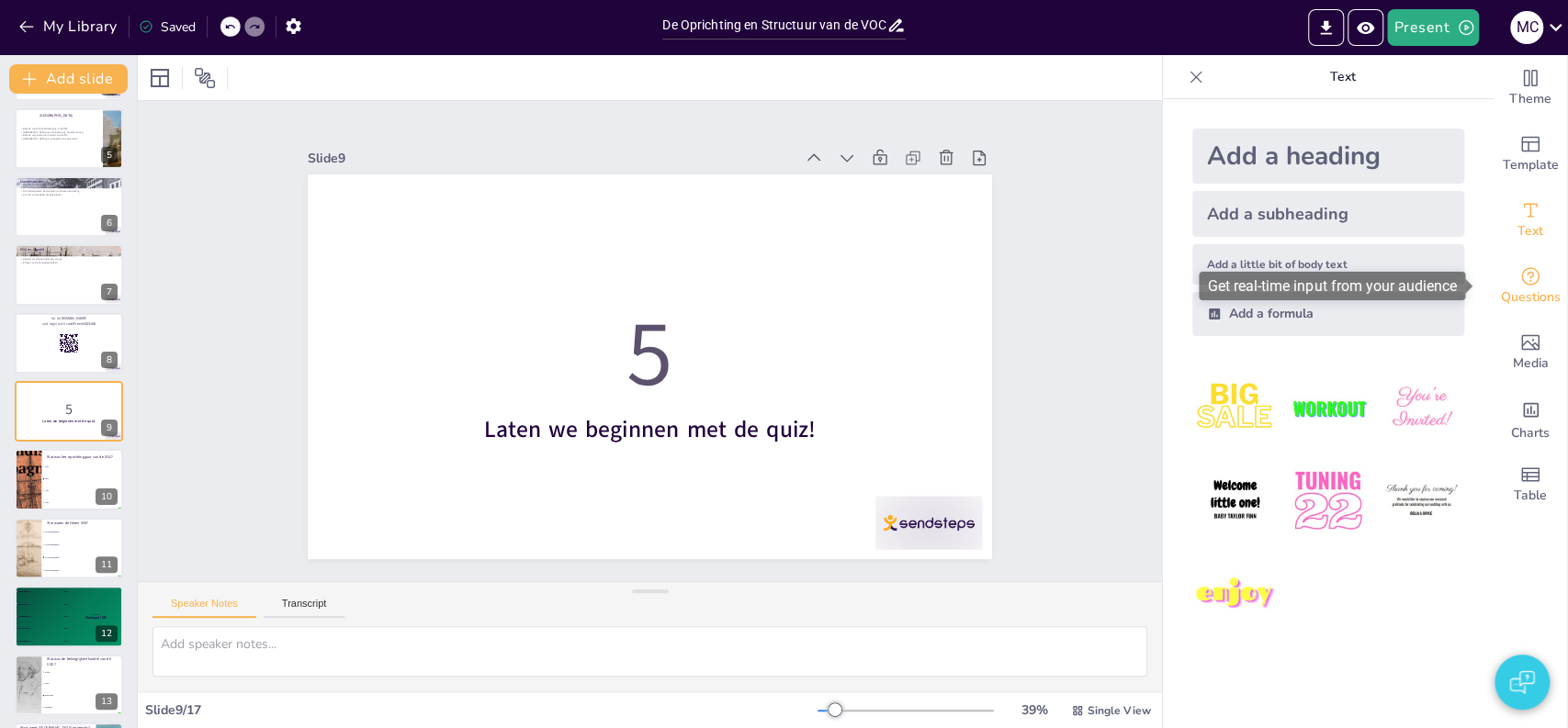
click at [1512, 292] on span "Questions" at bounding box center [1530, 298] width 60 height 20
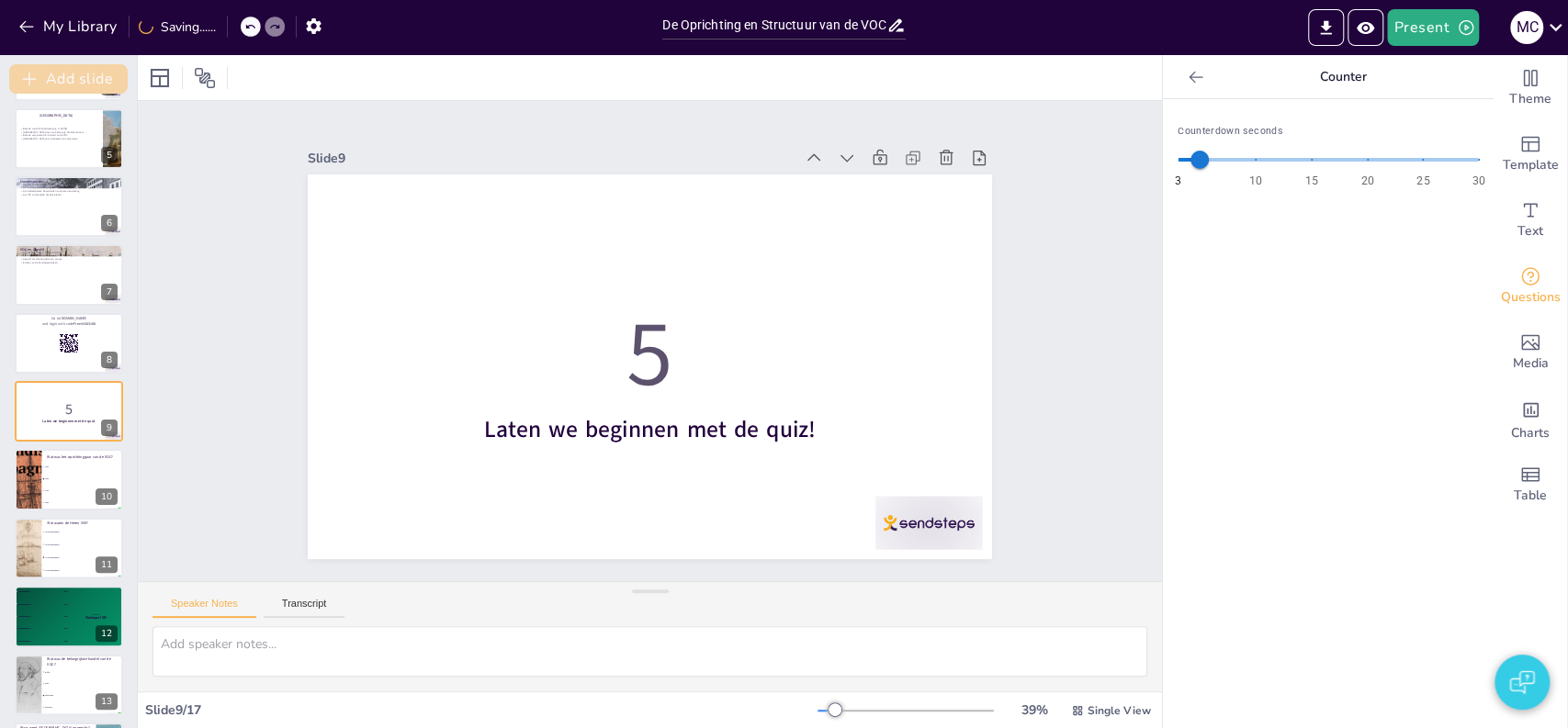
click at [74, 72] on button "Add slide" at bounding box center [68, 79] width 119 height 29
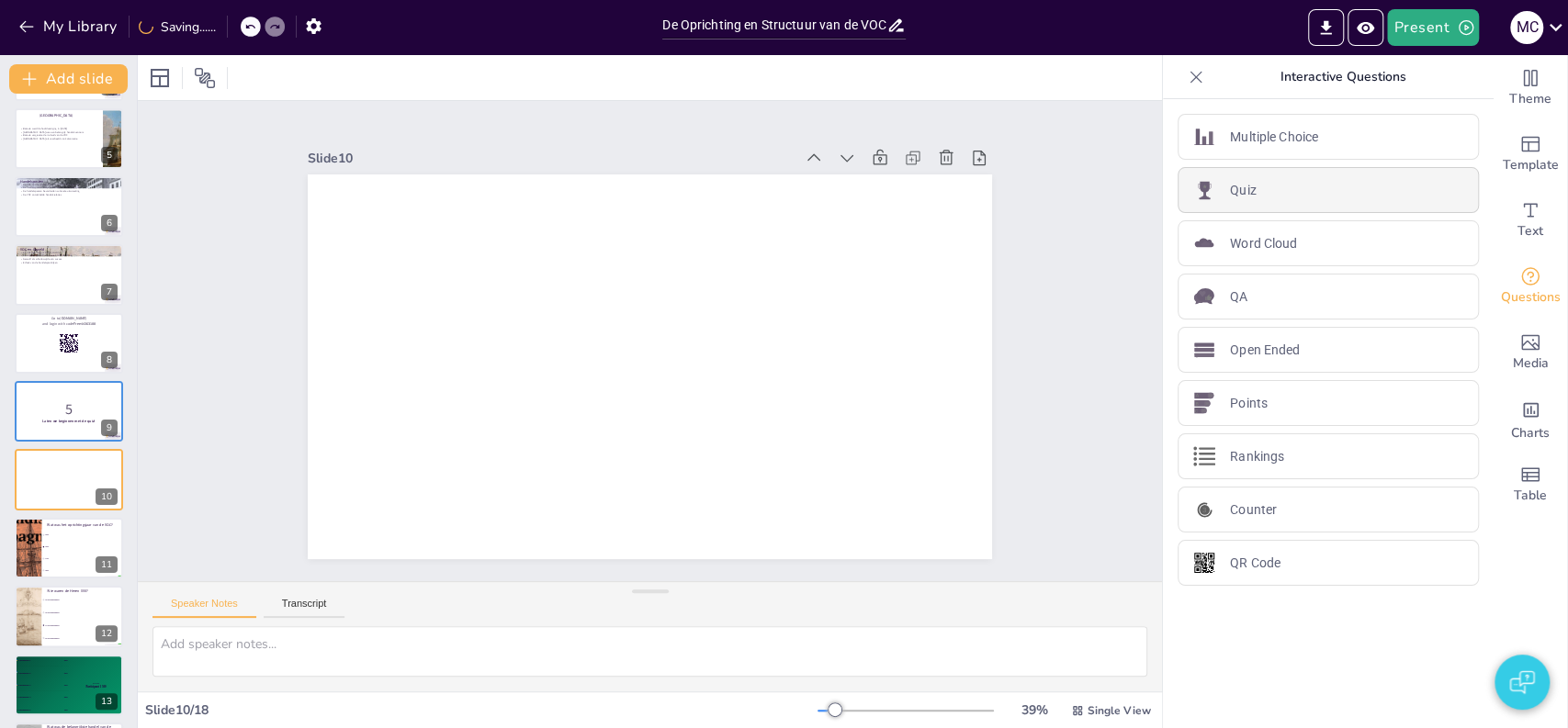
click at [1302, 198] on div "Quiz" at bounding box center [1329, 190] width 302 height 46
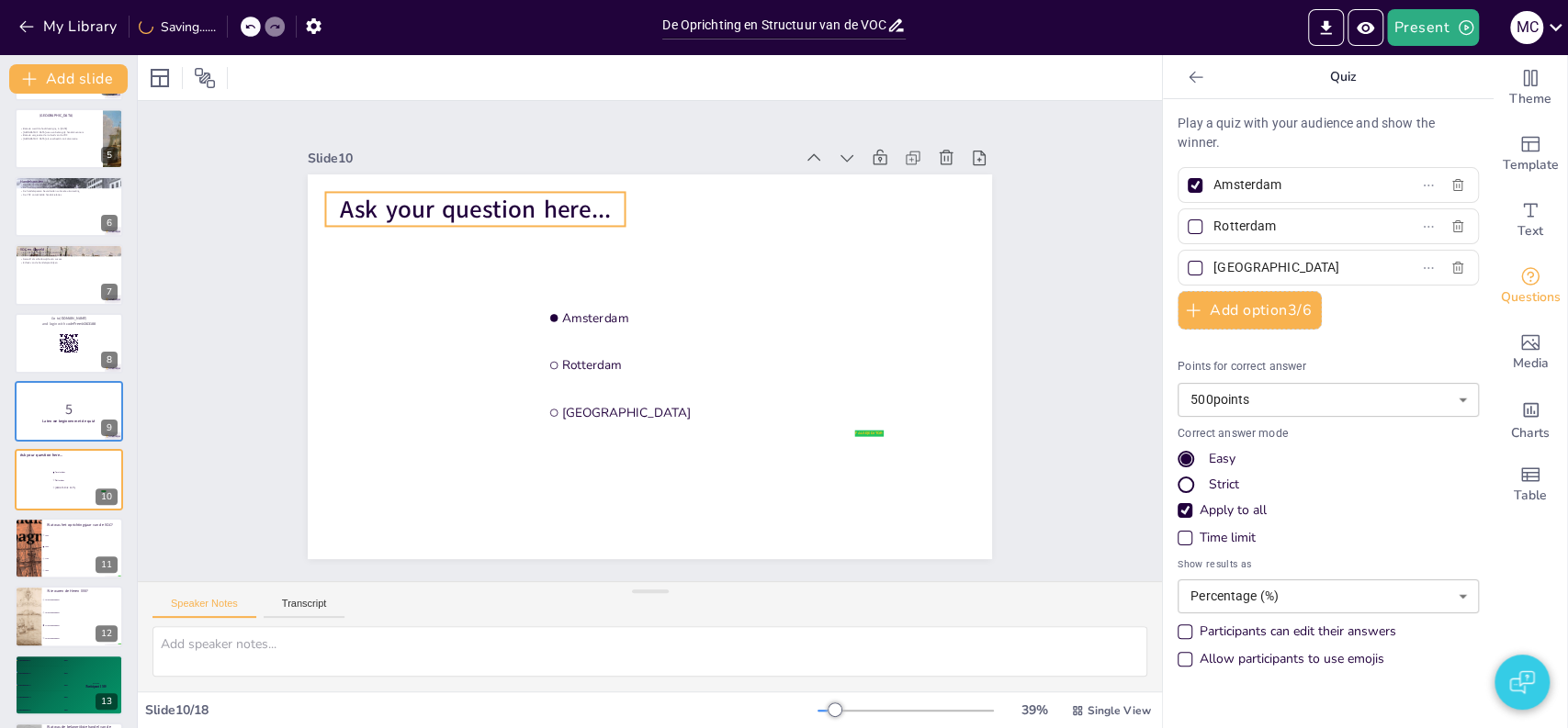
click at [528, 195] on span "Ask your question here..." at bounding box center [631, 123] width 206 height 223
click at [513, 195] on span "Ask your question here..." at bounding box center [544, 150] width 260 height 141
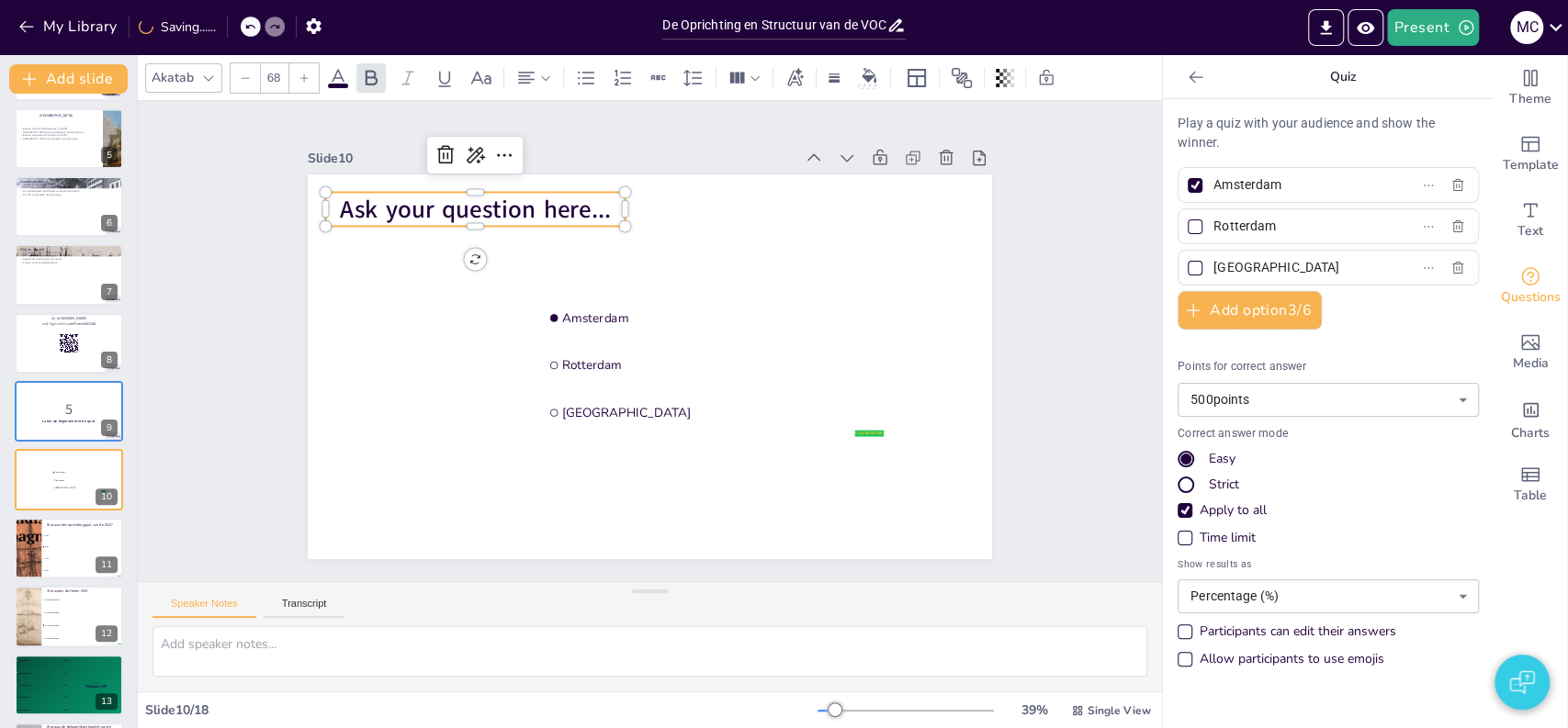
click at [513, 195] on span "Ask your question here..." at bounding box center [475, 210] width 270 height 33
click at [1237, 192] on input "Amsterdam" at bounding box center [1299, 185] width 171 height 27
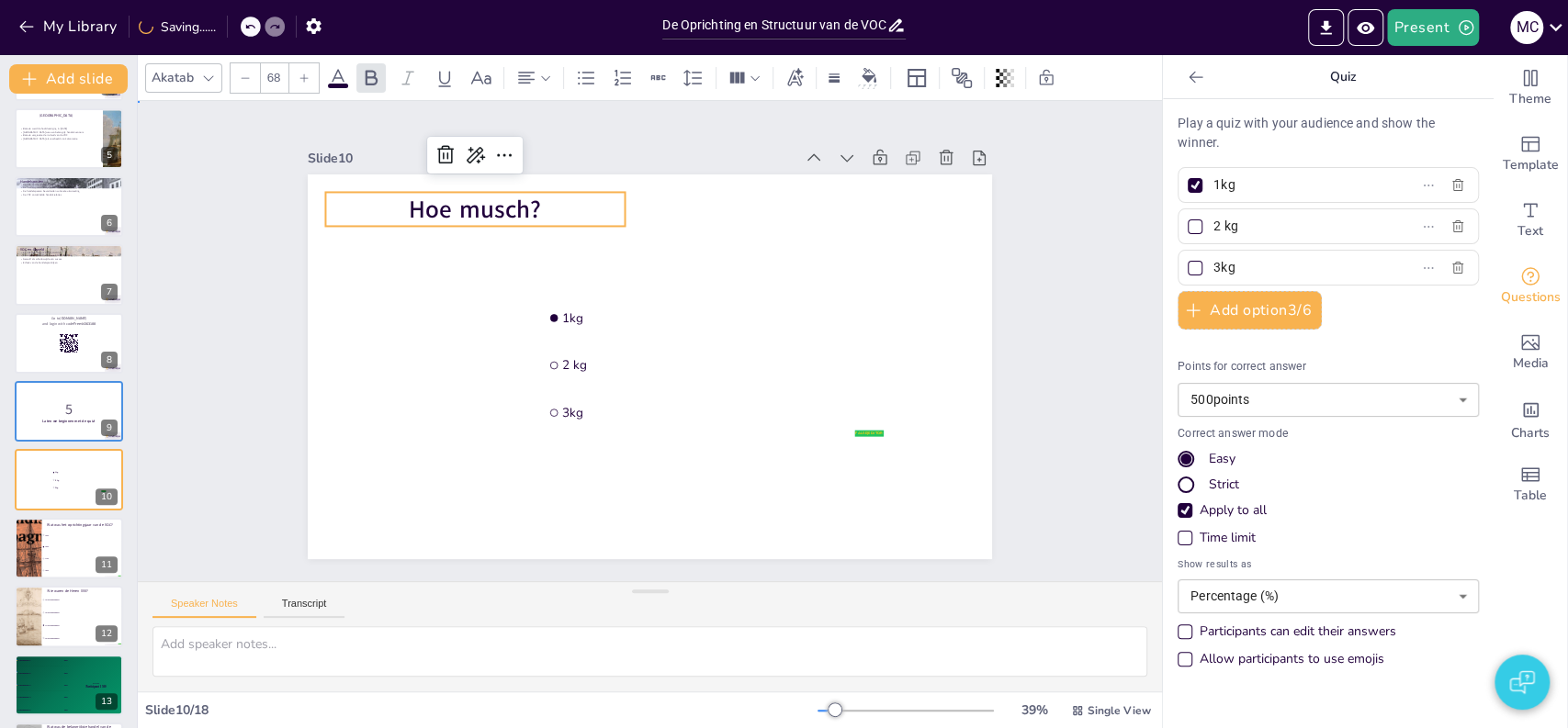
click at [1020, 314] on div "Slide 1 De VOC: Geschiedenis en Impact Deze presentatie behandelt de oprichting…" at bounding box center [650, 341] width 829 height 516
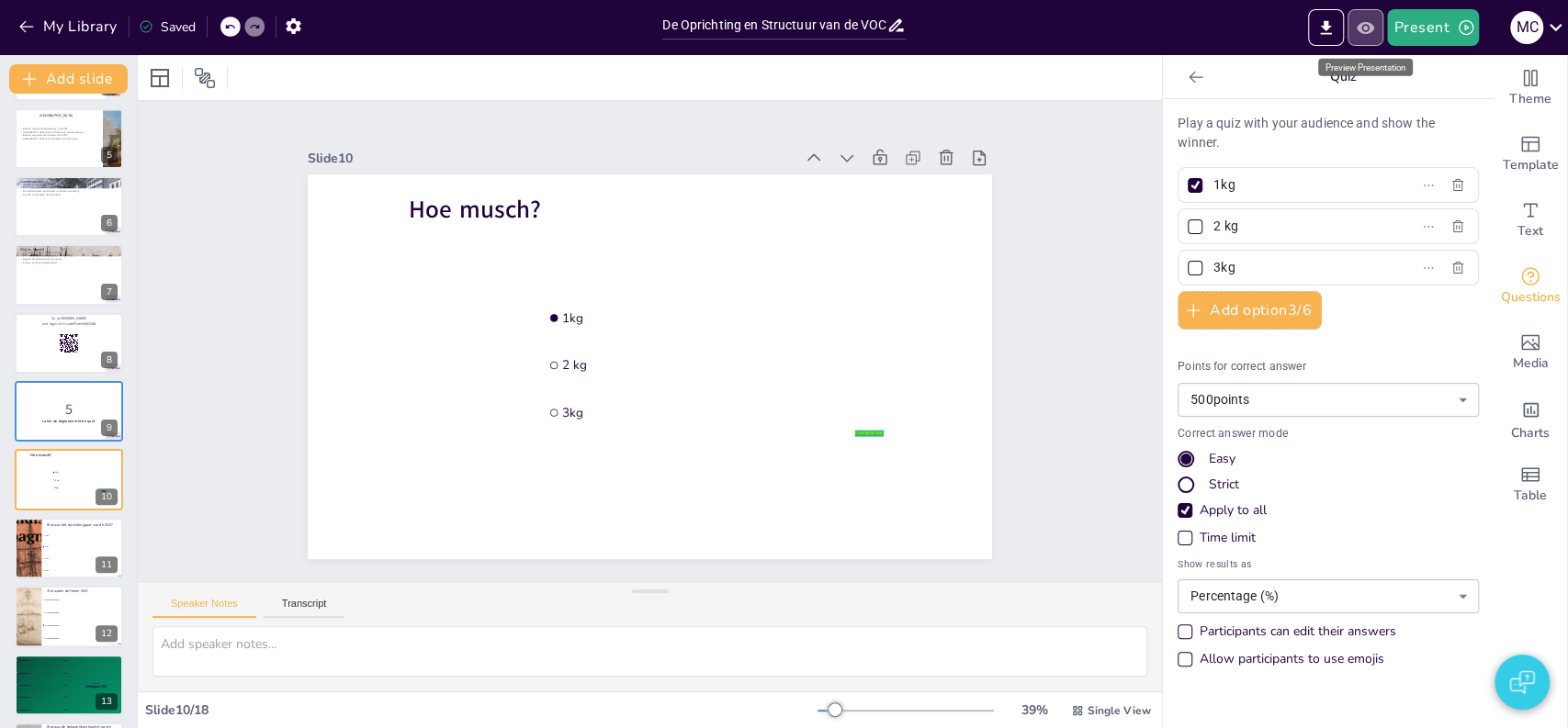
click at [1368, 19] on icon "Preview Presentation" at bounding box center [1366, 28] width 19 height 19
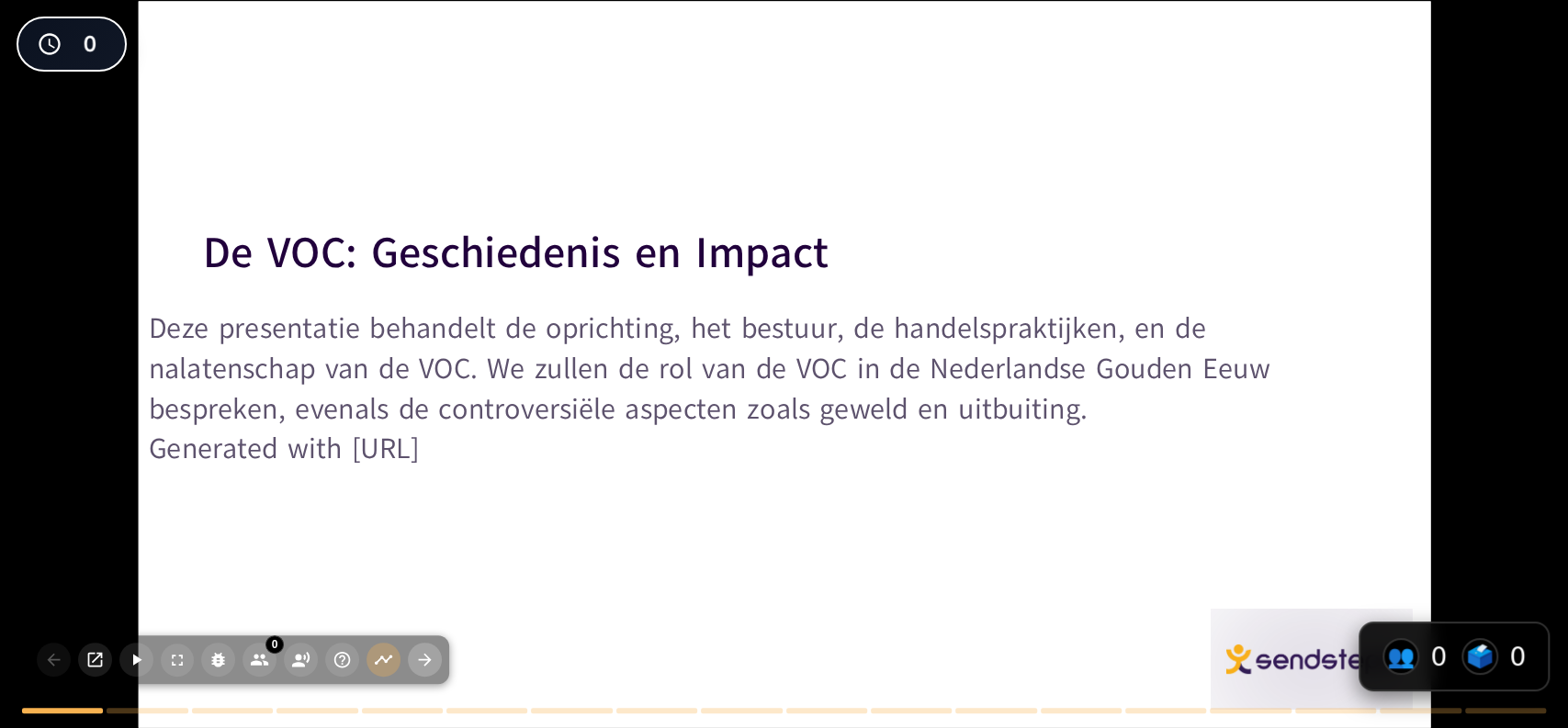
click at [433, 666] on icon "button" at bounding box center [425, 659] width 19 height 19
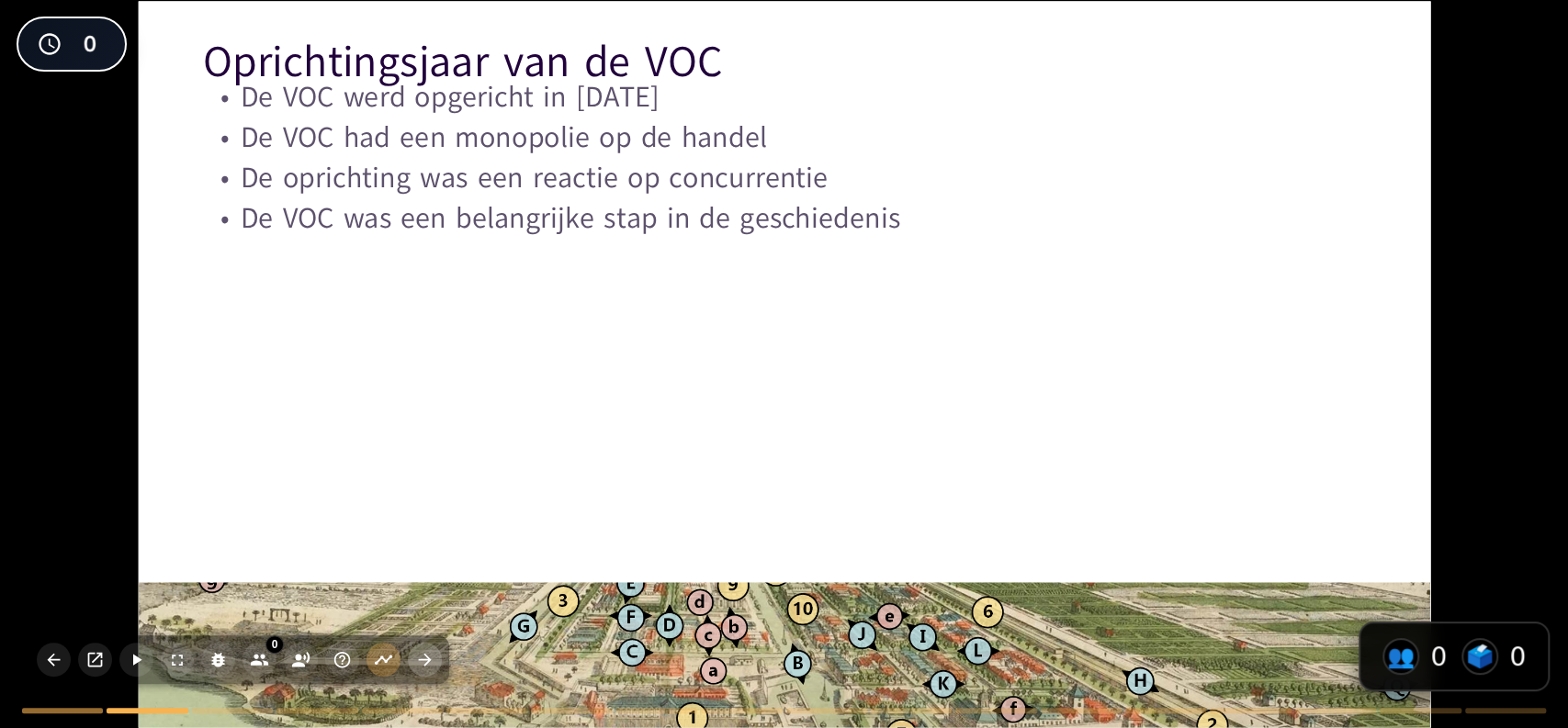
click at [433, 666] on icon "button" at bounding box center [425, 659] width 19 height 19
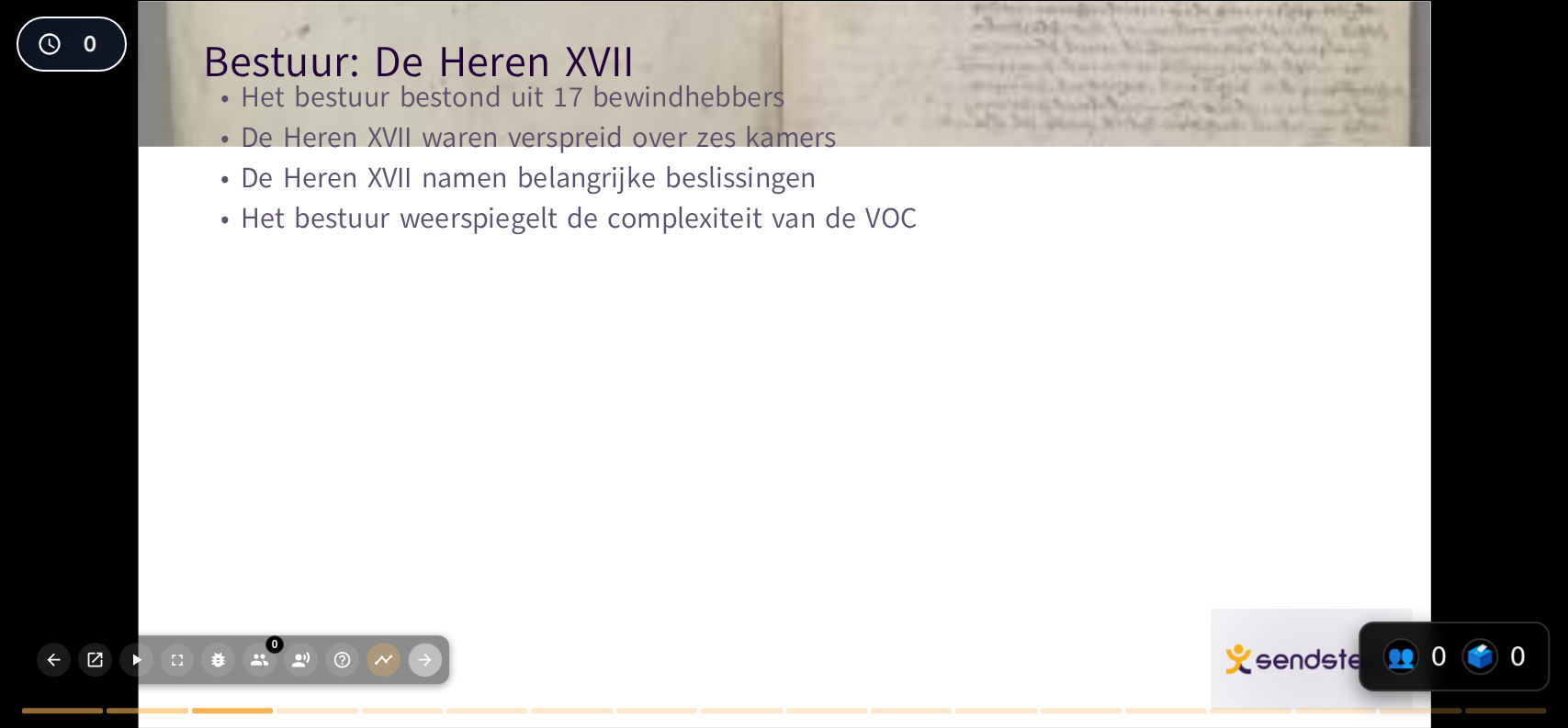
click at [433, 666] on icon "button" at bounding box center [425, 659] width 19 height 19
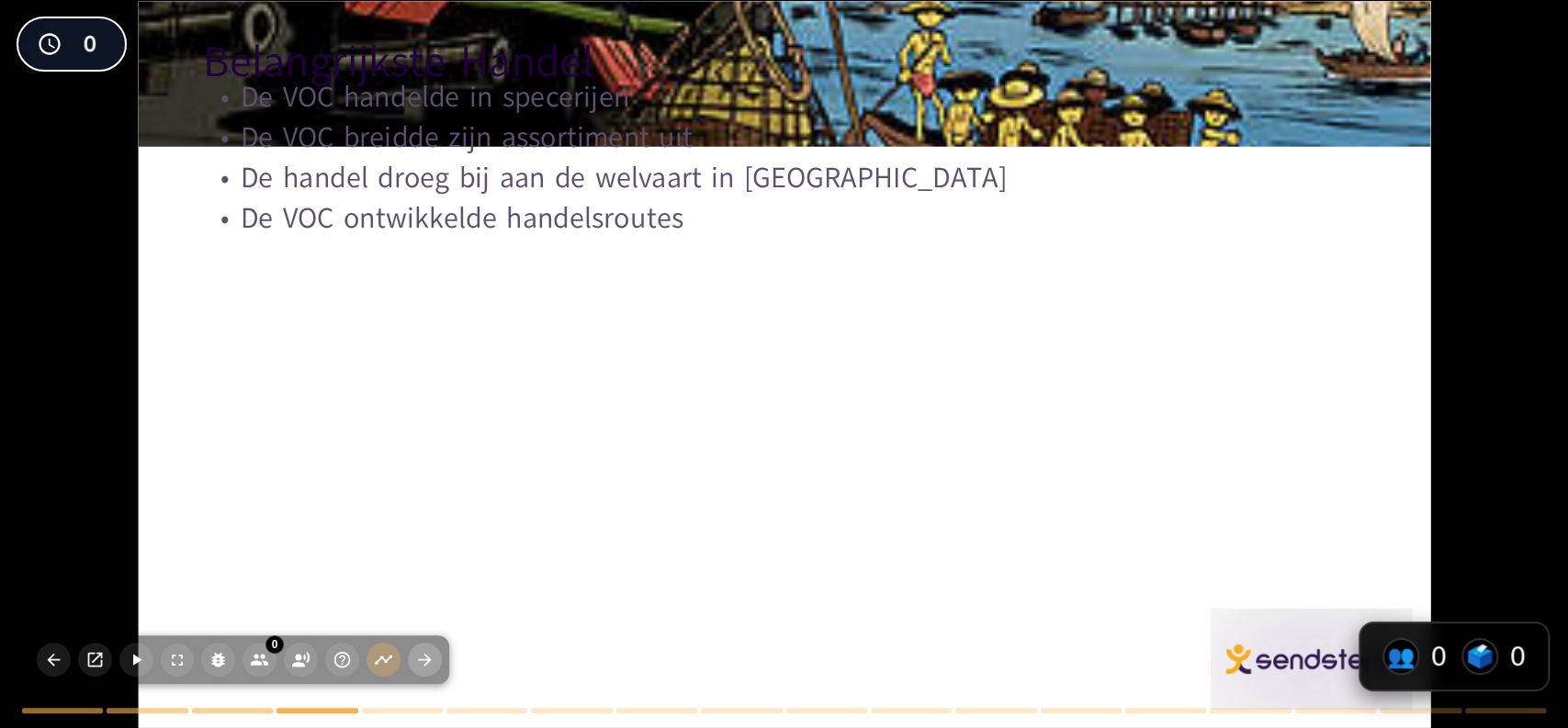
click at [433, 666] on icon "button" at bounding box center [425, 659] width 19 height 19
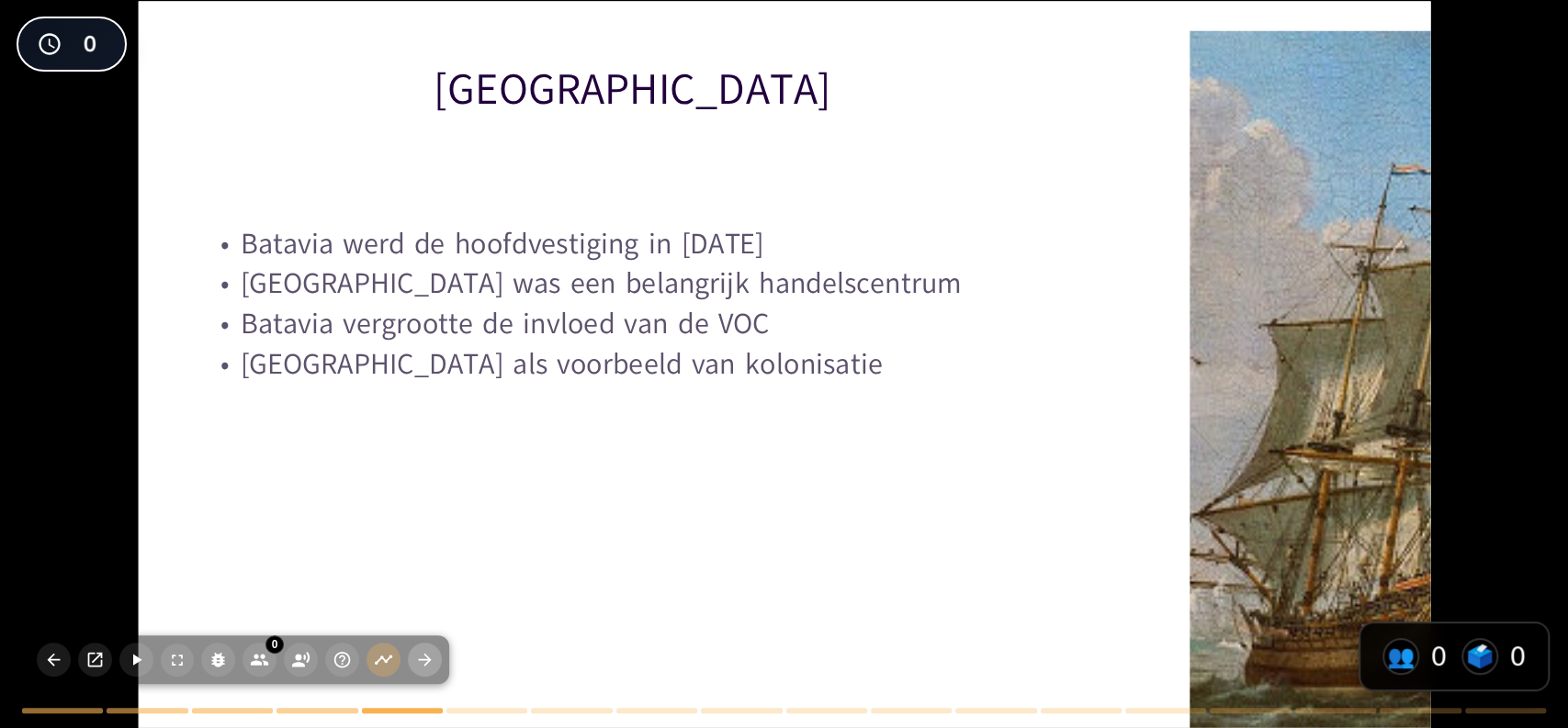
click at [433, 666] on icon "button" at bounding box center [425, 659] width 19 height 19
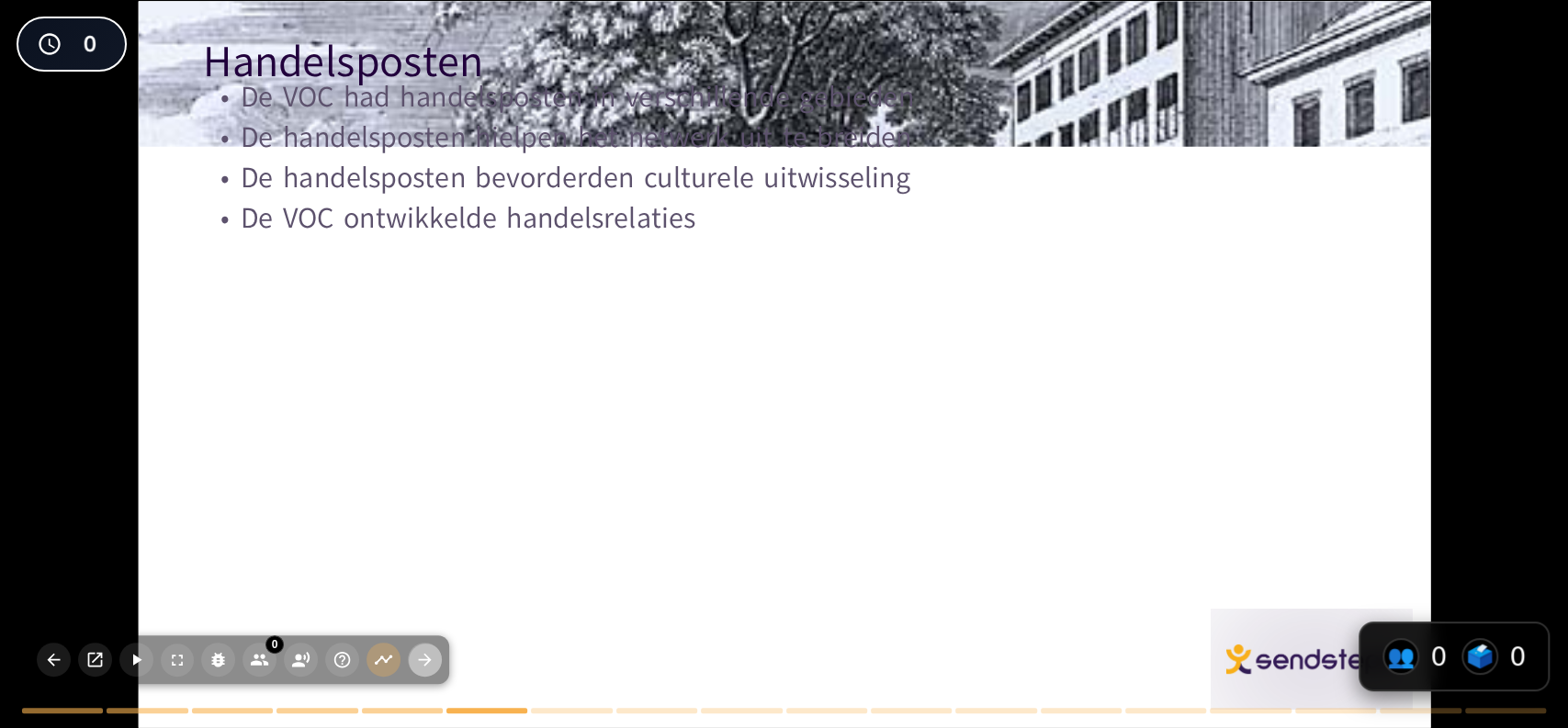
click at [433, 666] on icon "button" at bounding box center [425, 659] width 19 height 19
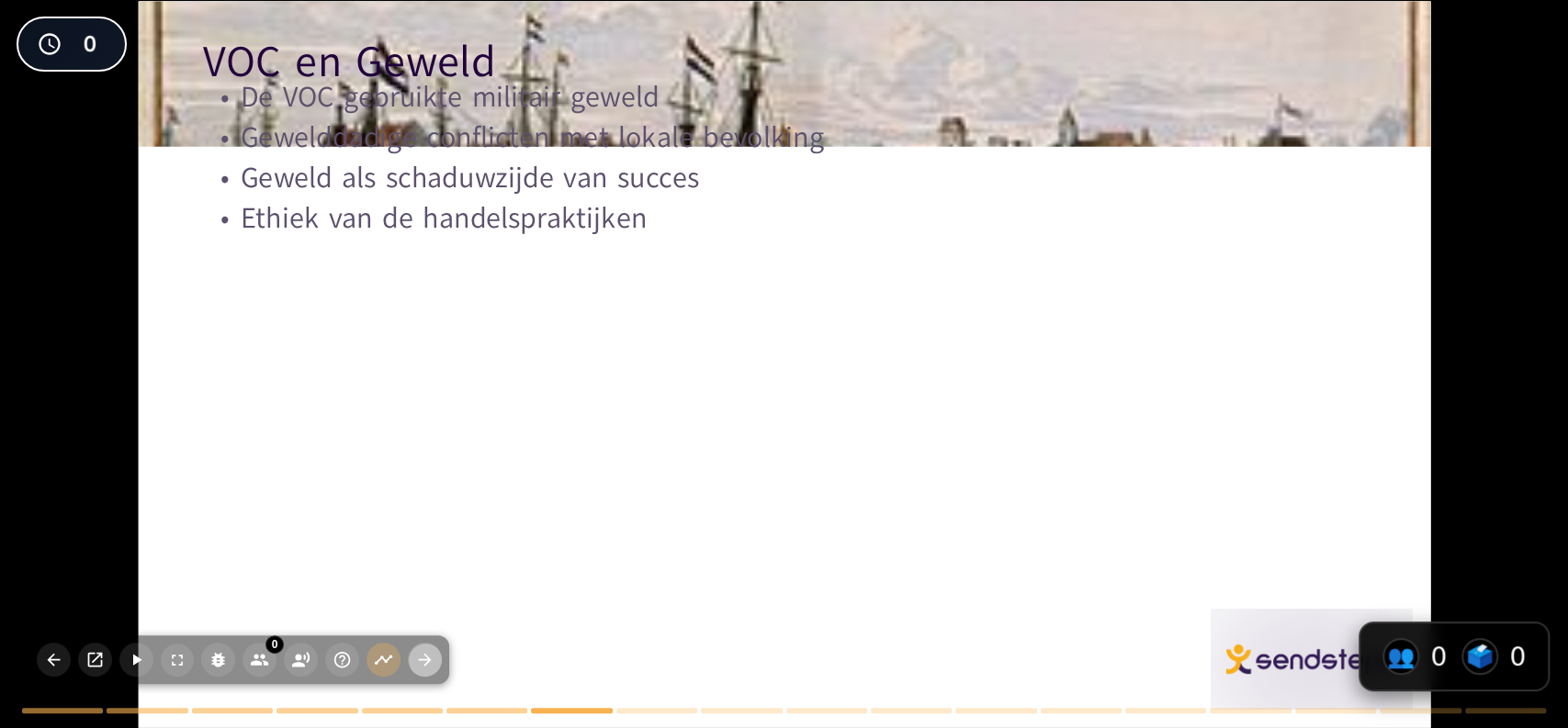
click at [433, 666] on icon "button" at bounding box center [425, 659] width 19 height 19
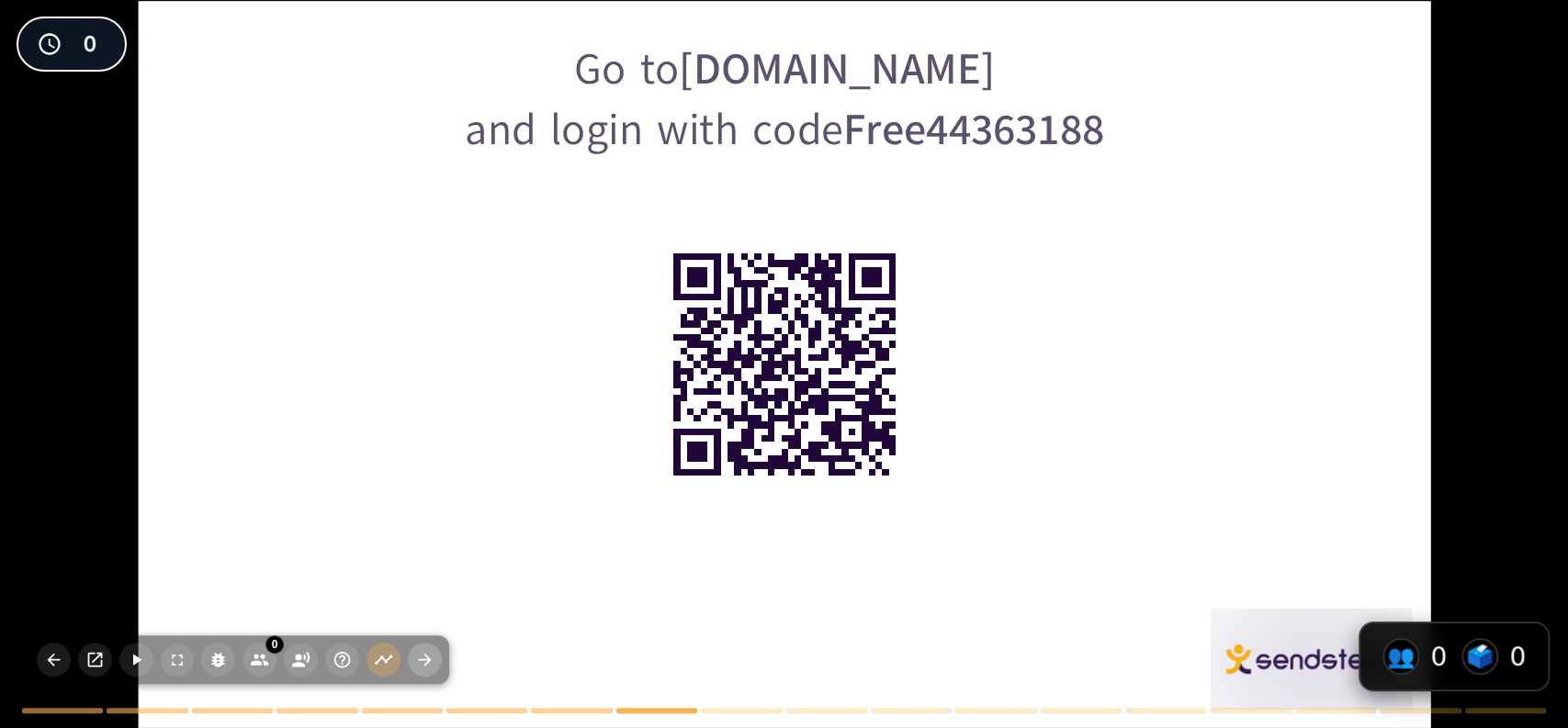
click at [433, 666] on icon "button" at bounding box center [425, 659] width 19 height 19
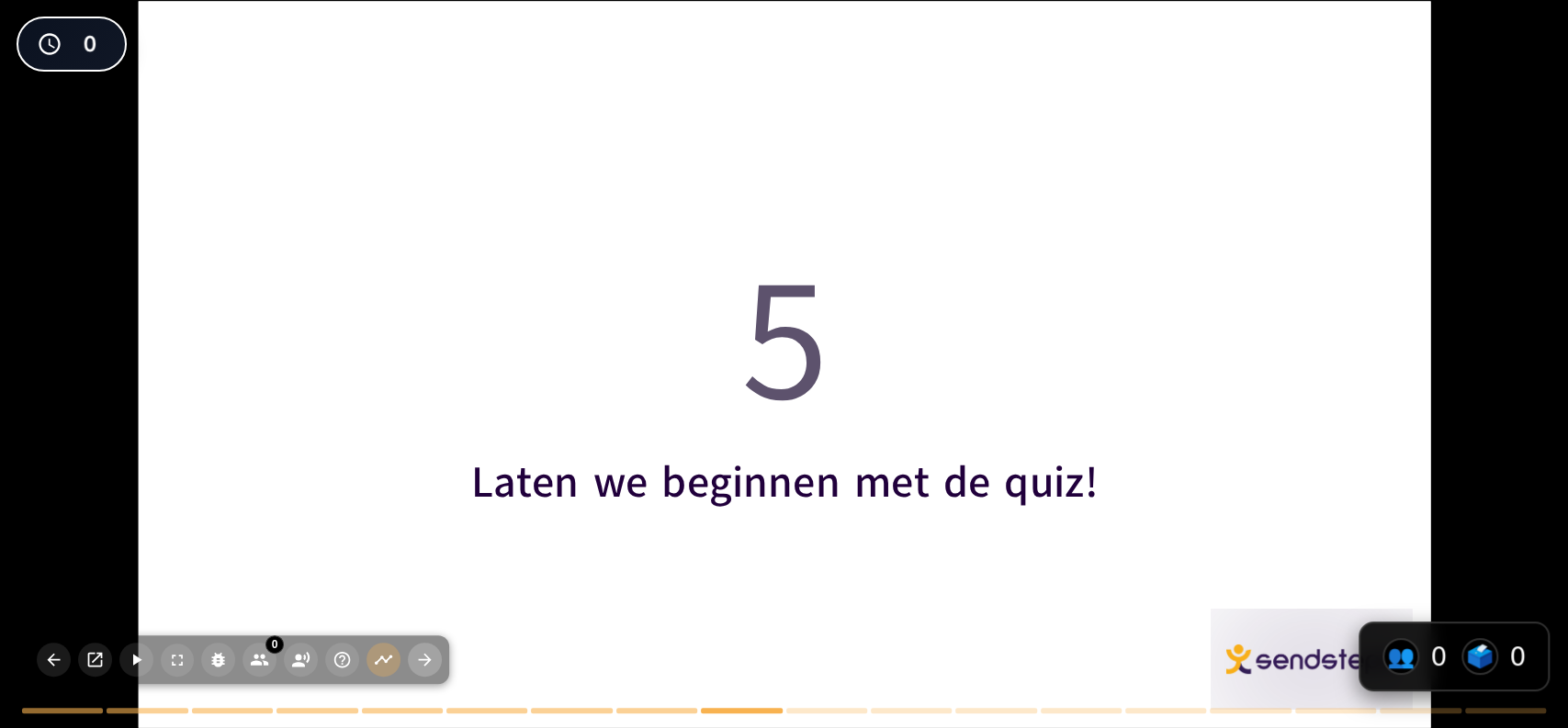
click at [433, 666] on icon "button" at bounding box center [425, 659] width 19 height 19
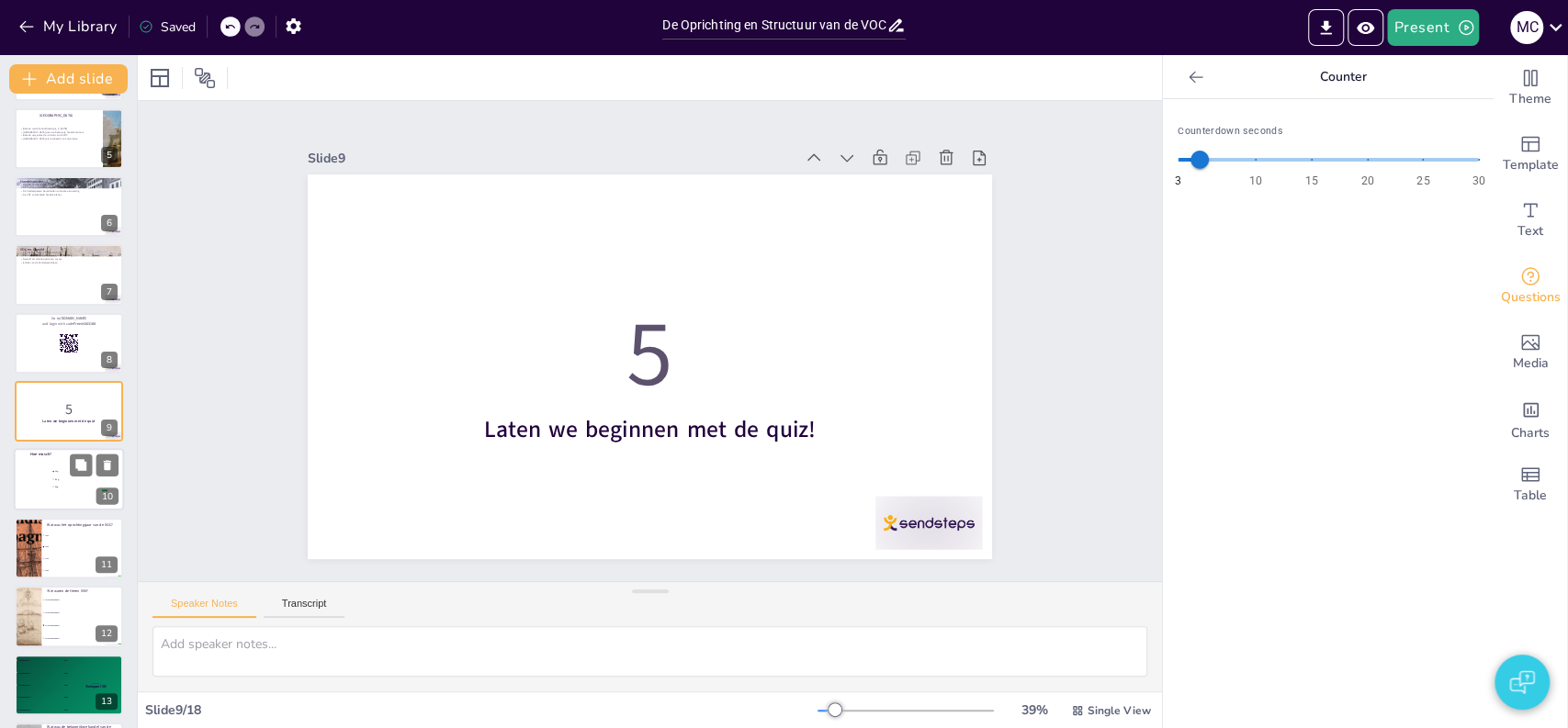
click at [46, 483] on div at bounding box center [69, 481] width 110 height 63
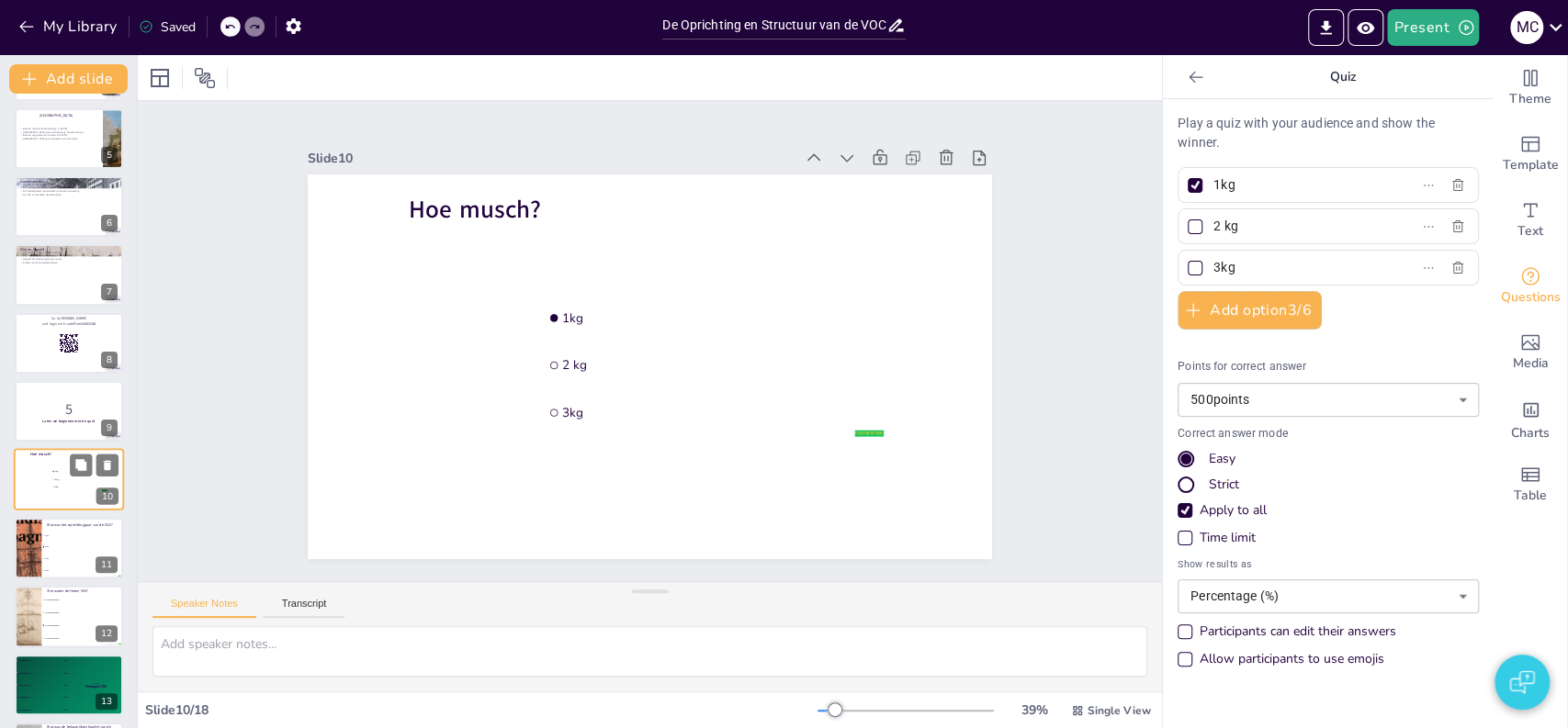
scroll to position [343, 0]
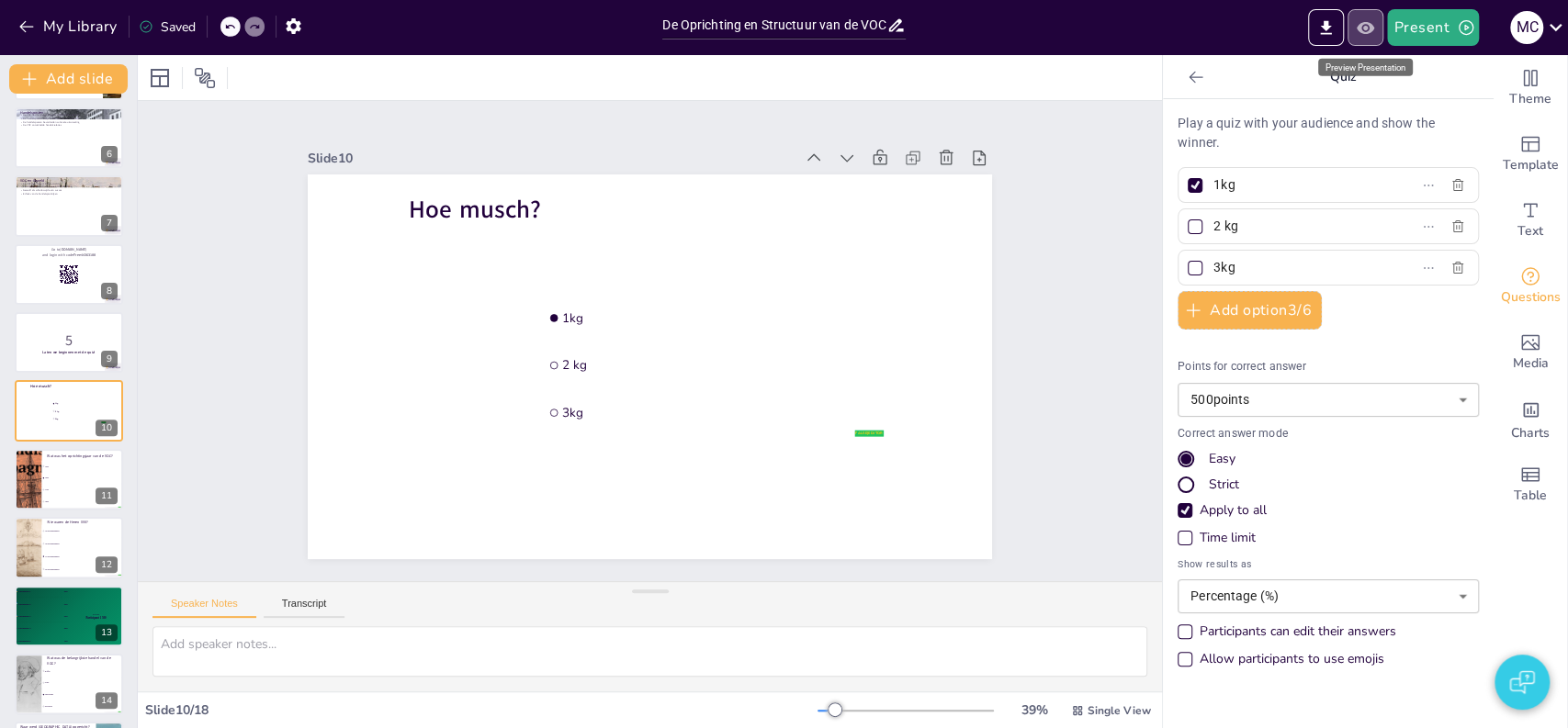
click at [1369, 44] on button "Preview Presentation" at bounding box center [1366, 28] width 36 height 37
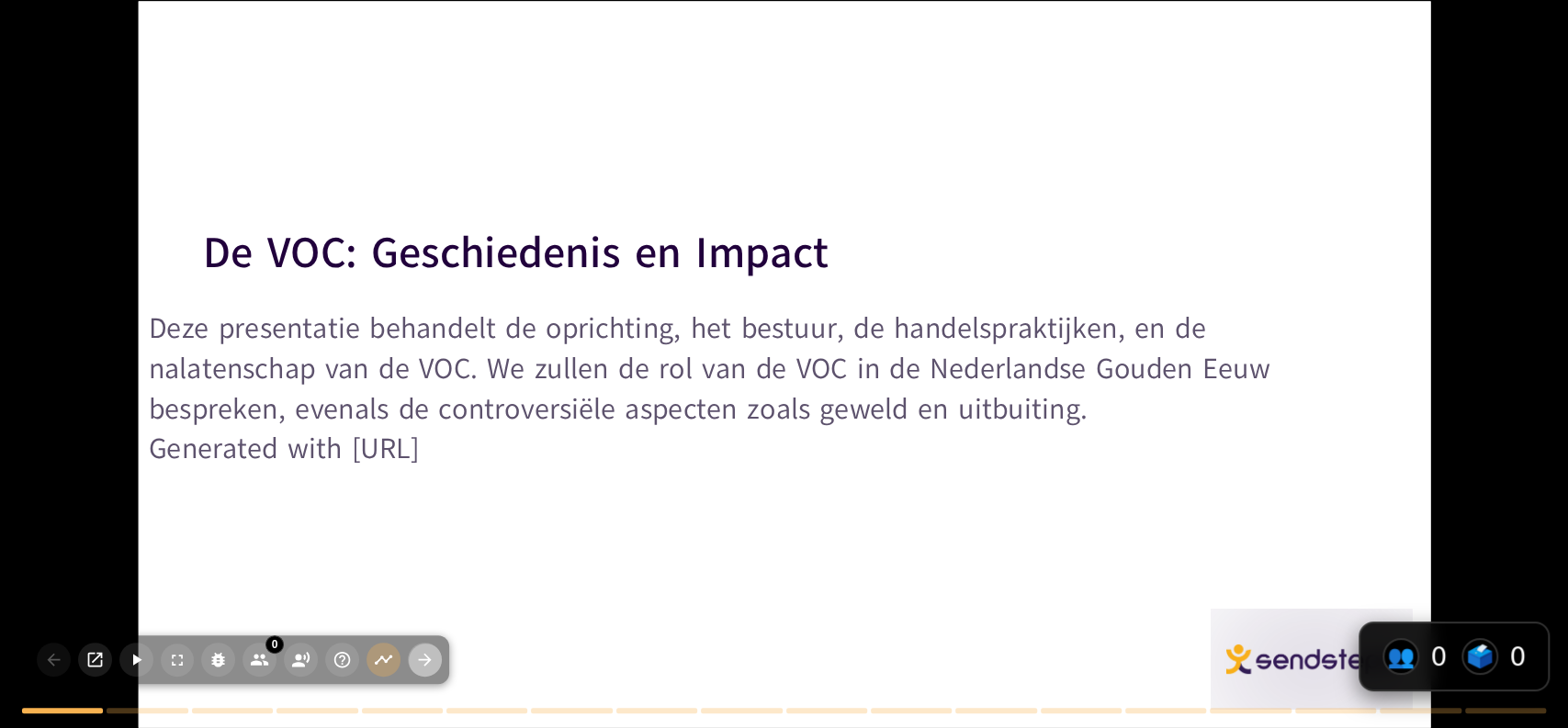
click at [422, 651] on icon "button" at bounding box center [425, 659] width 19 height 19
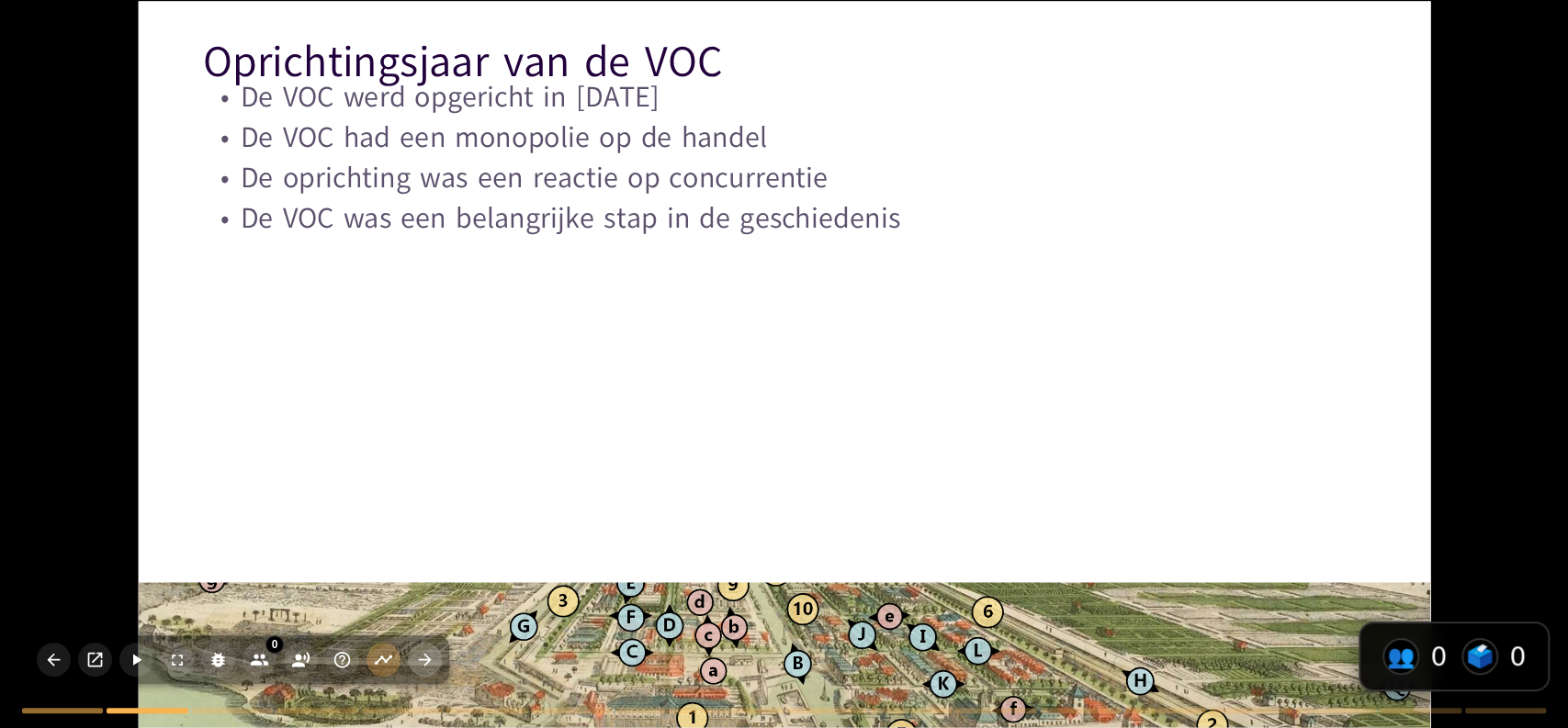
click at [422, 651] on icon "button" at bounding box center [425, 659] width 19 height 19
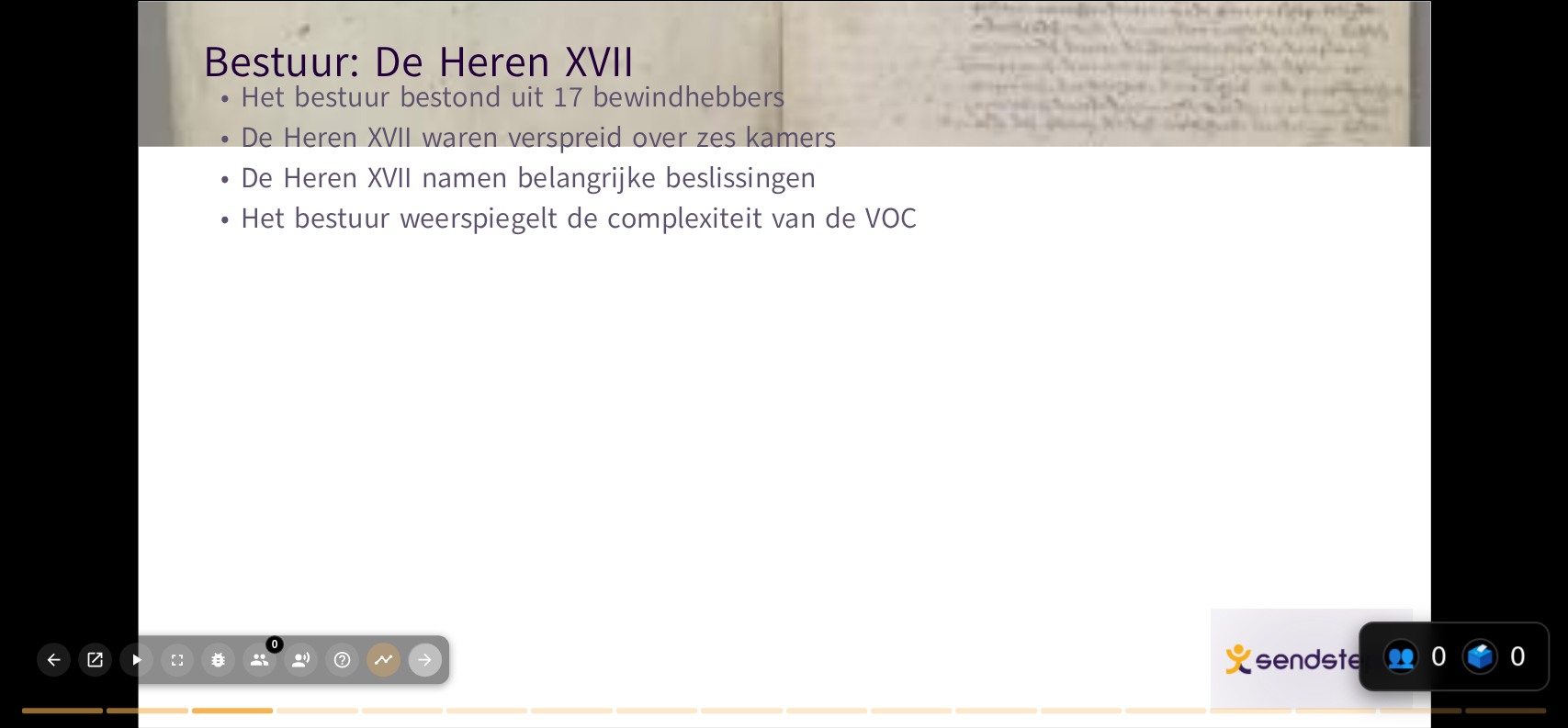
click at [422, 651] on icon "button" at bounding box center [425, 659] width 19 height 19
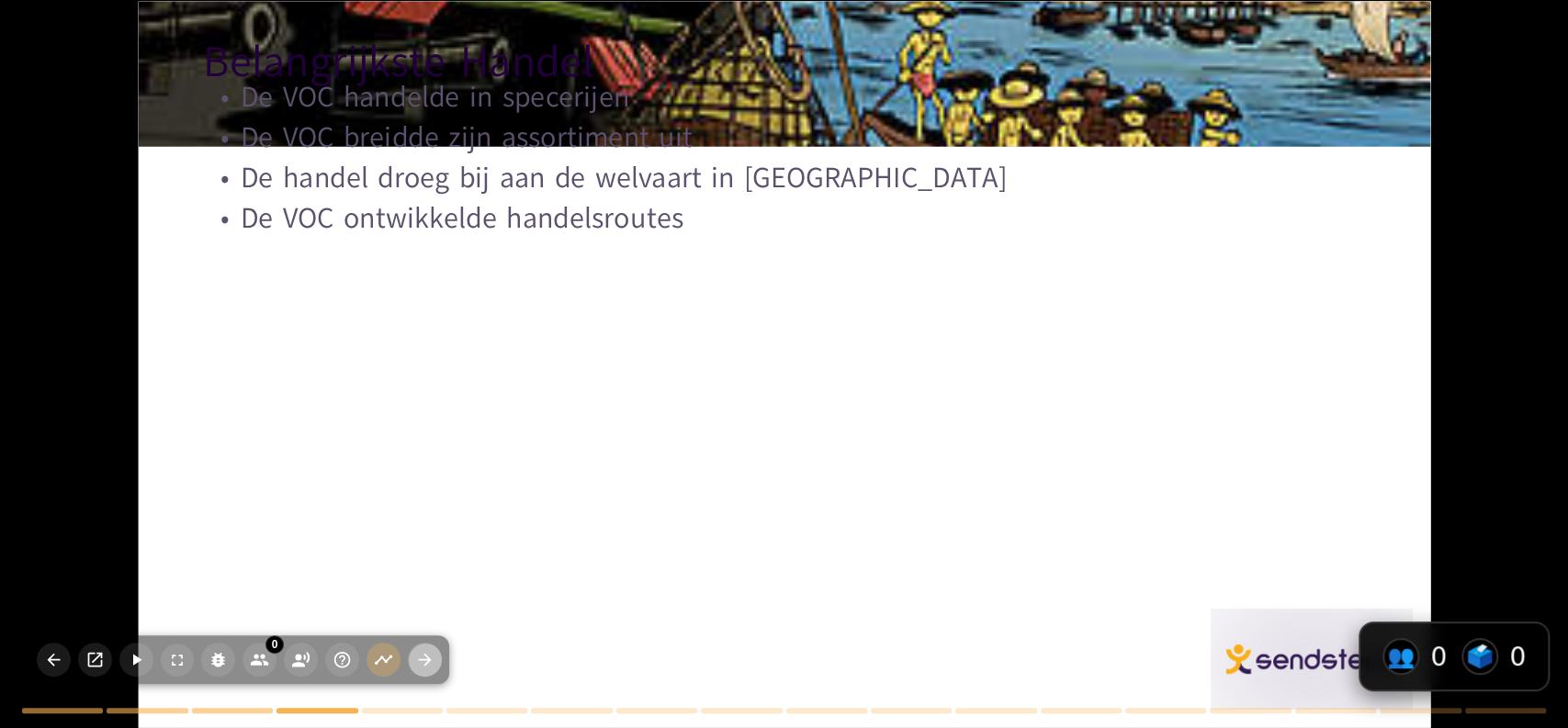
click at [422, 651] on icon "button" at bounding box center [425, 659] width 19 height 19
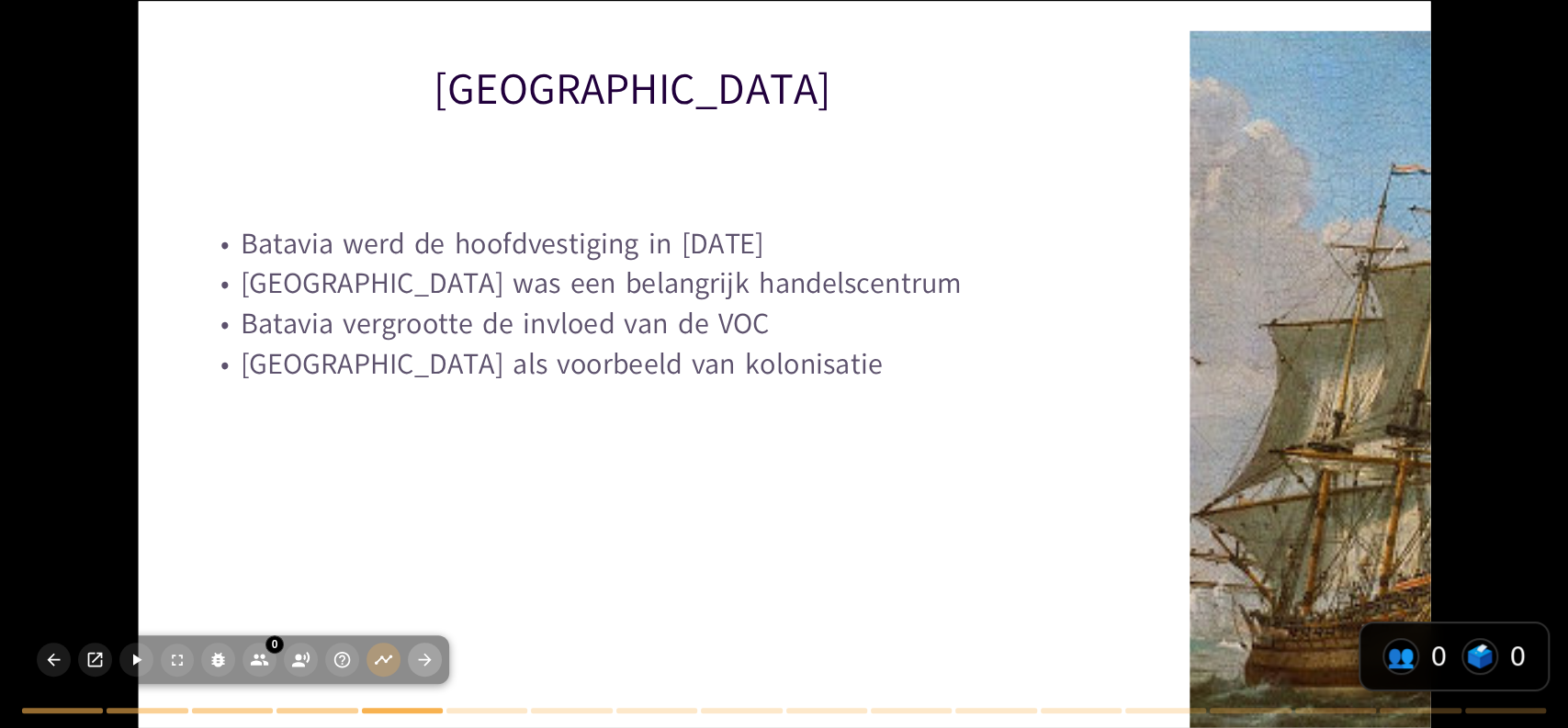
click at [422, 651] on icon "button" at bounding box center [425, 659] width 19 height 19
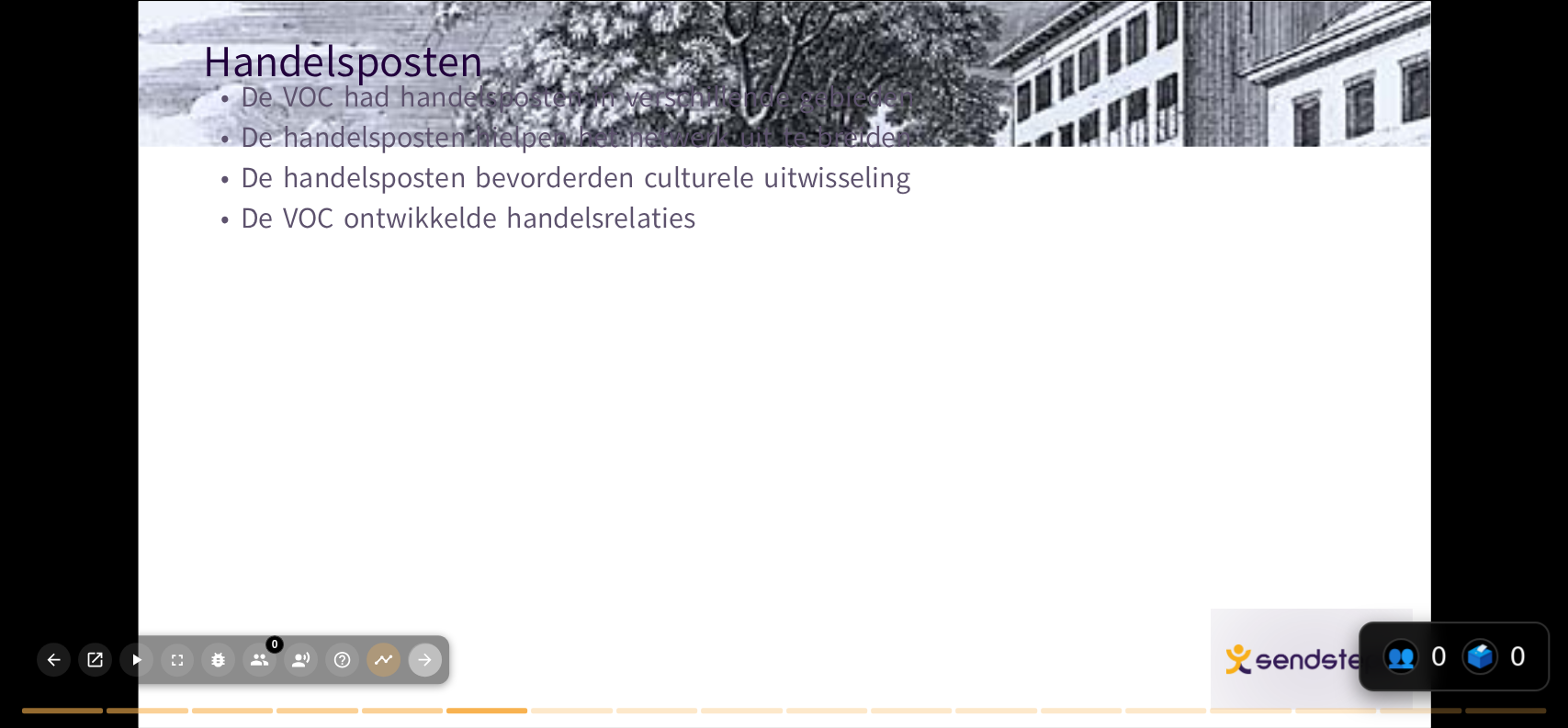
click at [422, 651] on icon "button" at bounding box center [425, 659] width 19 height 19
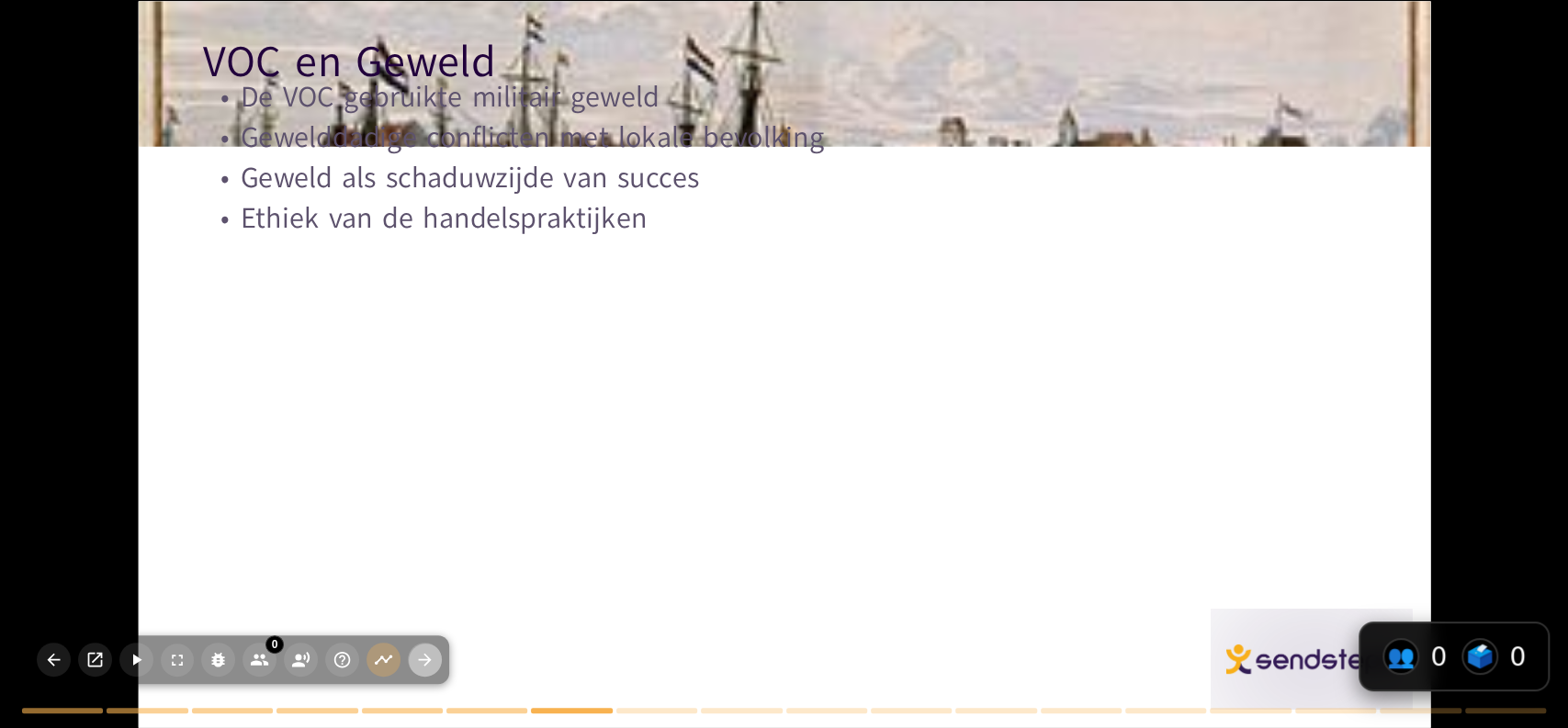
click at [422, 651] on icon "button" at bounding box center [425, 659] width 19 height 19
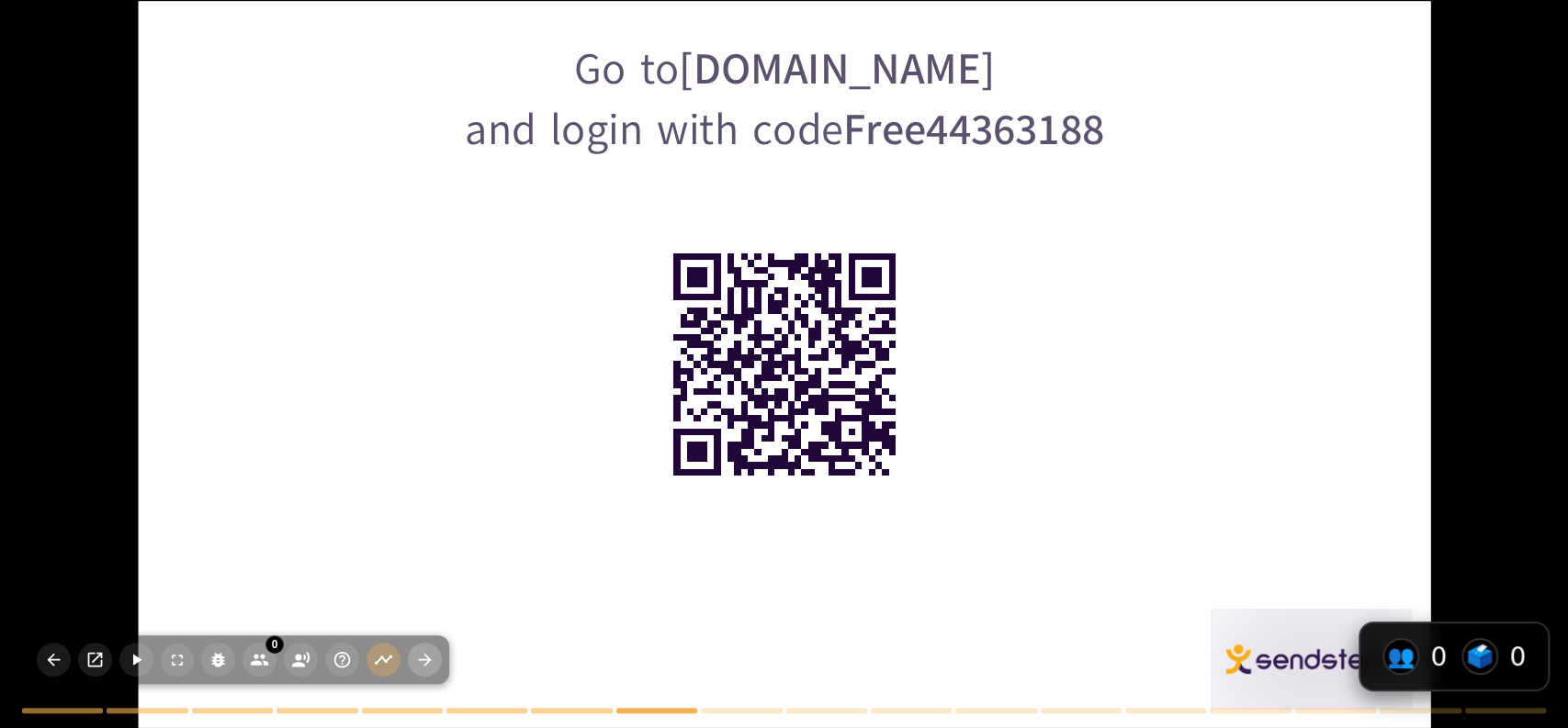
click at [422, 651] on icon "button" at bounding box center [425, 659] width 19 height 19
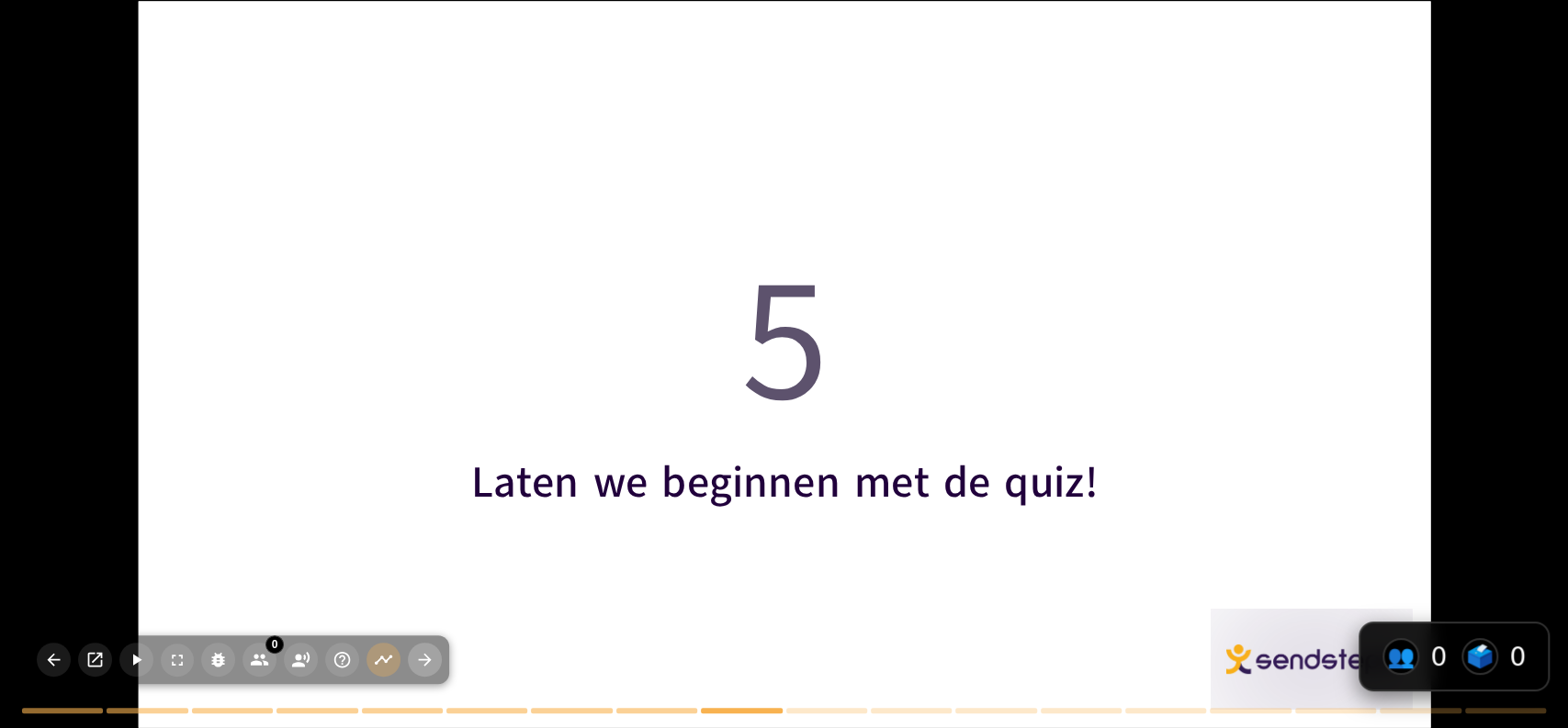
click at [422, 651] on icon "button" at bounding box center [425, 659] width 19 height 19
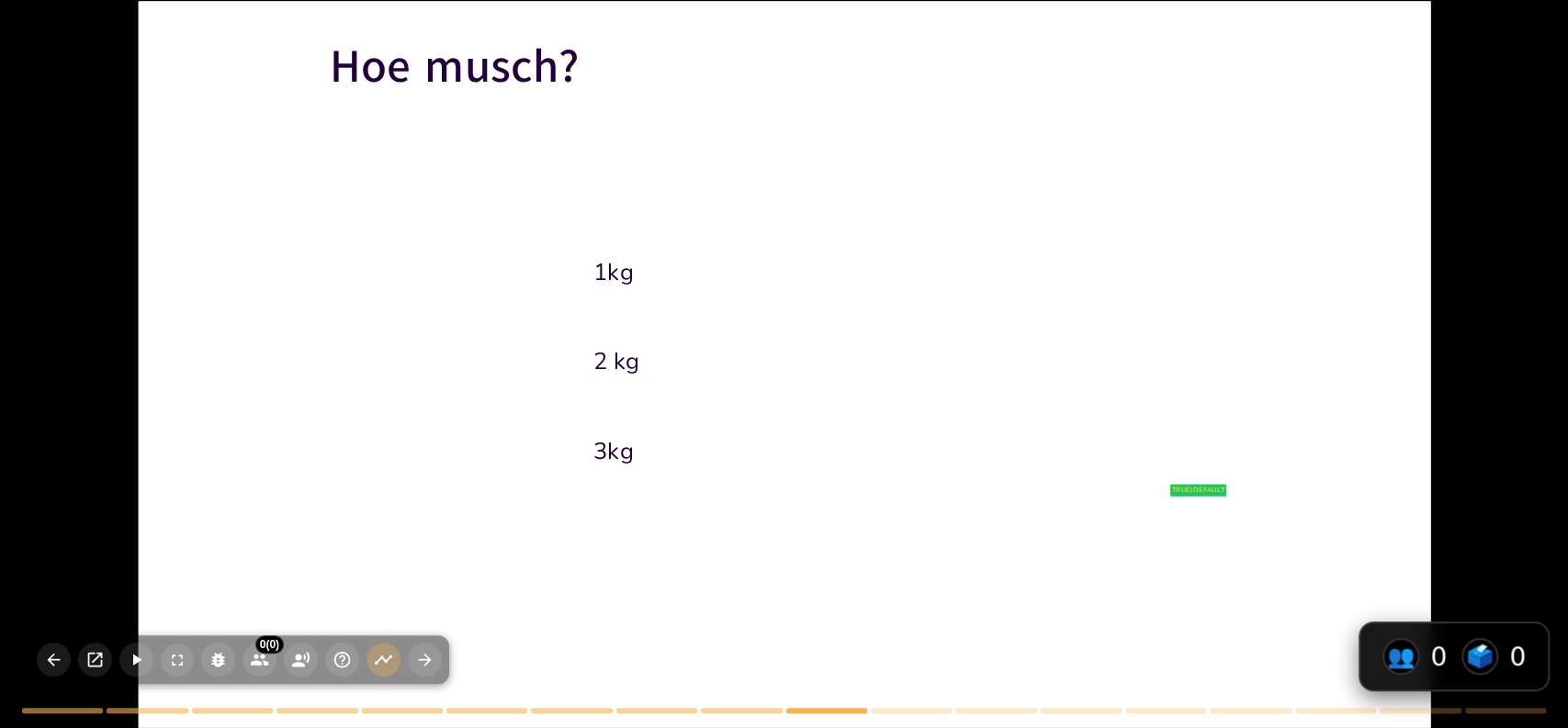
click at [626, 363] on span "2 kg" at bounding box center [904, 361] width 624 height 31
click at [622, 281] on span "1kg" at bounding box center [904, 272] width 624 height 31
click at [332, 418] on div at bounding box center [784, 364] width 1293 height 726
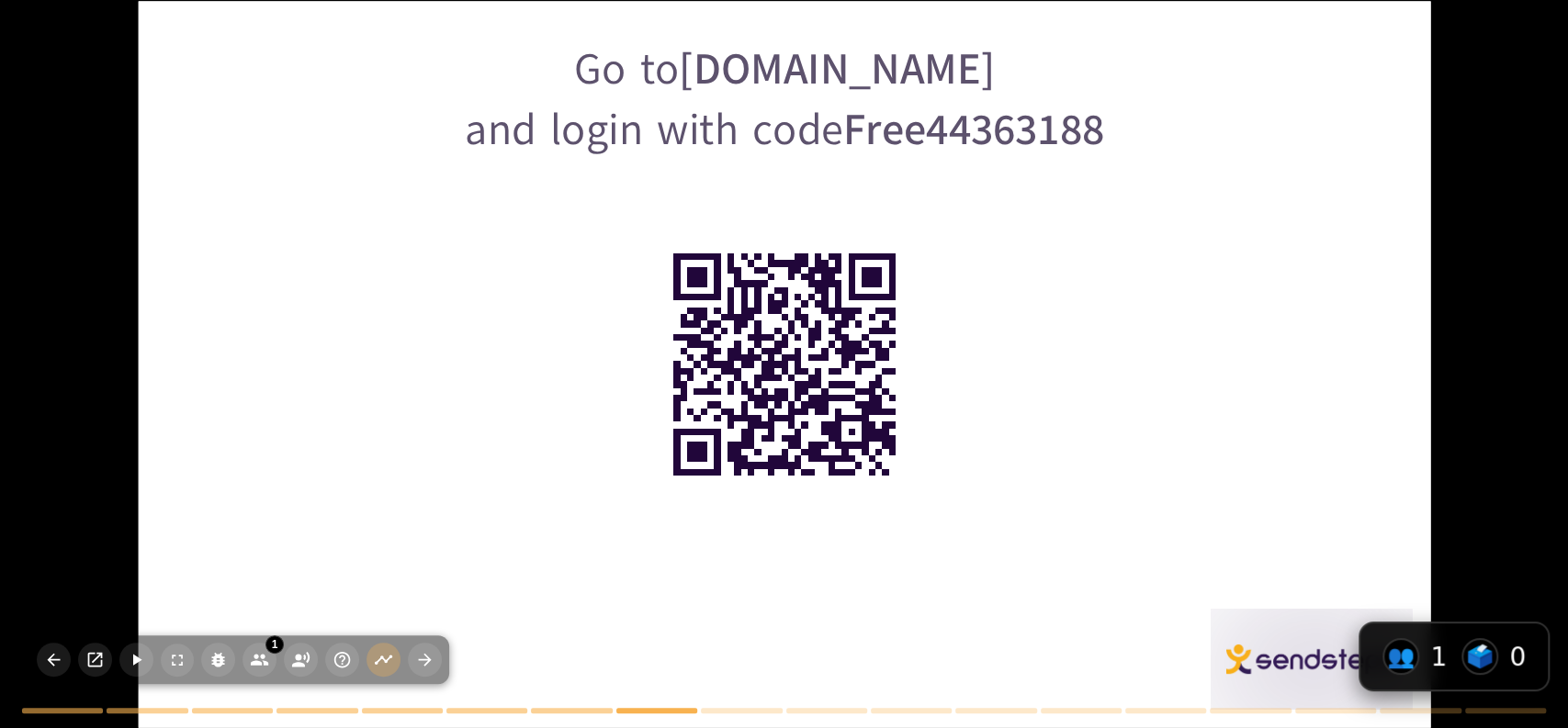
drag, startPoint x: 853, startPoint y: 124, endPoint x: 1184, endPoint y: 119, distance: 331.0
click at [1184, 119] on p "and login with code Free44363188" at bounding box center [784, 130] width 1163 height 61
click at [419, 659] on icon "button" at bounding box center [426, 660] width 13 height 13
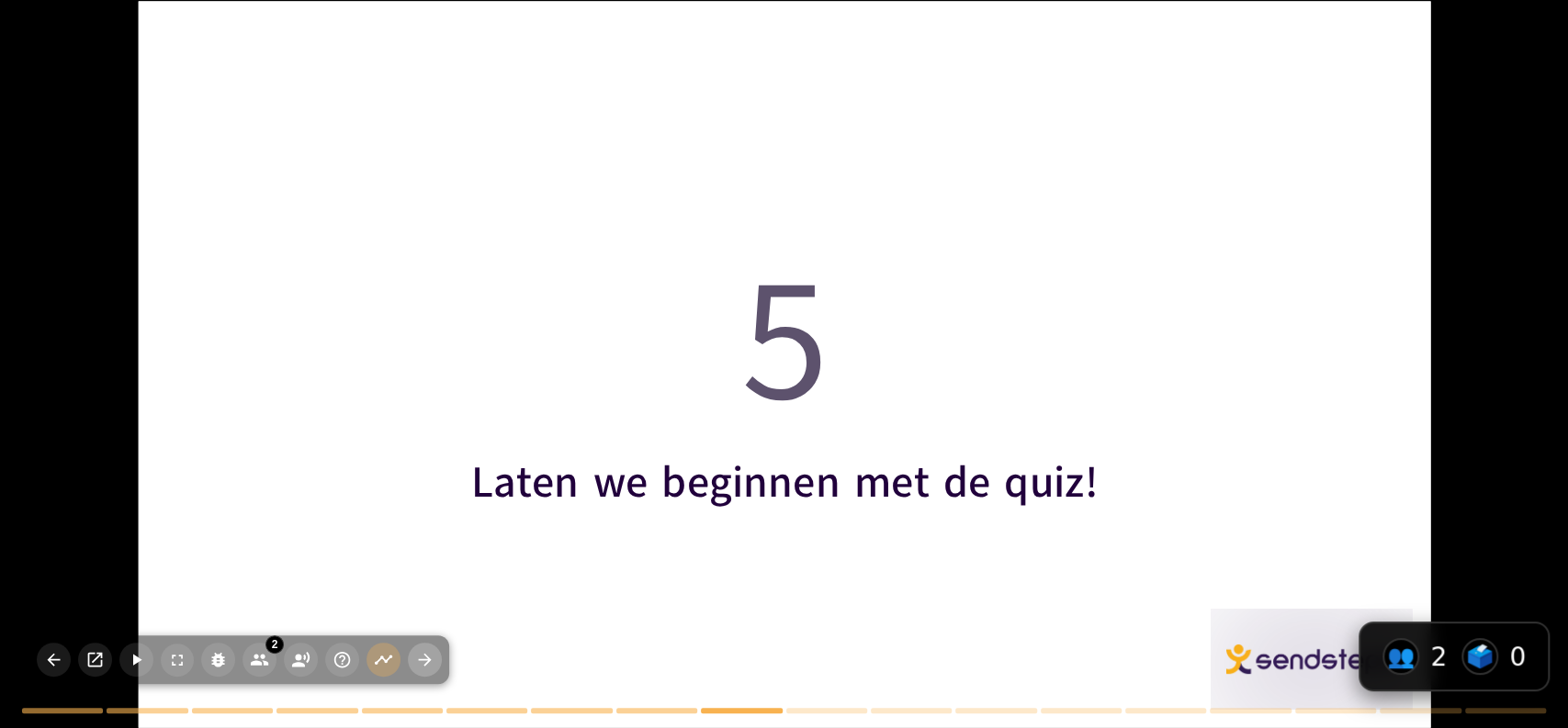
click at [419, 659] on icon "button" at bounding box center [426, 660] width 13 height 13
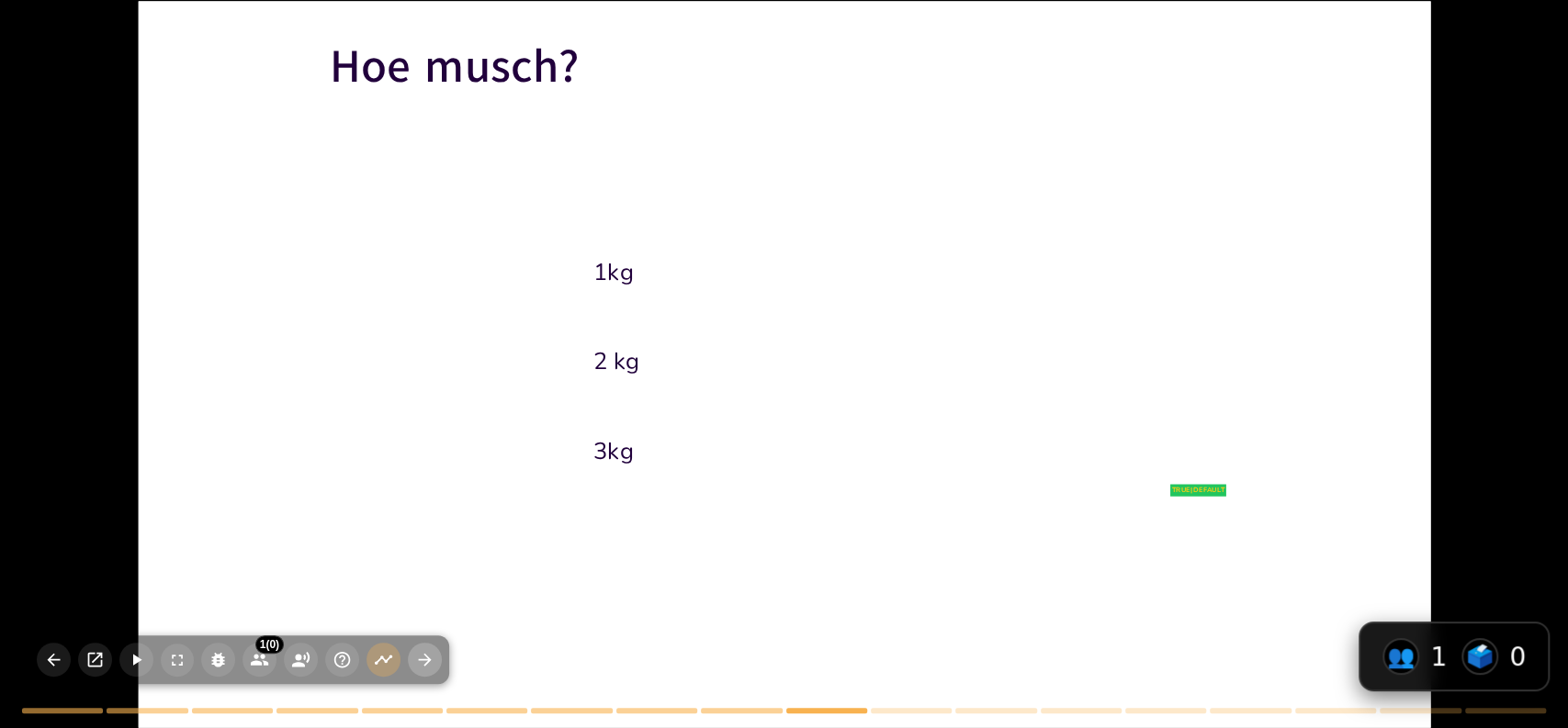
click at [424, 665] on icon "button" at bounding box center [426, 660] width 13 height 13
click at [426, 659] on icon "button" at bounding box center [426, 660] width 13 height 13
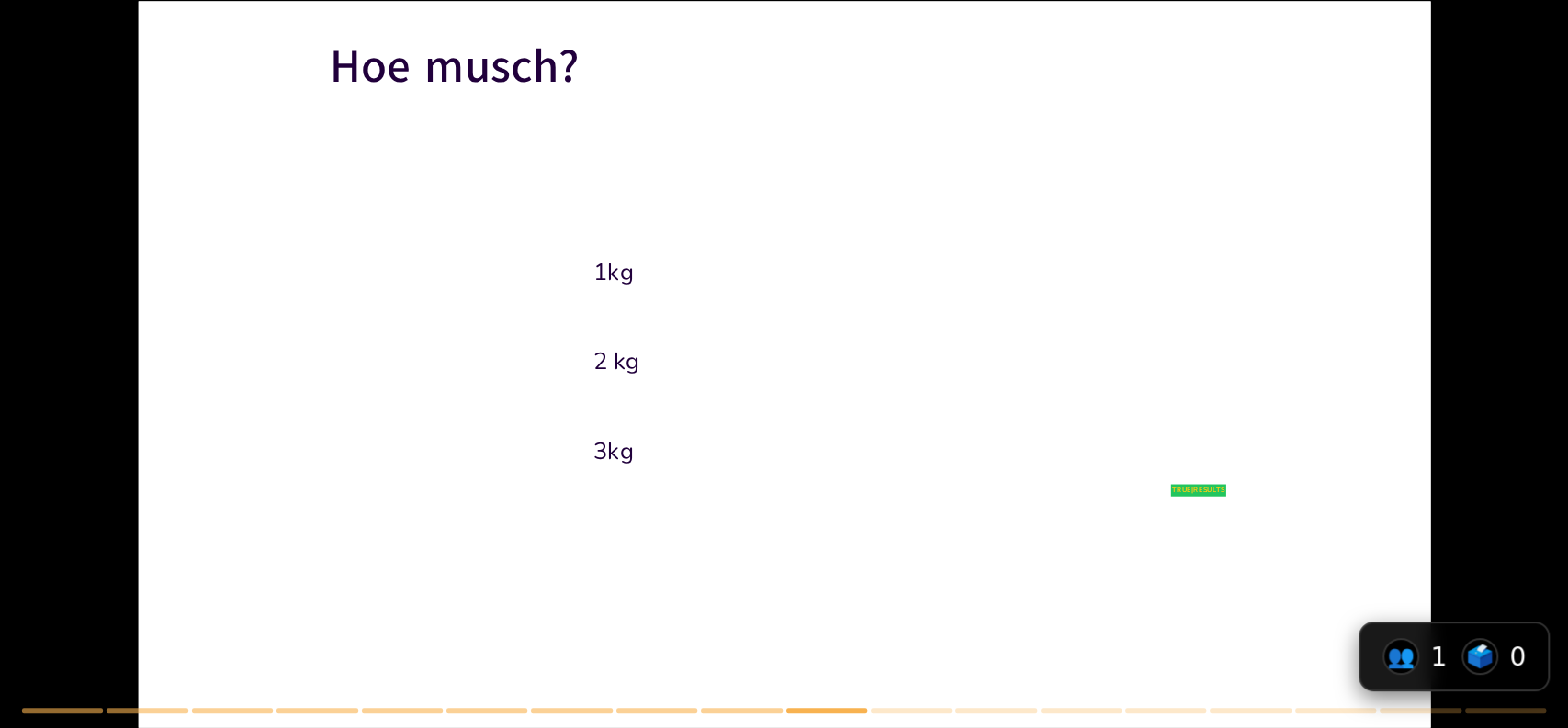
click at [426, 659] on icon "button" at bounding box center [426, 660] width 13 height 13
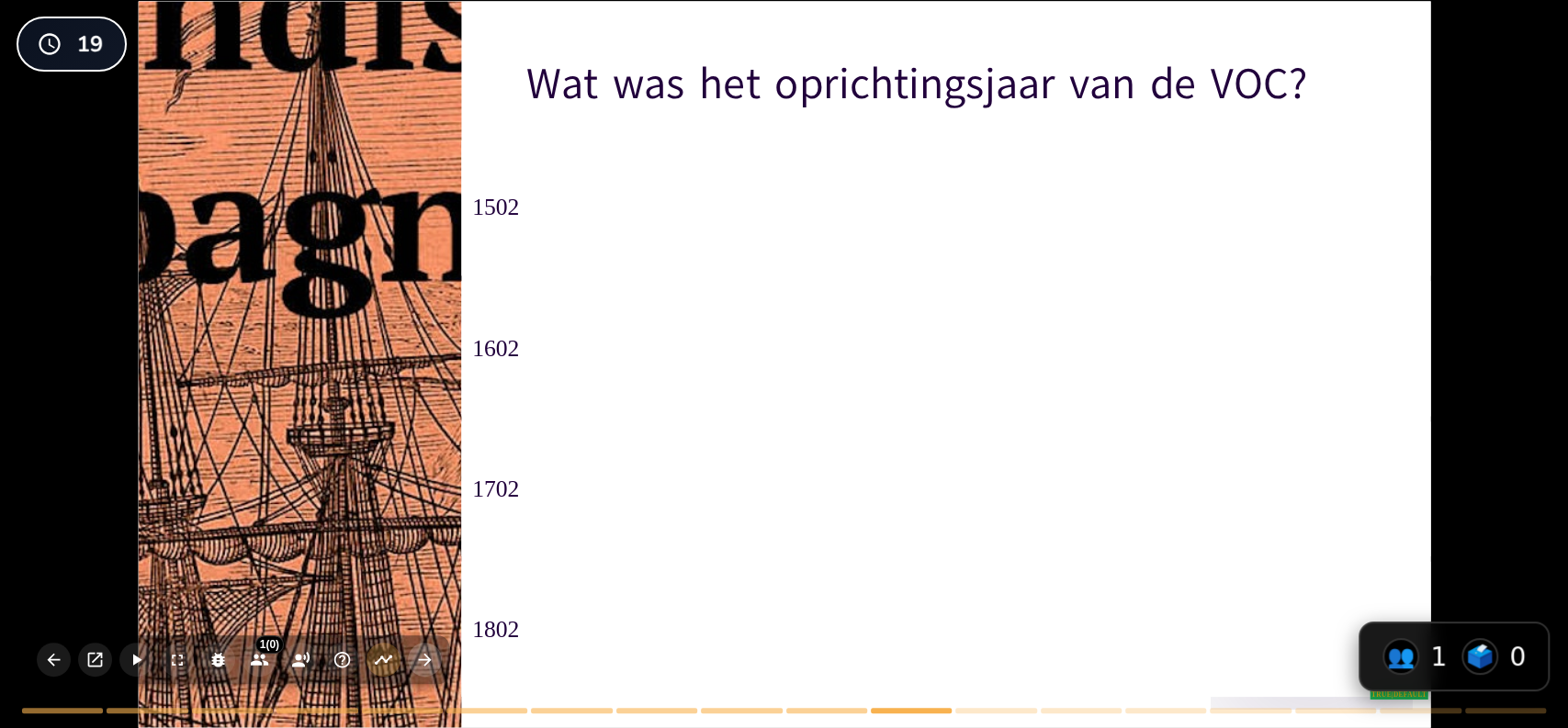
click at [426, 659] on icon "button" at bounding box center [426, 660] width 13 height 13
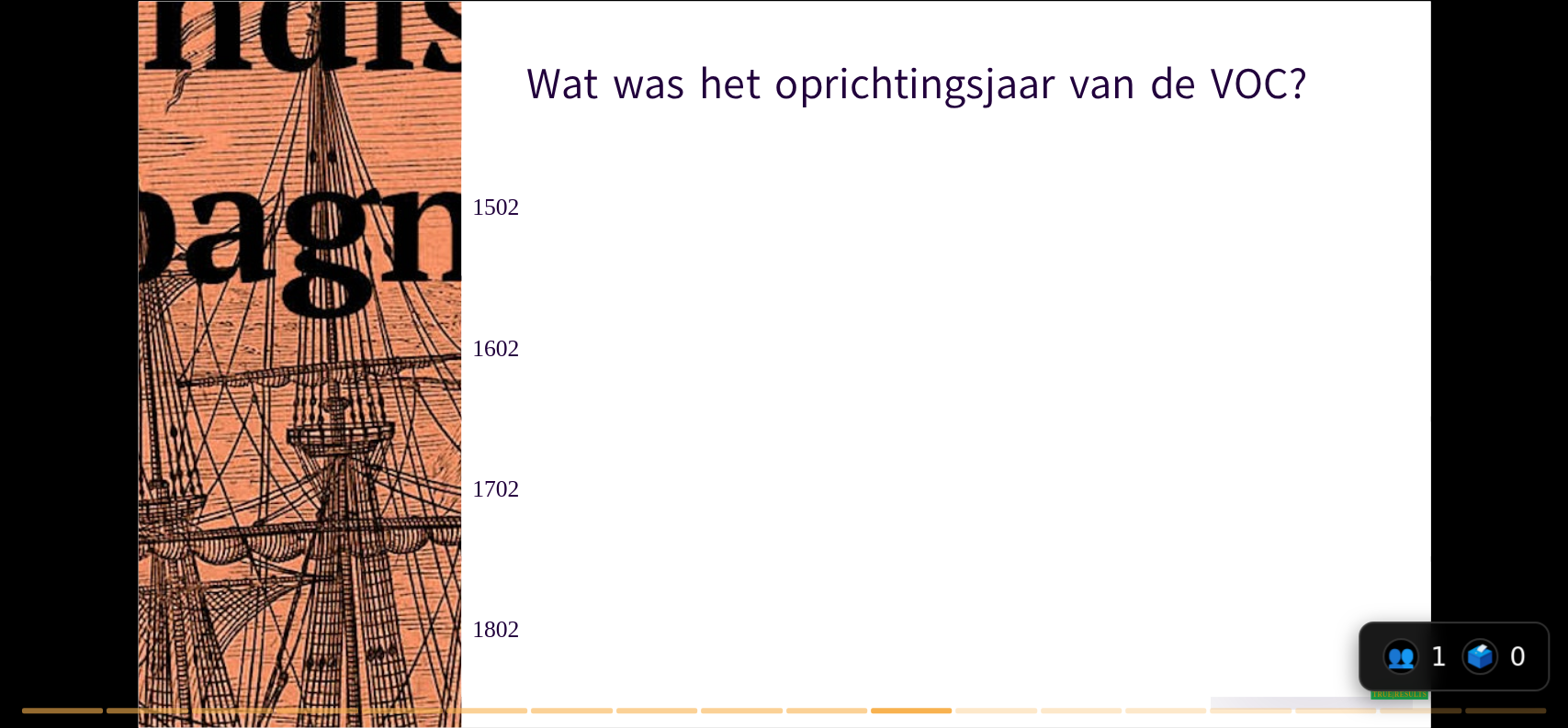
click at [426, 659] on div "1 (0) Participants ( 1 ) M [PERSON_NAME] was het oprichtingsjaar van de VOC? tr…" at bounding box center [784, 364] width 1568 height 728
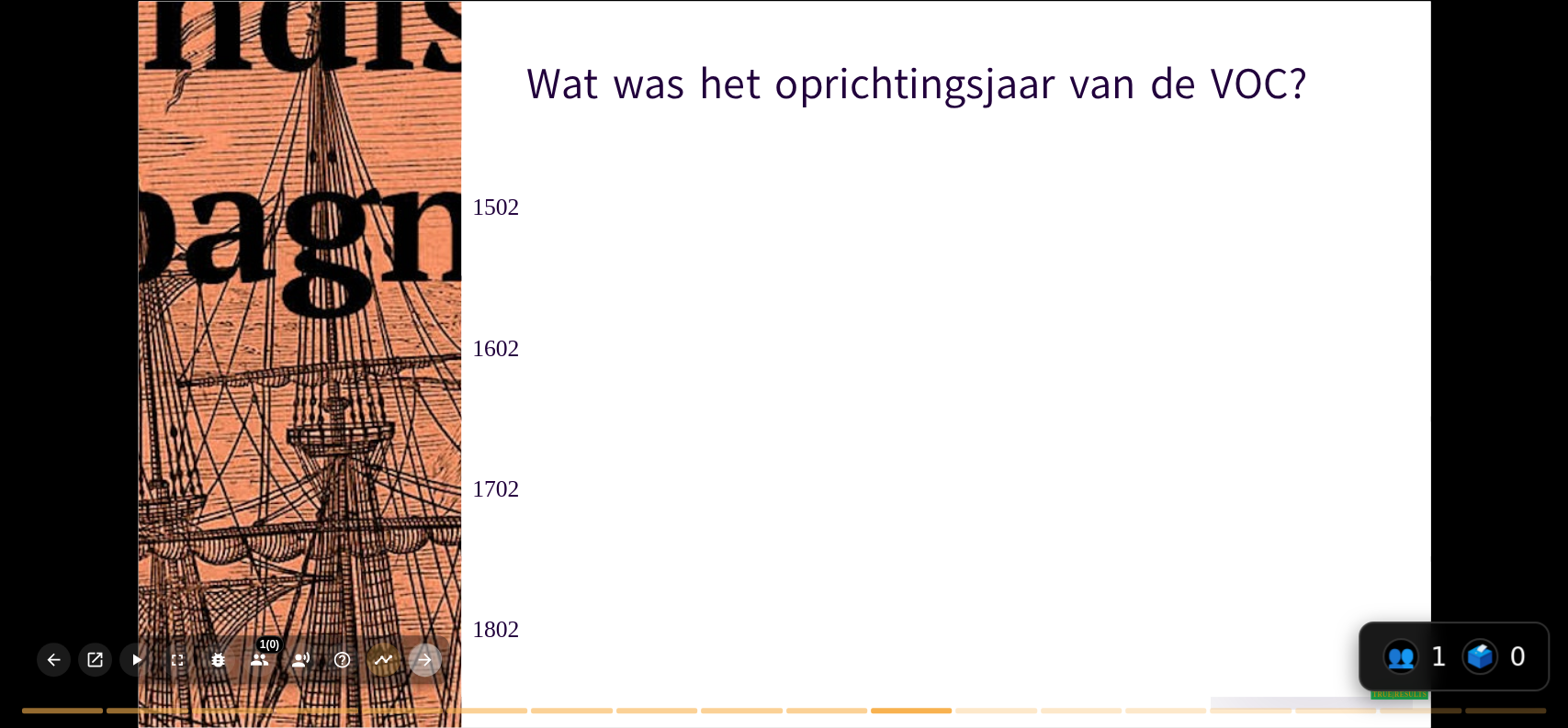
click at [426, 659] on icon "button" at bounding box center [426, 660] width 13 height 13
click at [336, 536] on div at bounding box center [299, 364] width 1385 height 726
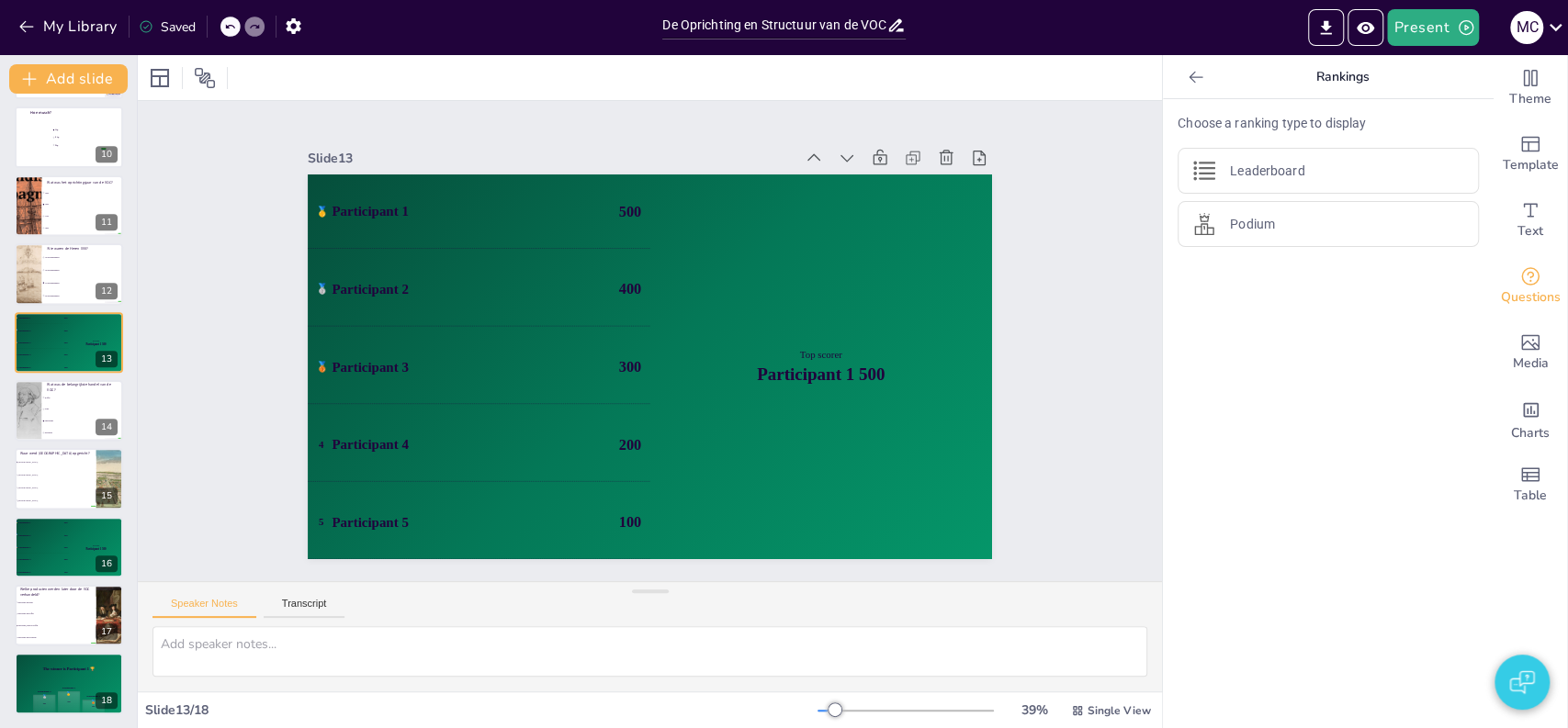
scroll to position [617, 0]
click at [1187, 83] on icon at bounding box center [1196, 77] width 18 height 18
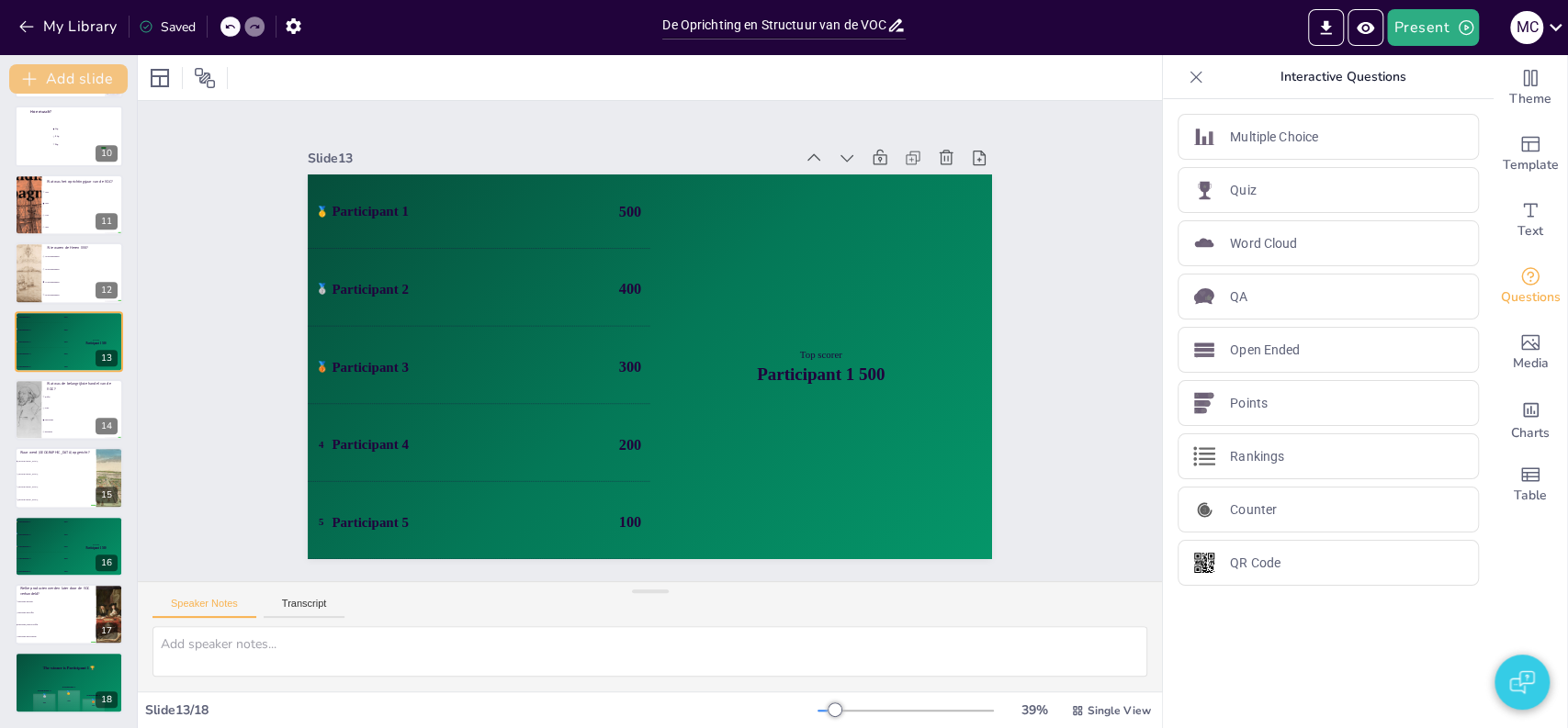
click at [74, 67] on button "Add slide" at bounding box center [68, 79] width 119 height 29
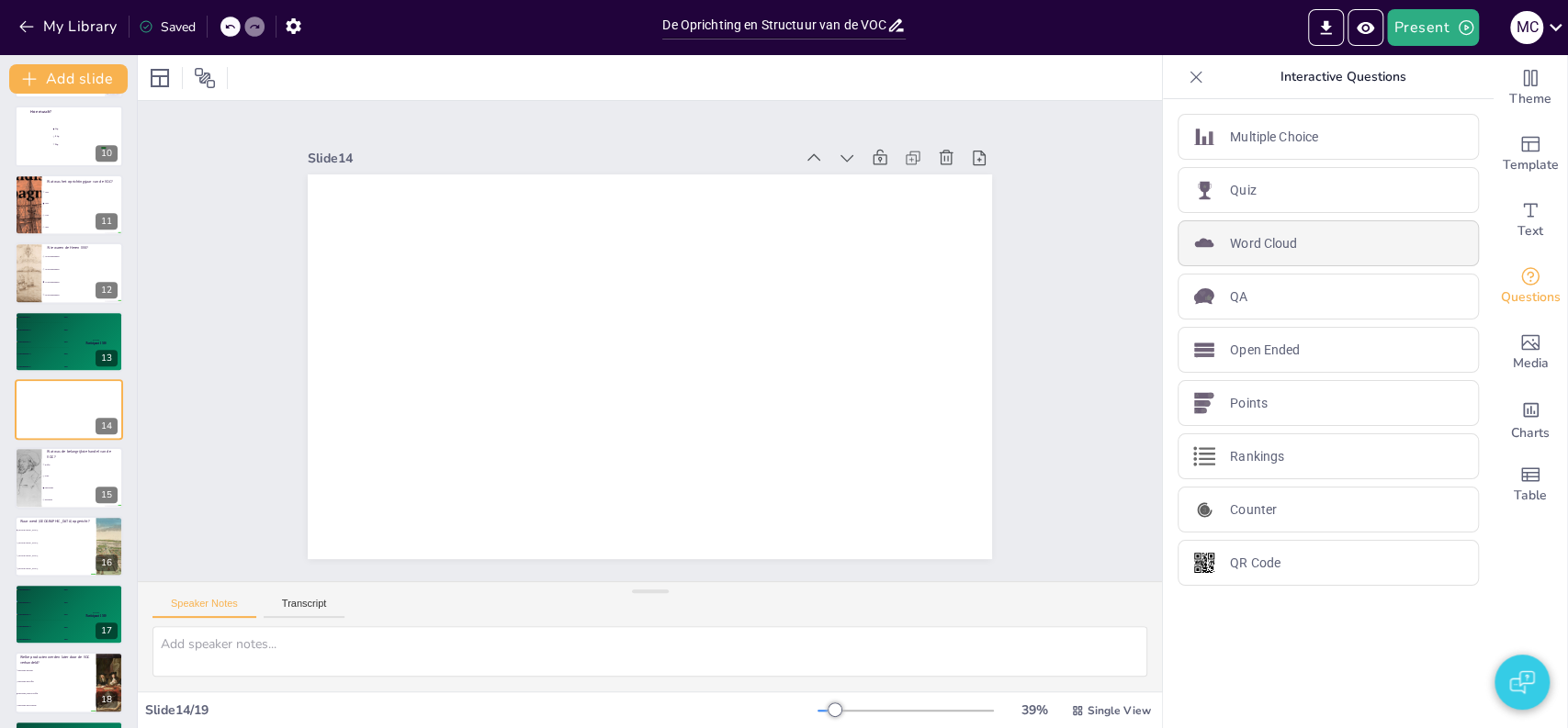
click at [1261, 247] on p "Word Cloud" at bounding box center [1264, 244] width 67 height 19
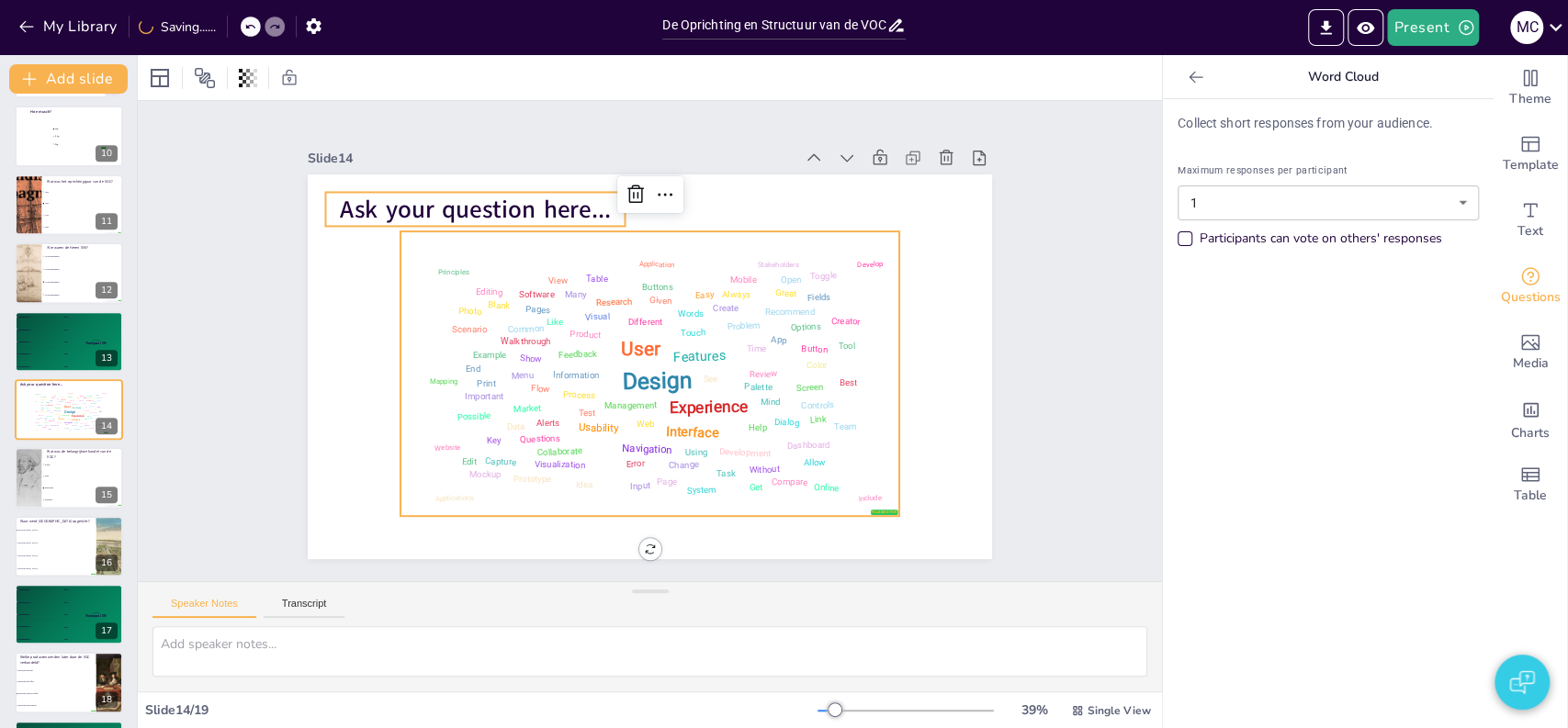
click at [561, 199] on span "Ask your question here..." at bounding box center [654, 122] width 186 height 238
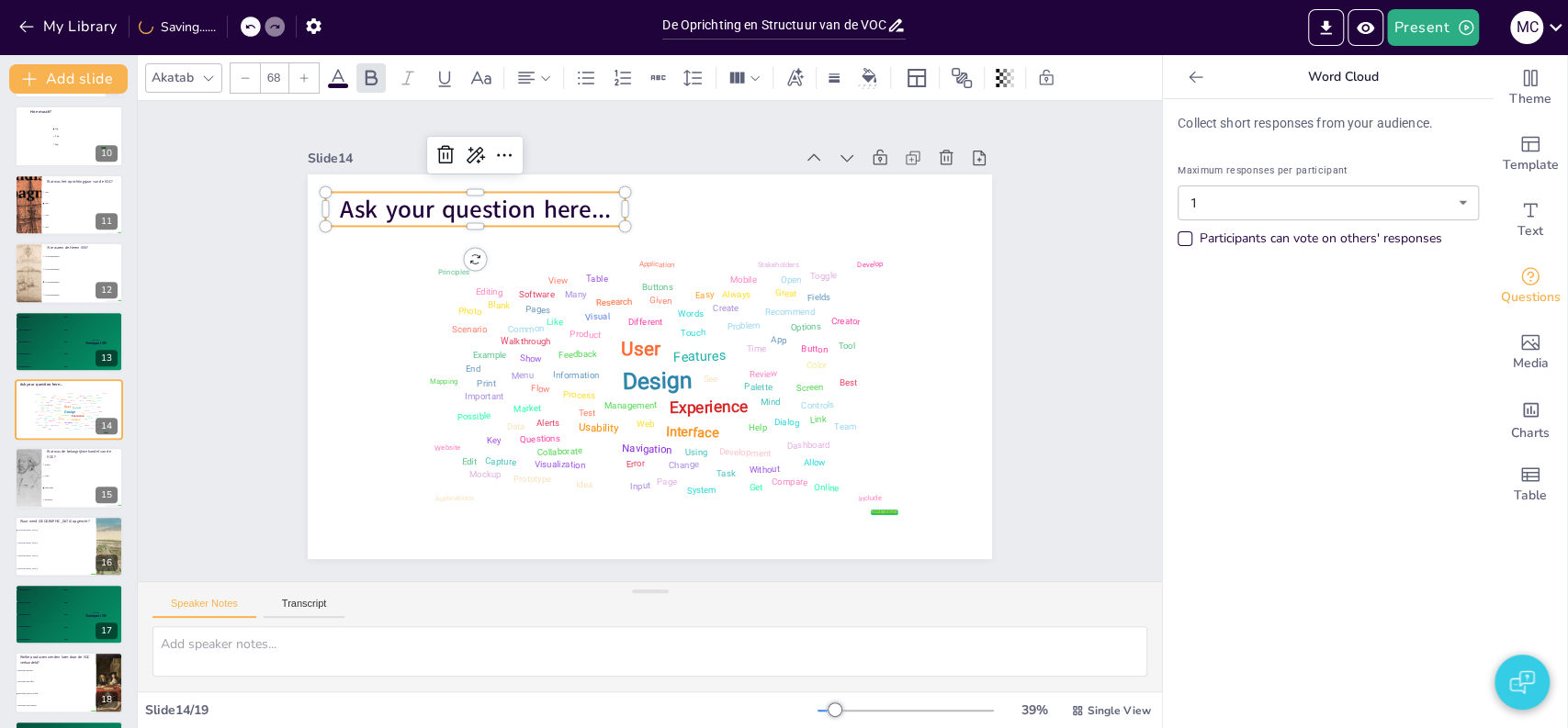
click at [428, 199] on span "Ask your question here..." at bounding box center [544, 150] width 260 height 141
click at [440, 199] on span "Ask your question here..." at bounding box center [565, 140] width 251 height 164
click at [428, 199] on span "Ask your question here..." at bounding box center [525, 162] width 268 height 115
click at [199, 275] on div "Slide 1 De VOC: Geschiedenis en Impact Deze presentatie behandelt de oprichting…" at bounding box center [650, 341] width 1102 height 682
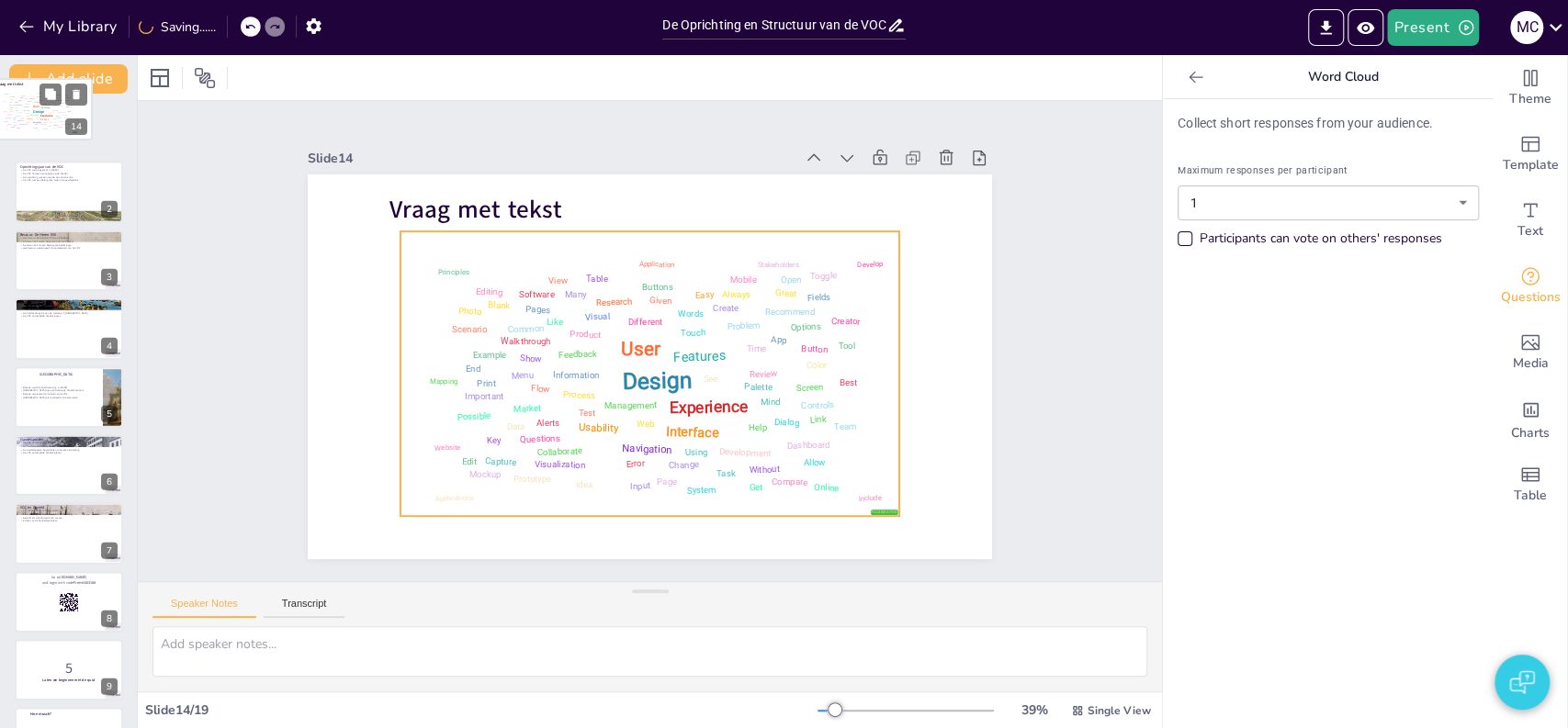
scroll to position [0, 0]
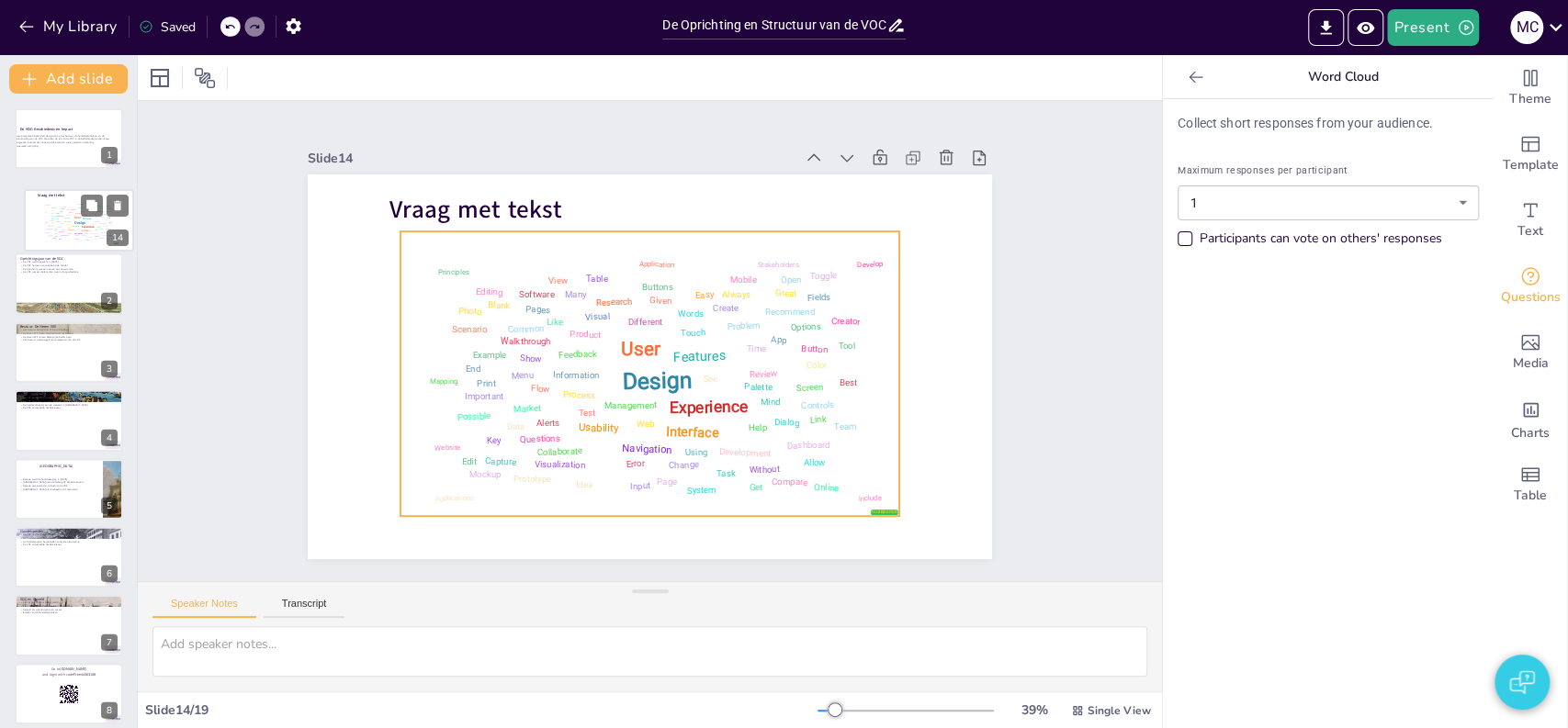
drag, startPoint x: 53, startPoint y: 403, endPoint x: 63, endPoint y: 207, distance: 196.3
click at [63, 207] on div "Design User Experience Interface Features Navigation Usability Test Process Inf…" at bounding box center [79, 222] width 77 height 43
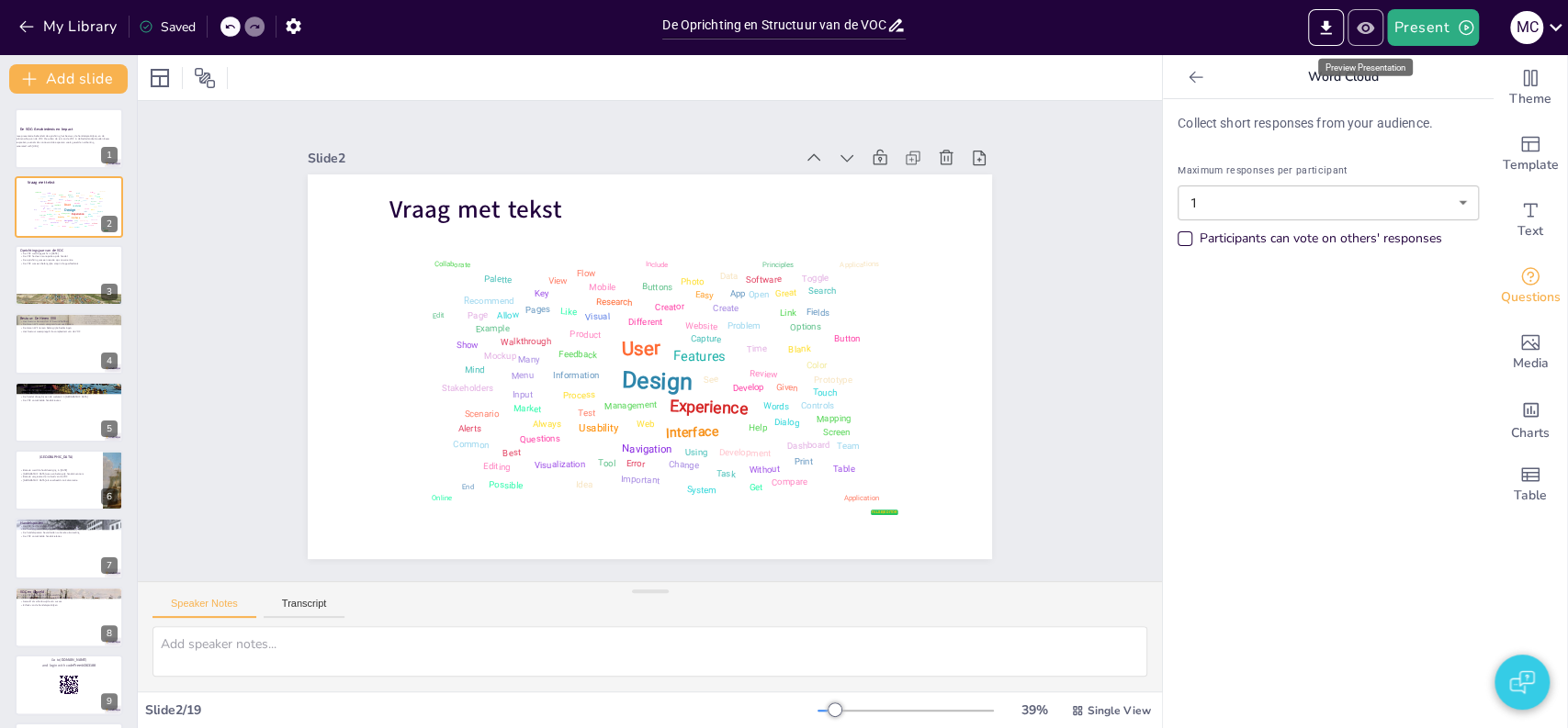
click at [1368, 18] on icon "Preview Presentation" at bounding box center [1366, 28] width 19 height 19
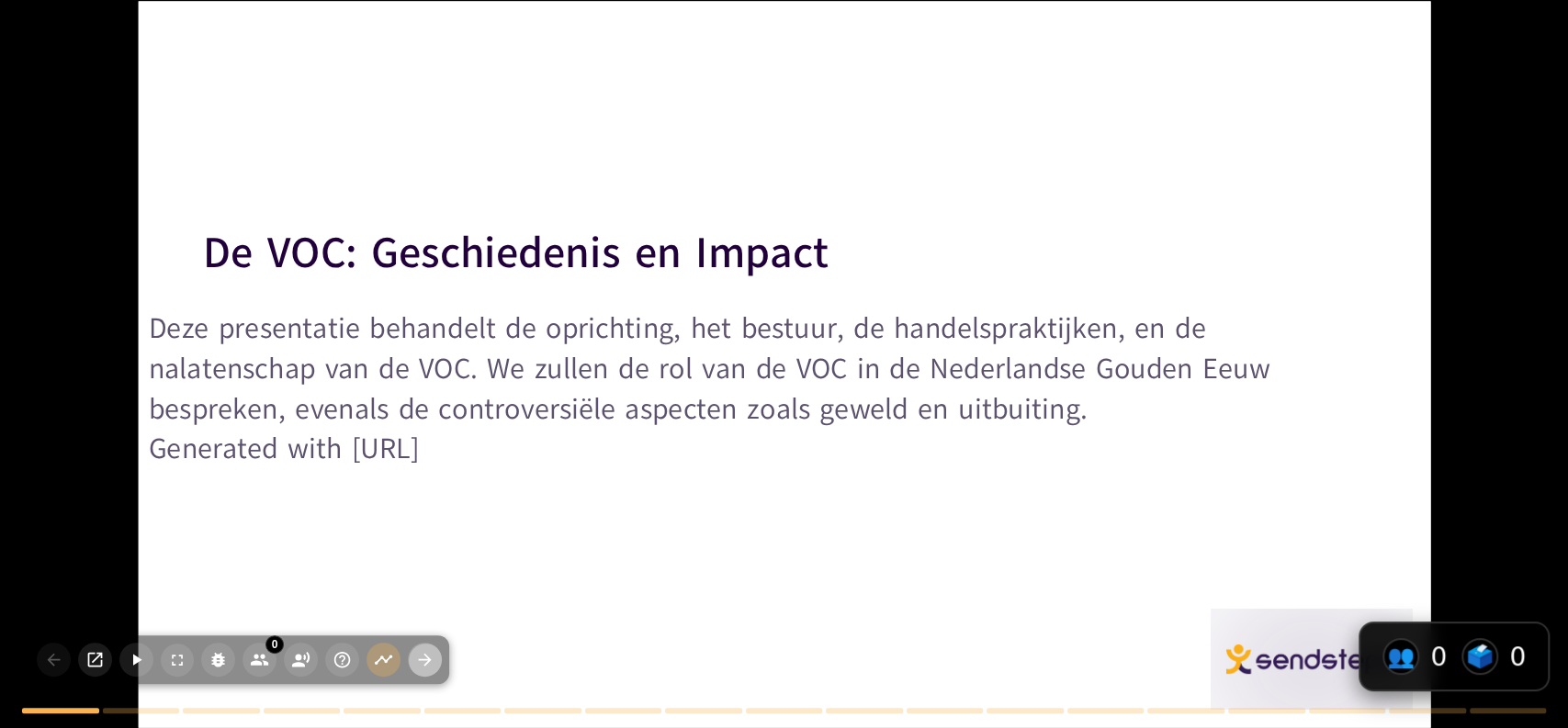
click at [419, 655] on icon "button" at bounding box center [425, 659] width 19 height 19
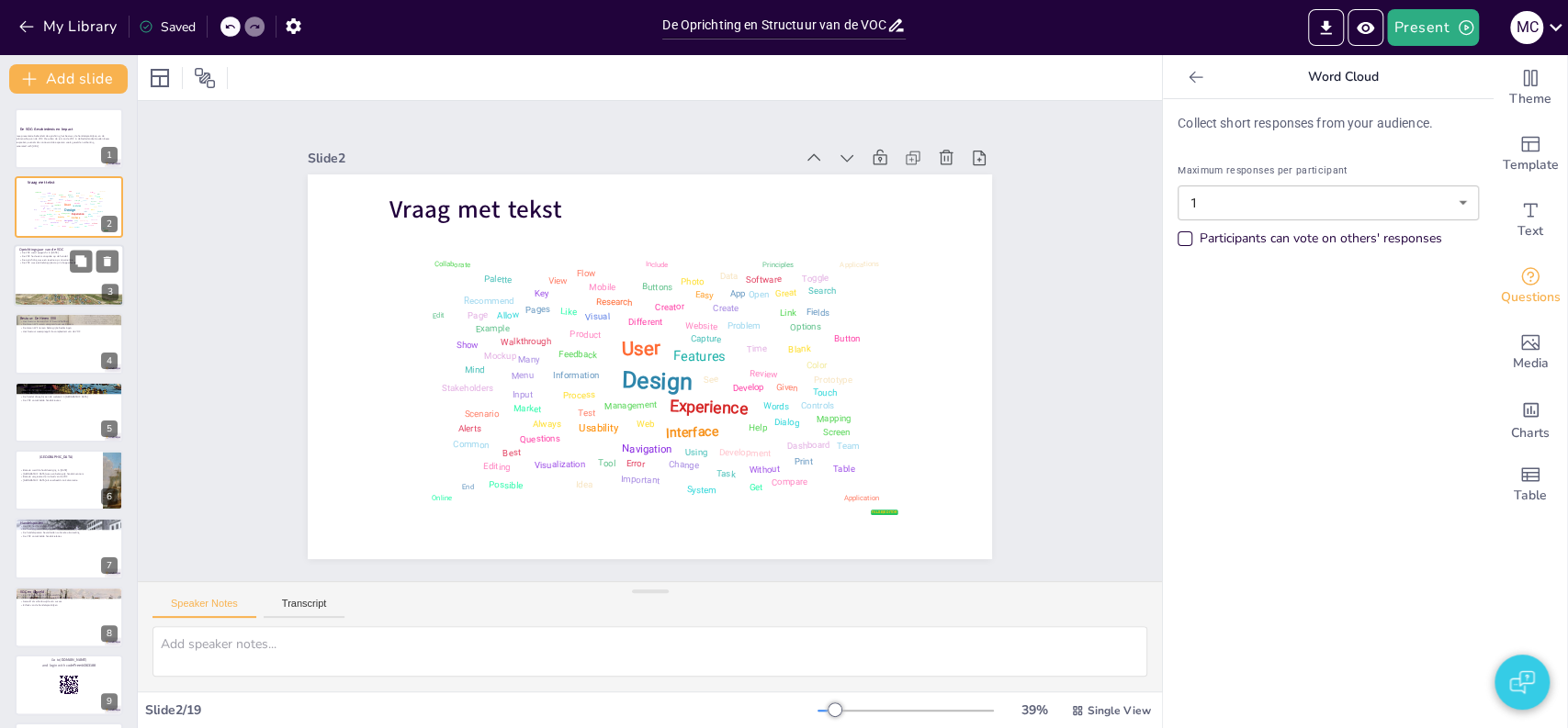
click at [38, 263] on p "De VOC was een belangrijke stap in de geschiedenis" at bounding box center [69, 263] width 99 height 4
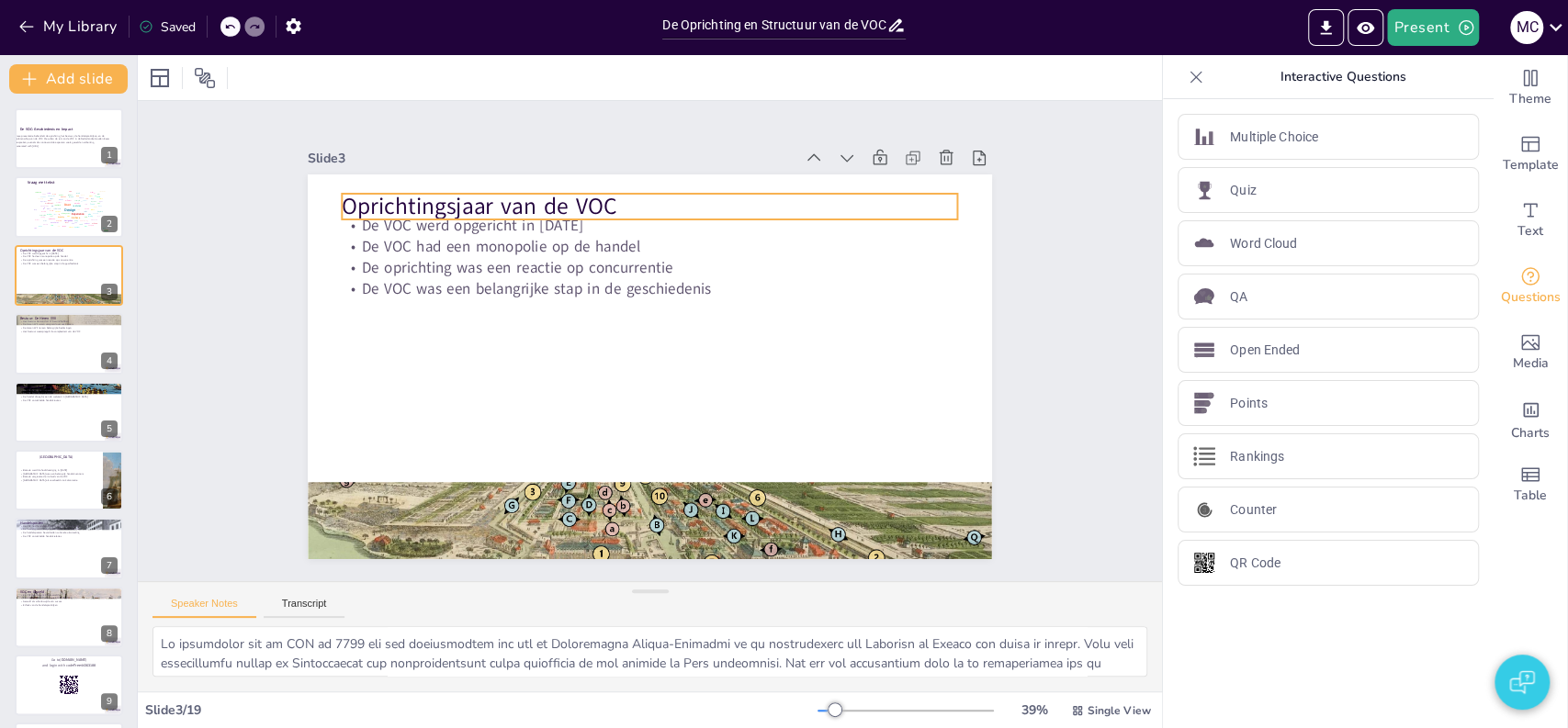
click at [542, 204] on p "Oprichtingsjaar van de VOC" at bounding box center [679, 210] width 609 height 160
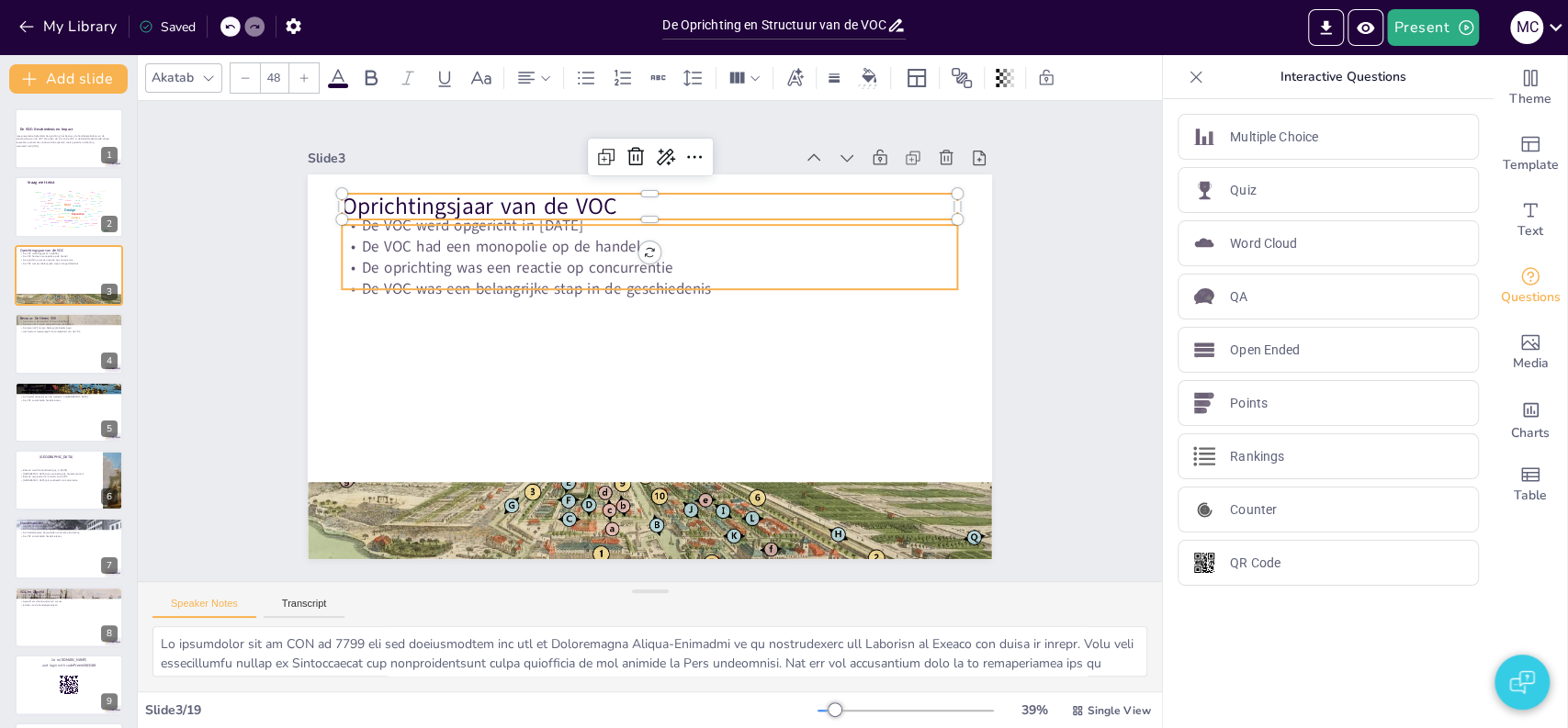
click at [529, 240] on p "De VOC had een monopolie op de handel" at bounding box center [705, 265] width 510 height 380
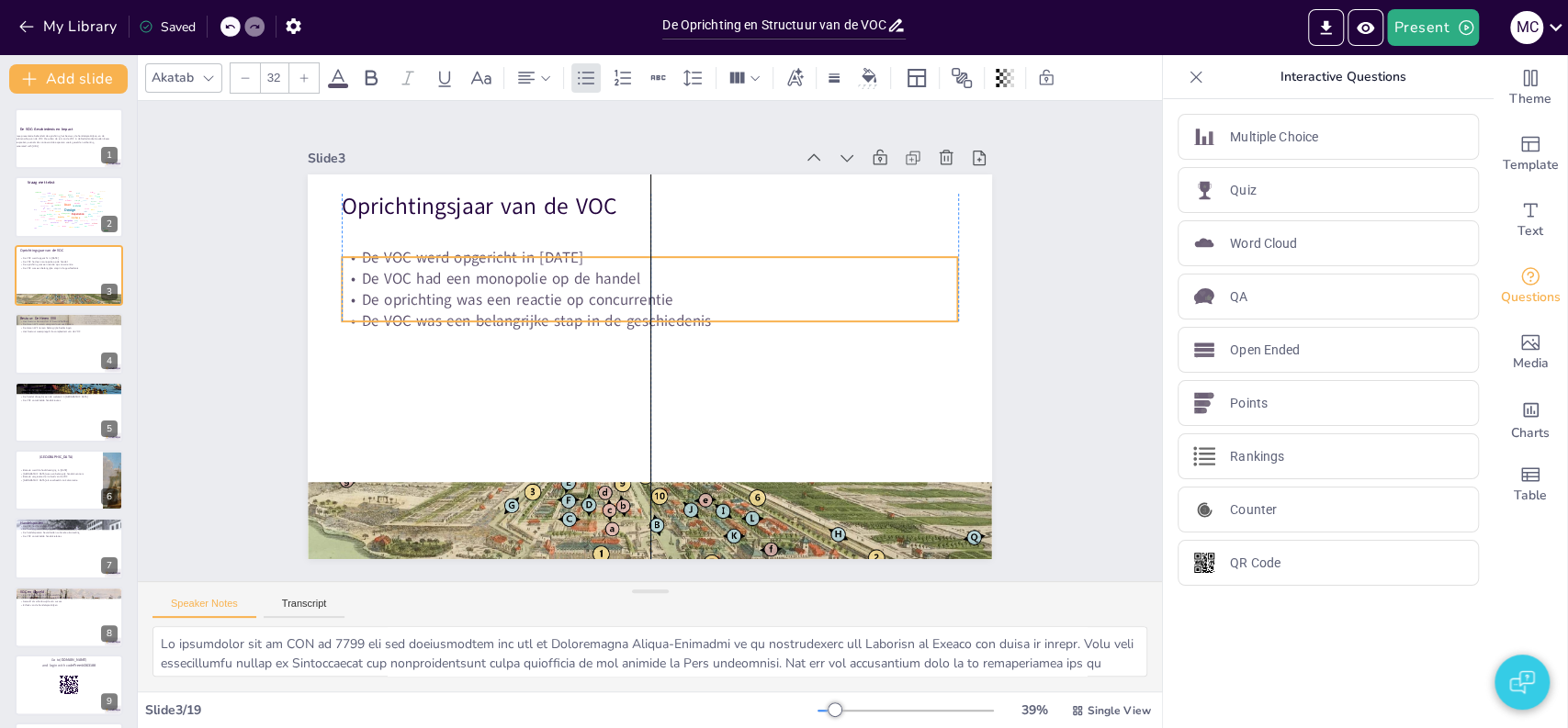
drag, startPoint x: 544, startPoint y: 234, endPoint x: 540, endPoint y: 267, distance: 33.2
click at [540, 267] on p "De VOC had een monopolie op de handel" at bounding box center [663, 280] width 607 height 149
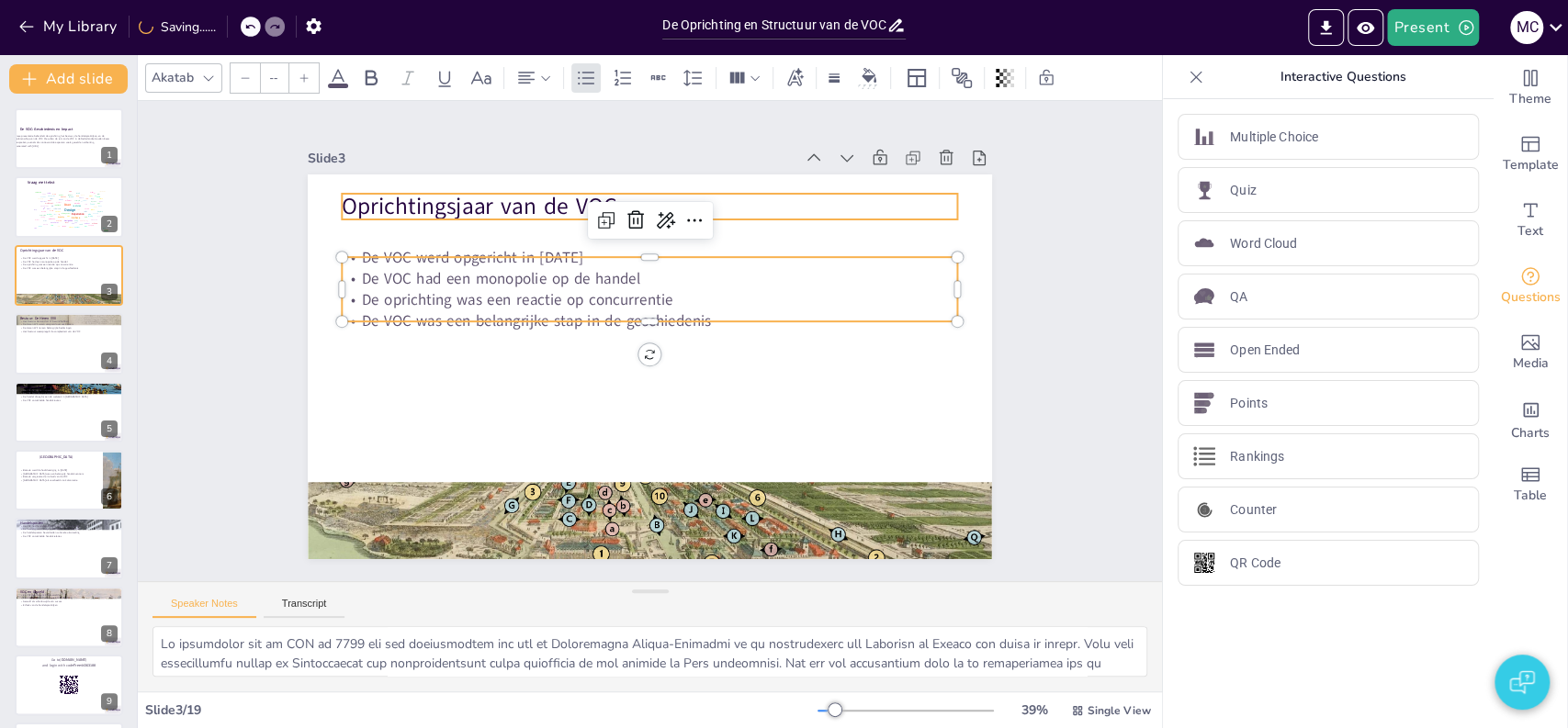
click at [486, 183] on div "Oprichtingsjaar van de VOC De VOC werd opgericht in [DATE] De VOC had een monop…" at bounding box center [624, 344] width 455 height 721
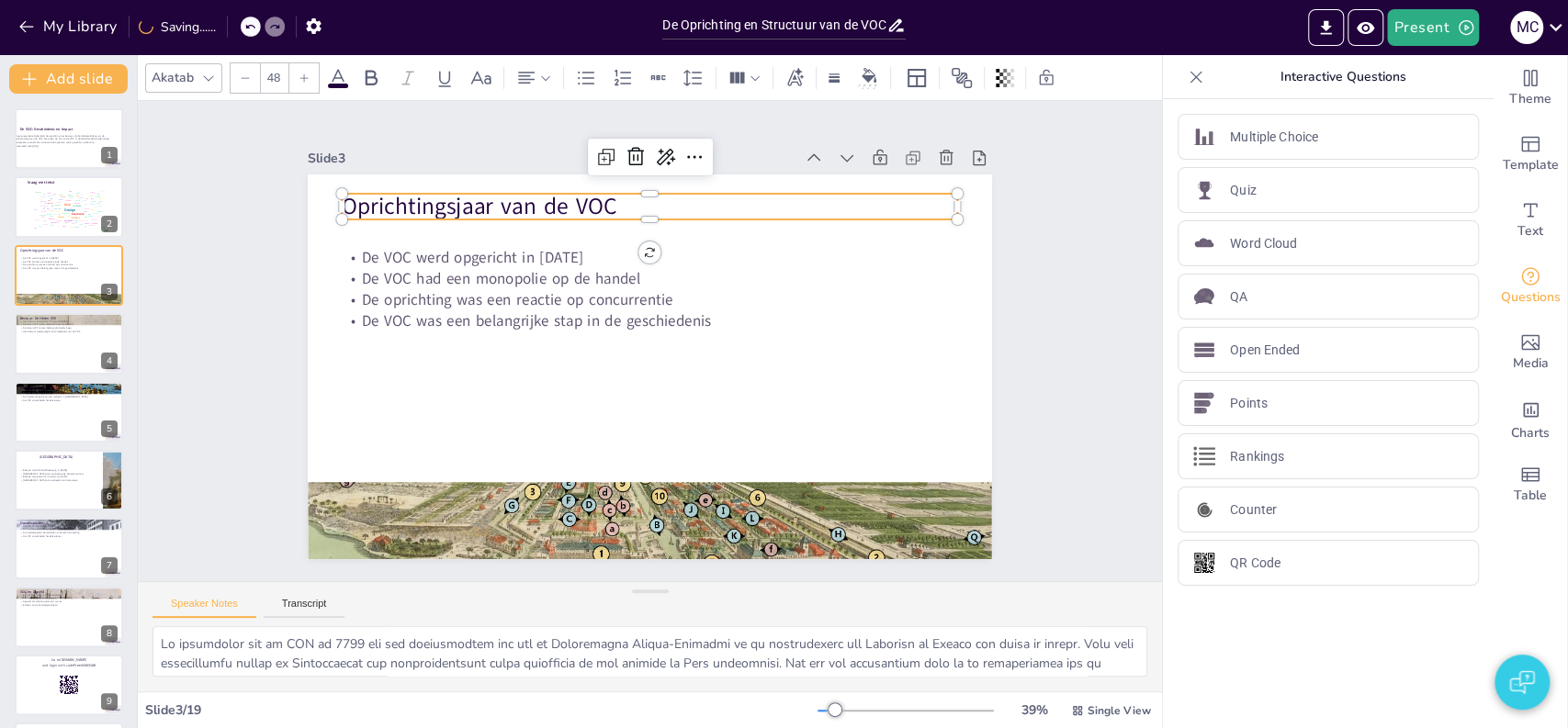
click at [565, 202] on p "Oprichtingsjaar van de VOC" at bounding box center [759, 262] width 388 height 517
click at [456, 202] on p "Oprichtingsjaar van de VOC" at bounding box center [664, 207] width 615 height 97
click at [702, 202] on p "Oprichtingsjaar van de VOC" at bounding box center [781, 369] width 159 height 609
click at [456, 202] on p "Oprichtingsjaar van de VOC" at bounding box center [664, 207] width 615 height 97
click at [246, 294] on div "Slide 1 De VOC: Geschiedenis en Impact Deze presentatie behandelt de oprichting…" at bounding box center [650, 340] width 829 height 516
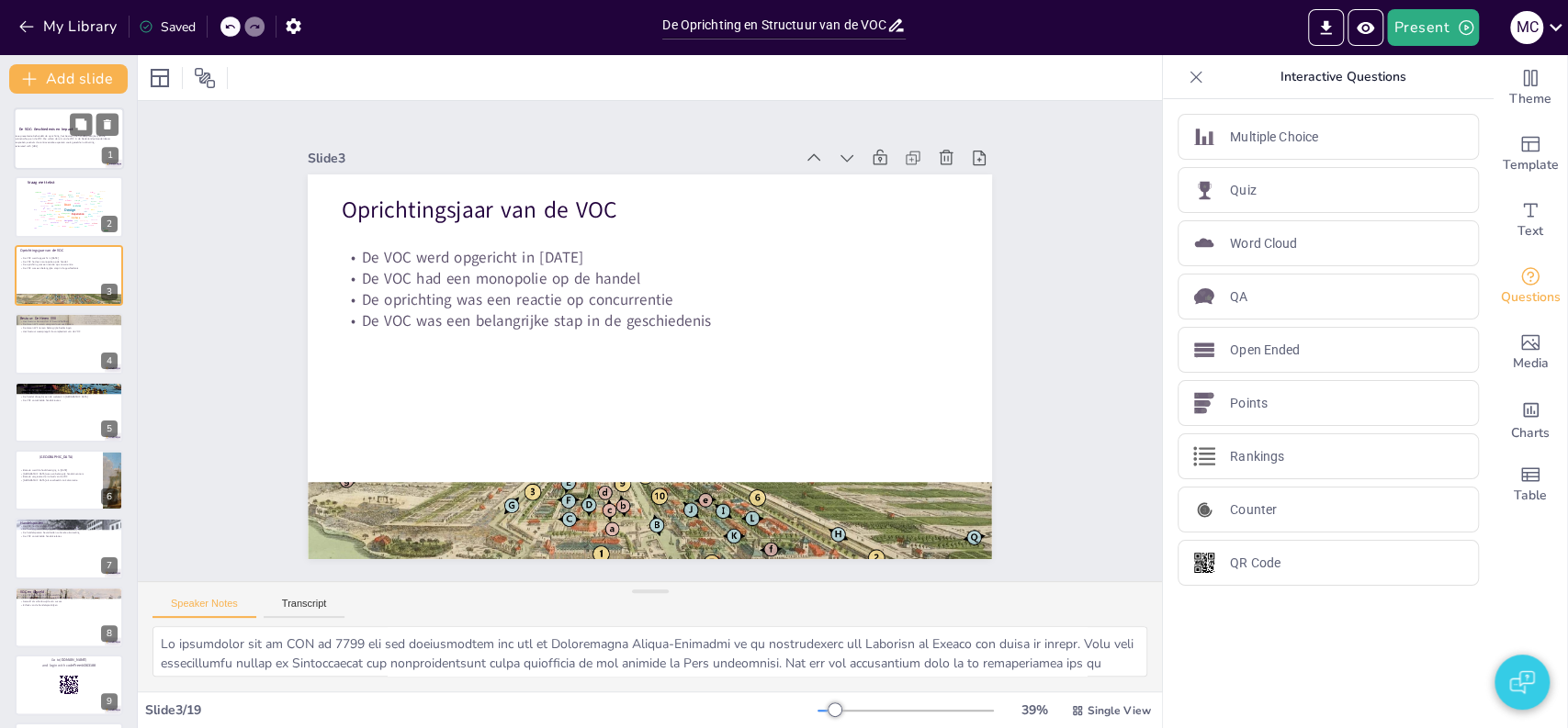
click at [77, 148] on div "Deze presentatie behandelt de oprichting, het bestuur, de handelspraktijken, en…" at bounding box center [64, 141] width 99 height 19
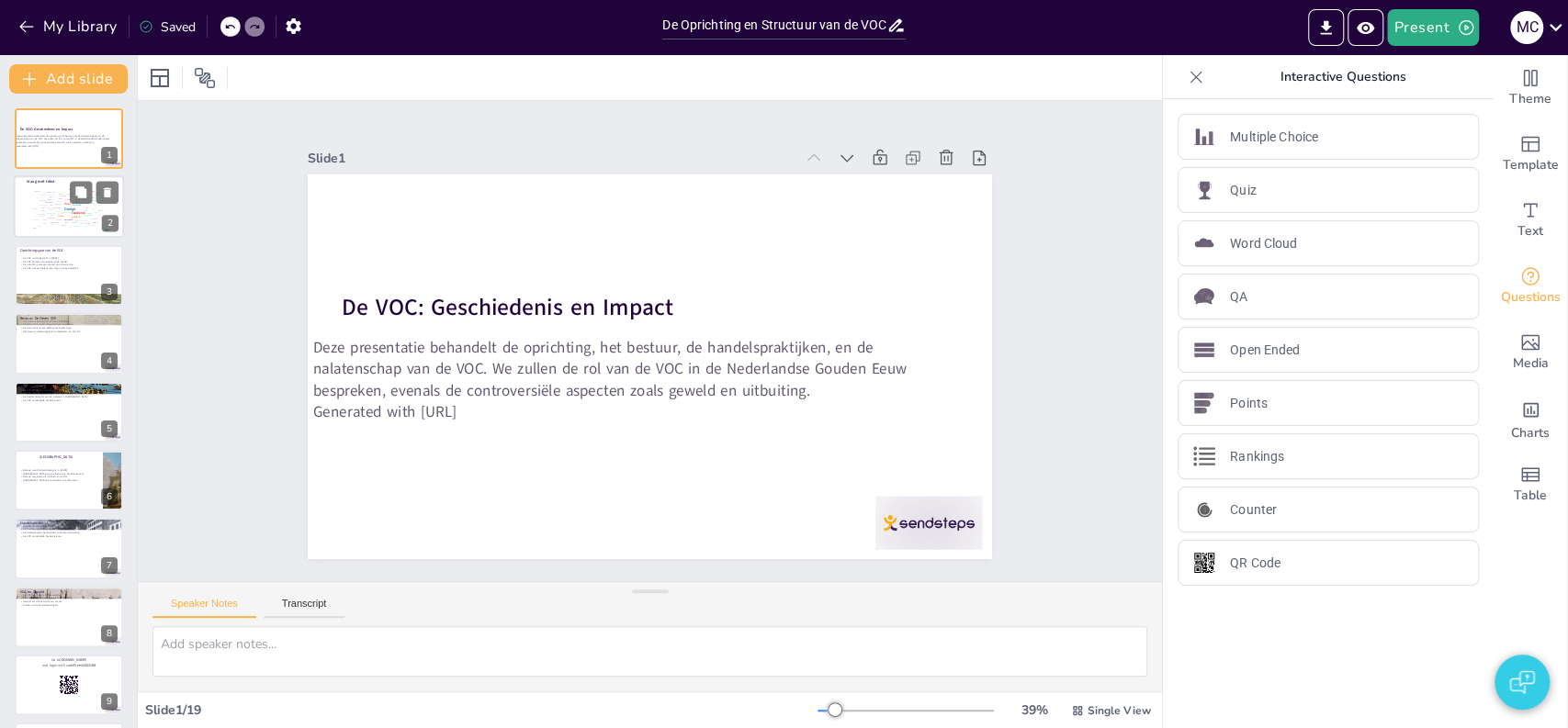
click at [75, 212] on div "Experience" at bounding box center [78, 214] width 14 height 4
